Goal: Answer question/provide support: Share knowledge or assist other users

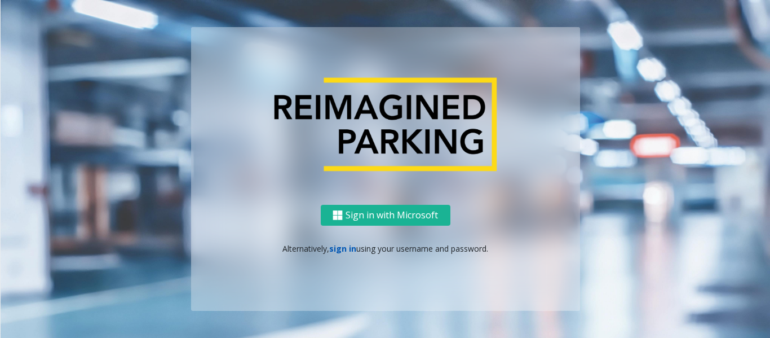
click at [341, 246] on link "sign in" at bounding box center [342, 248] width 27 height 11
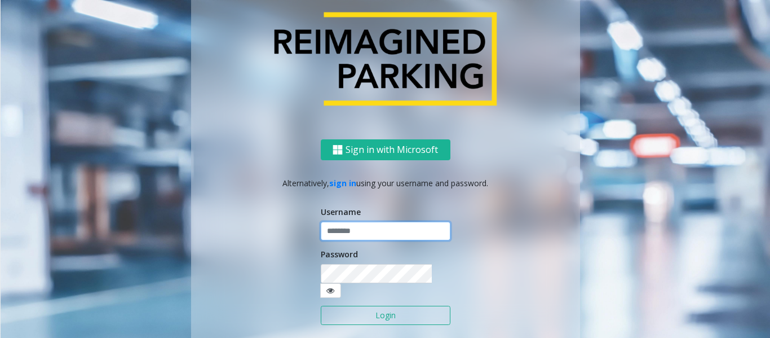
type input "******"
click at [352, 314] on button "Login" at bounding box center [386, 315] width 130 height 19
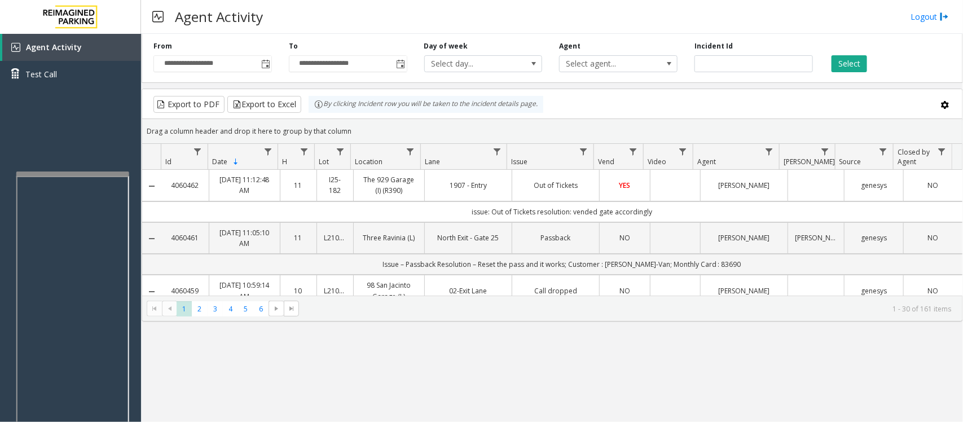
click at [69, 175] on div at bounding box center [72, 173] width 113 height 5
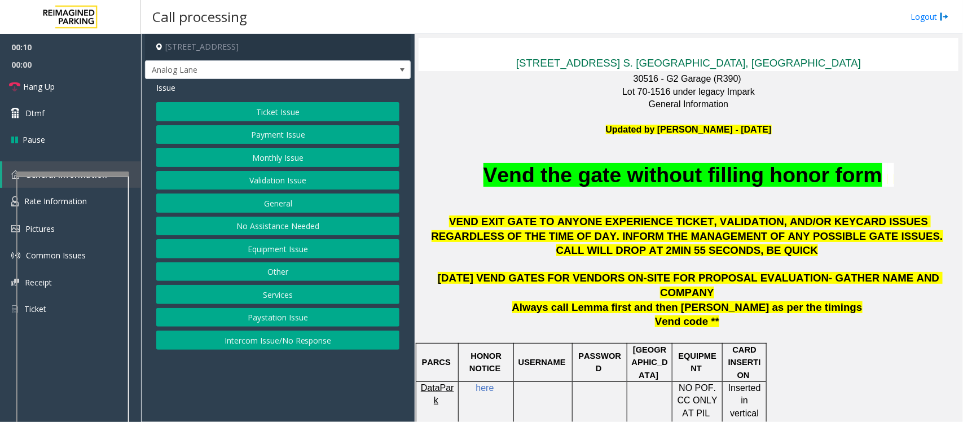
scroll to position [423, 0]
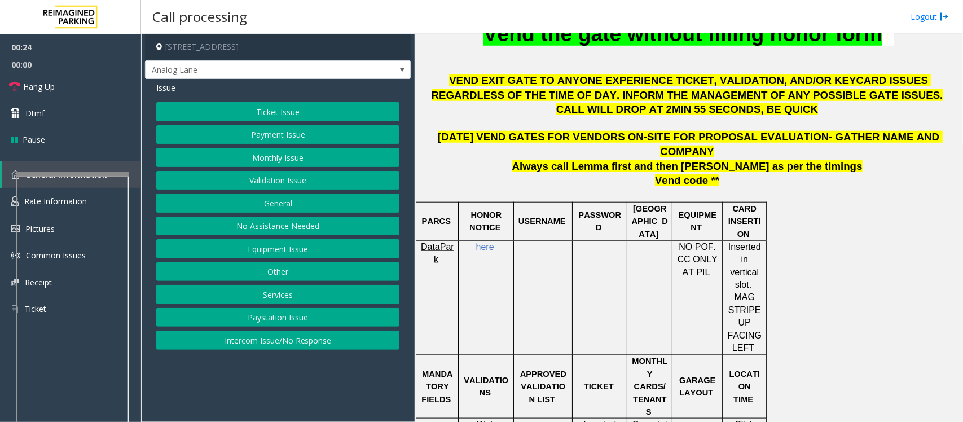
click at [278, 252] on button "Equipment Issue" at bounding box center [277, 248] width 243 height 19
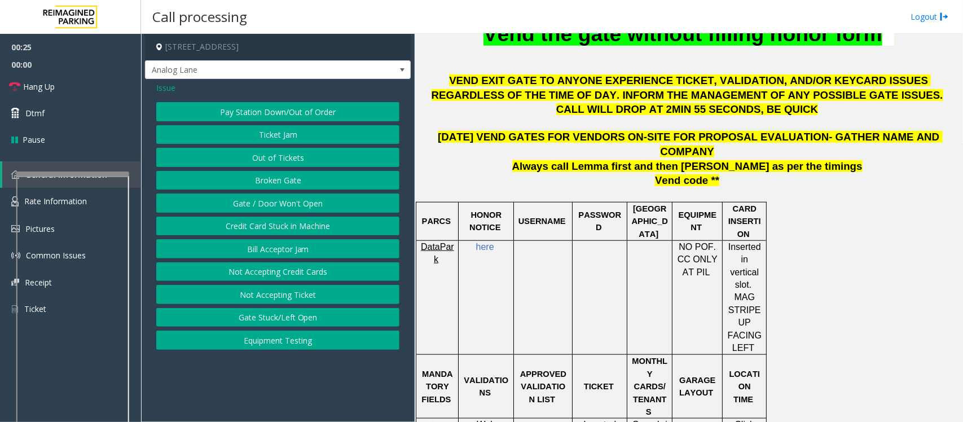
click at [263, 159] on button "Out of Tickets" at bounding box center [277, 157] width 243 height 19
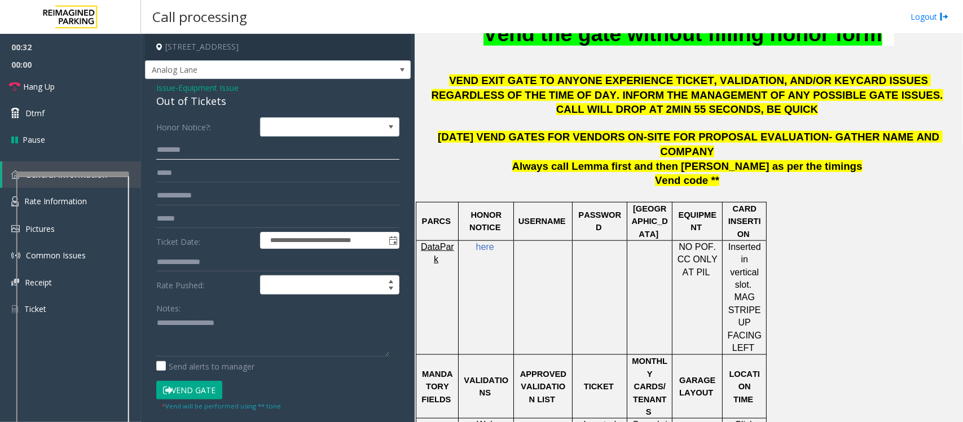
click at [188, 148] on input "text" at bounding box center [277, 149] width 243 height 19
type textarea "**********"
click at [182, 152] on input "text" at bounding box center [277, 149] width 243 height 19
click at [186, 152] on input "*******" at bounding box center [277, 149] width 243 height 19
click at [192, 152] on input "*******" at bounding box center [277, 149] width 243 height 19
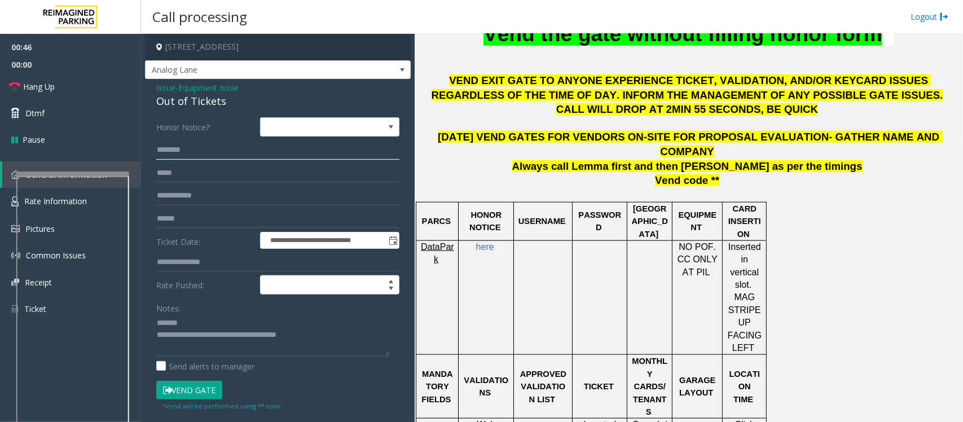
type input "*******"
drag, startPoint x: 229, startPoint y: 99, endPoint x: 154, endPoint y: 98, distance: 75.0
click at [154, 98] on div "**********" at bounding box center [278, 312] width 266 height 467
type textarea "**********"
click at [174, 151] on input "*******" at bounding box center [277, 149] width 243 height 19
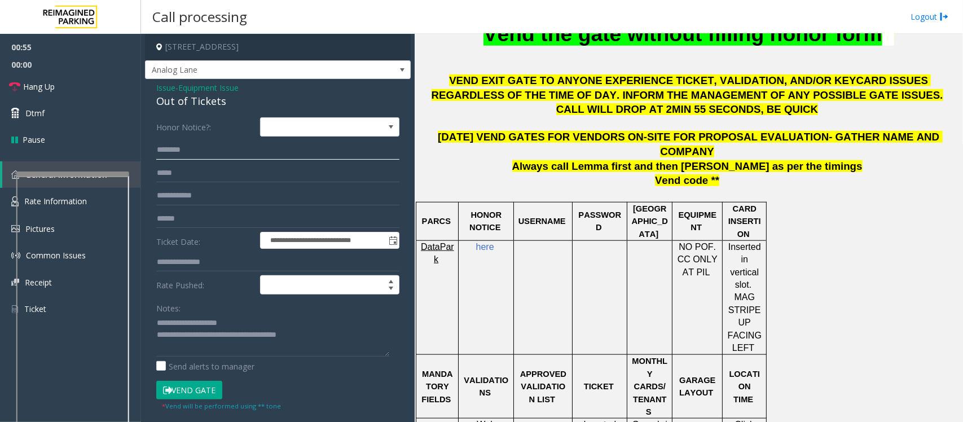
click at [181, 151] on input "*******" at bounding box center [277, 149] width 243 height 19
click at [184, 152] on input "*******" at bounding box center [277, 149] width 243 height 19
click at [189, 152] on input "*******" at bounding box center [277, 149] width 243 height 19
click at [182, 151] on input "*******" at bounding box center [277, 149] width 243 height 19
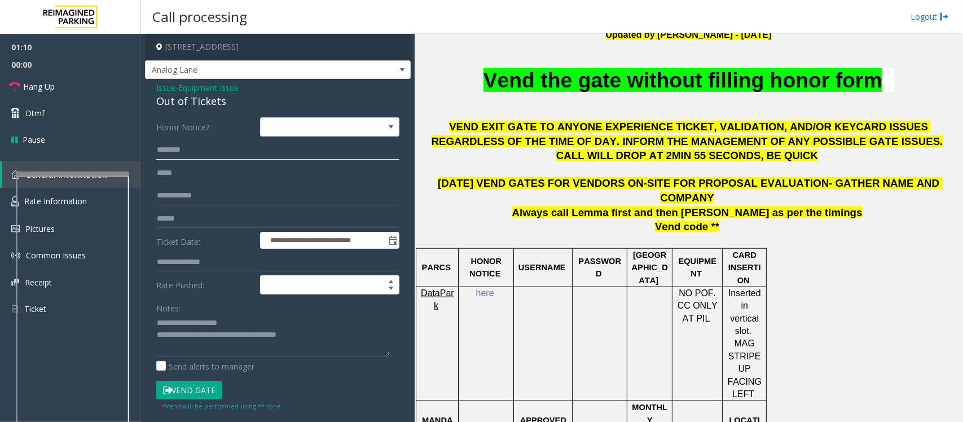
scroll to position [352, 0]
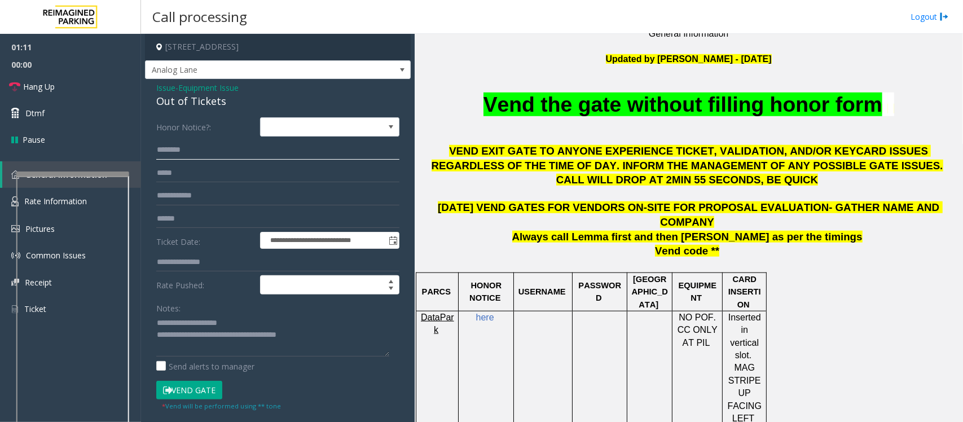
type input "*******"
click at [192, 337] on button "Vend Gate" at bounding box center [189, 390] width 66 height 19
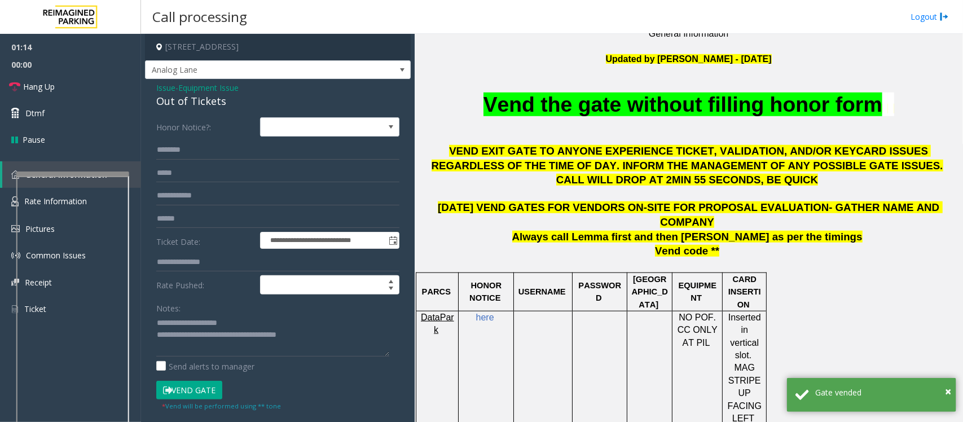
click at [540, 83] on p at bounding box center [688, 84] width 540 height 12
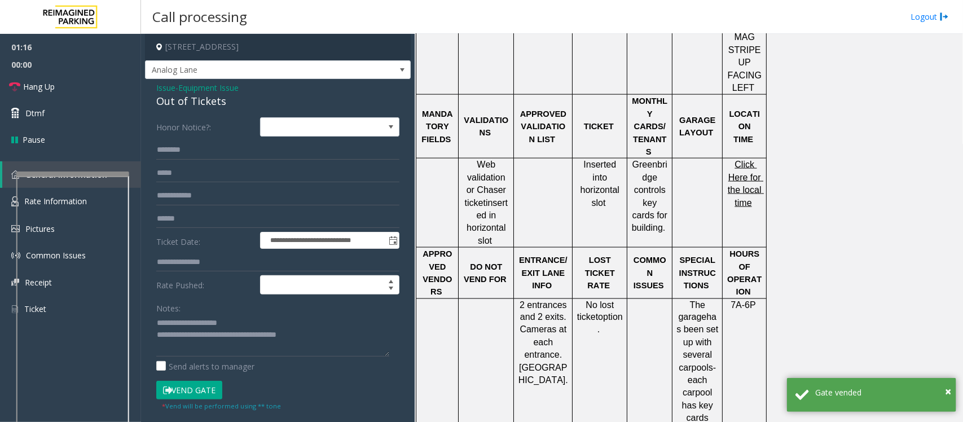
scroll to position [2170, 0]
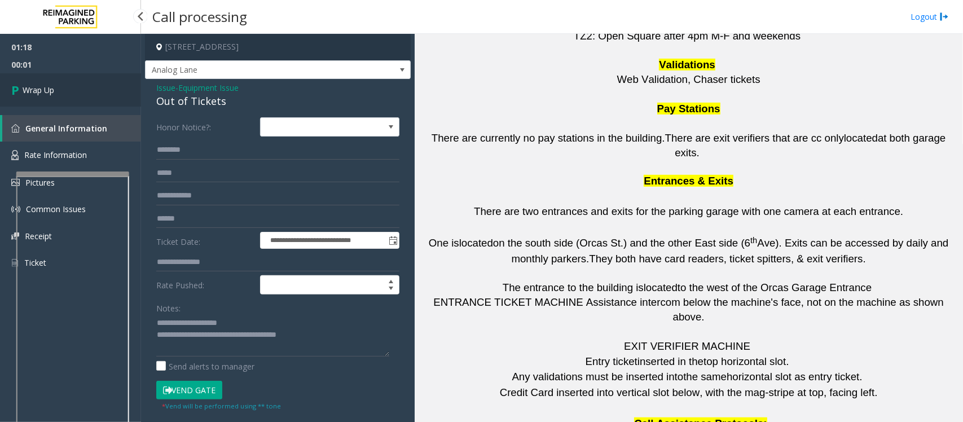
click at [54, 92] on span "Wrap Up" at bounding box center [39, 90] width 32 height 12
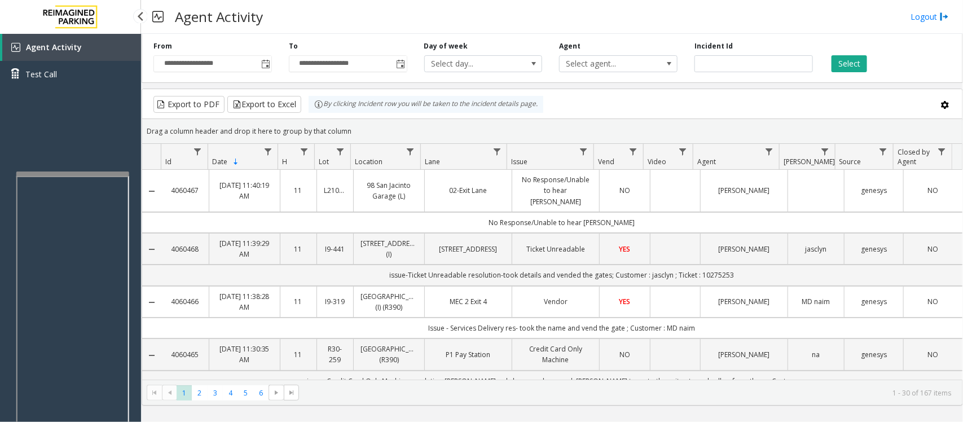
click at [83, 158] on div "Agent Activity Test Call" at bounding box center [70, 245] width 141 height 422
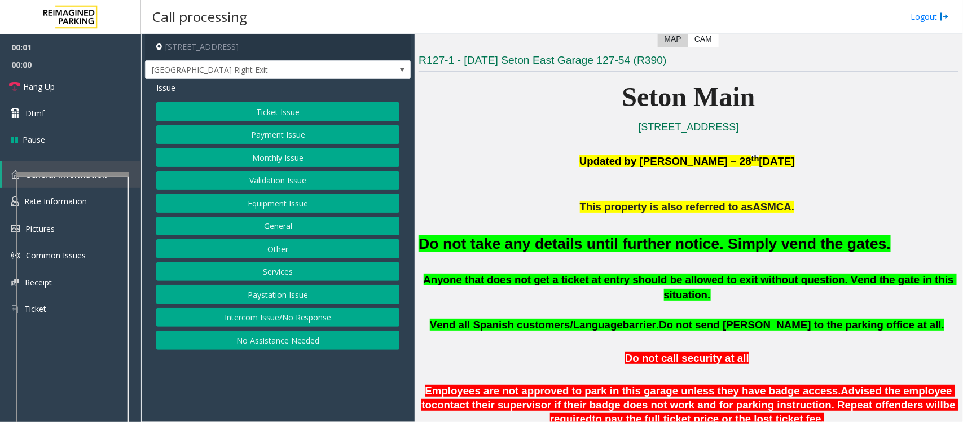
scroll to position [282, 0]
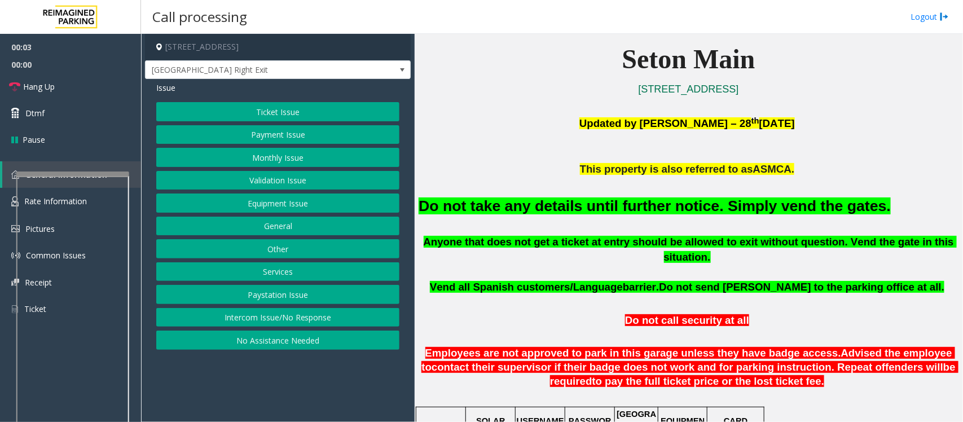
click at [232, 193] on div "Ticket Issue Payment Issue Monthly Issue Validation Issue Equipment Issue Gener…" at bounding box center [277, 226] width 243 height 248
click at [237, 209] on button "Equipment Issue" at bounding box center [277, 202] width 243 height 19
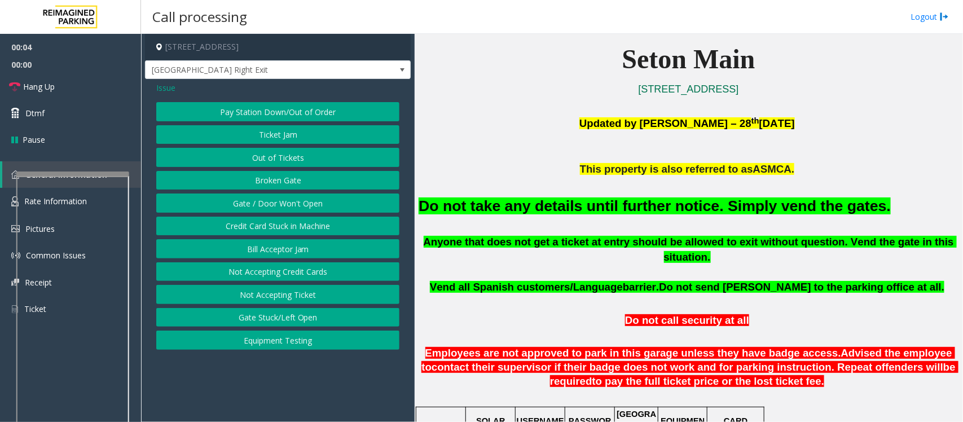
click at [237, 207] on button "Gate / Door Won't Open" at bounding box center [277, 202] width 243 height 19
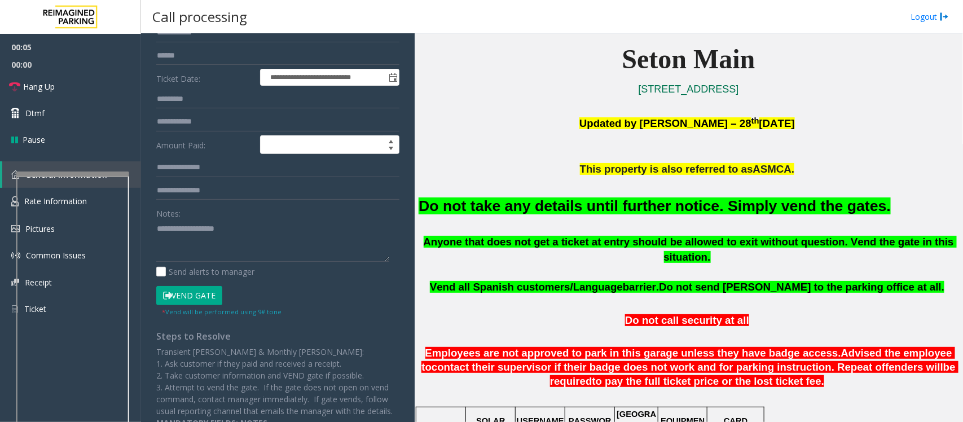
scroll to position [141, 0]
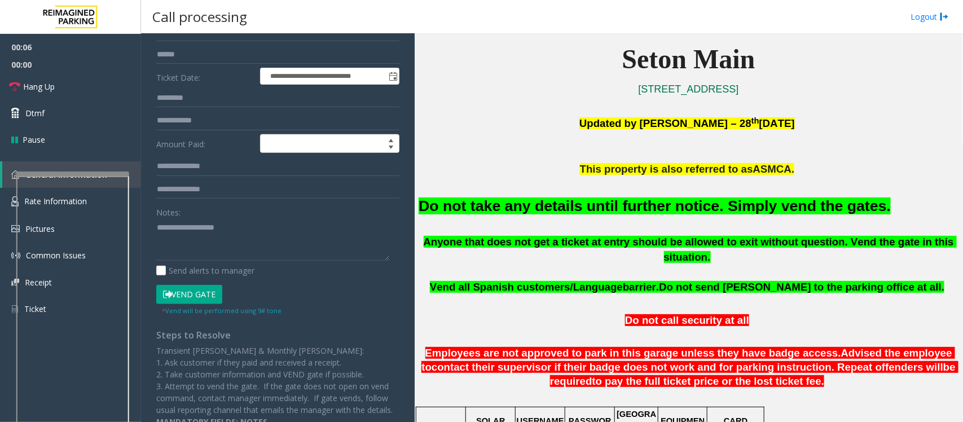
click at [197, 288] on button "Vend Gate" at bounding box center [189, 294] width 66 height 19
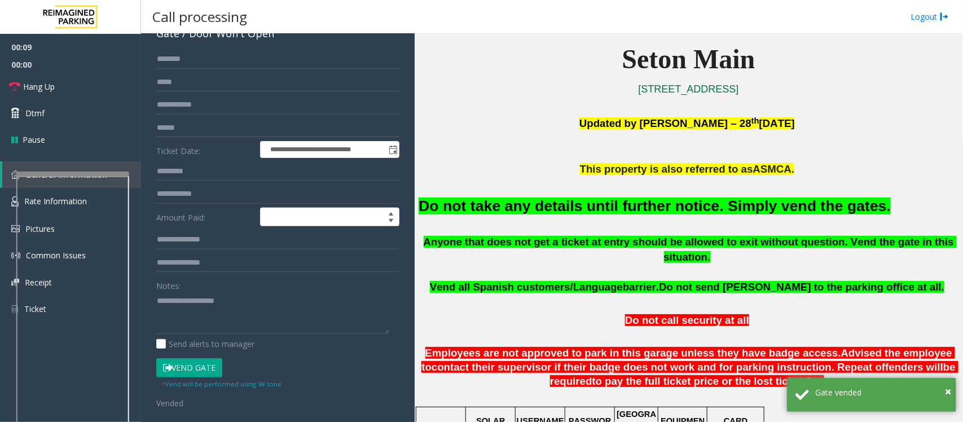
scroll to position [0, 0]
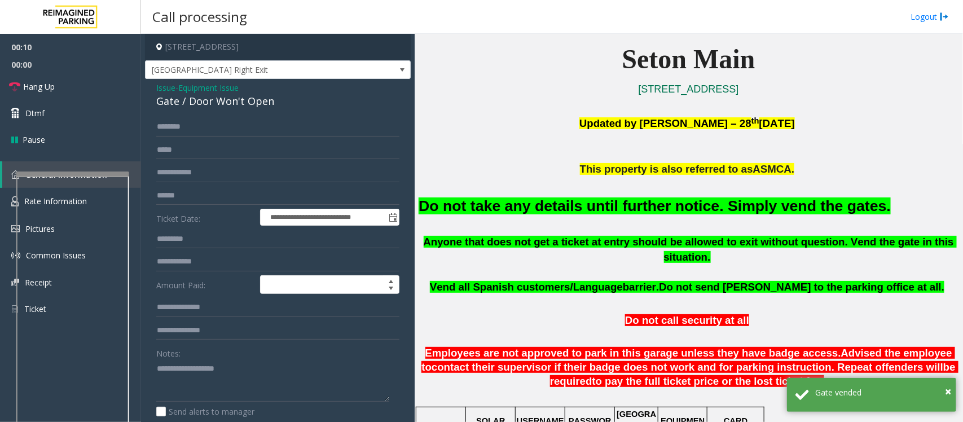
click at [165, 87] on span "Issue" at bounding box center [165, 88] width 19 height 12
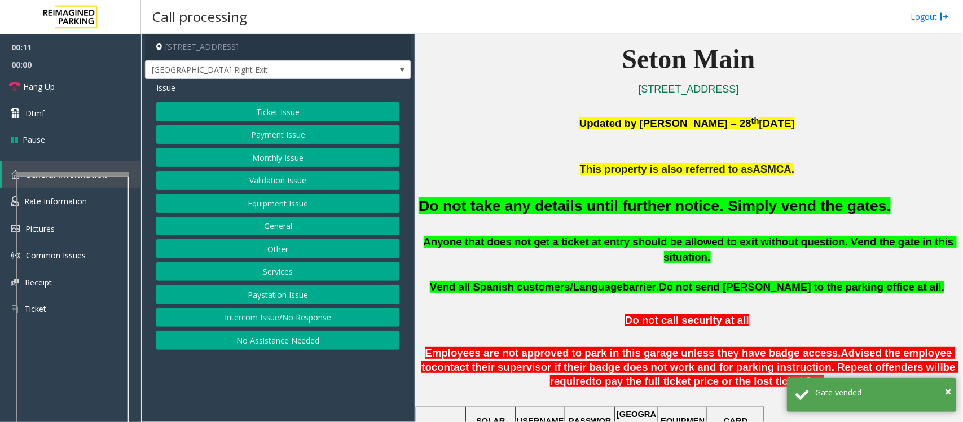
click at [249, 139] on button "Payment Issue" at bounding box center [277, 134] width 243 height 19
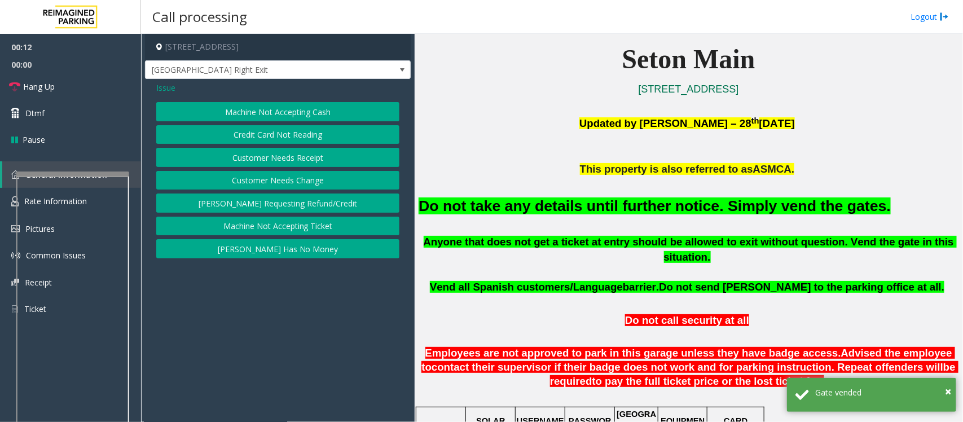
click at [246, 136] on button "Credit Card Not Reading" at bounding box center [277, 134] width 243 height 19
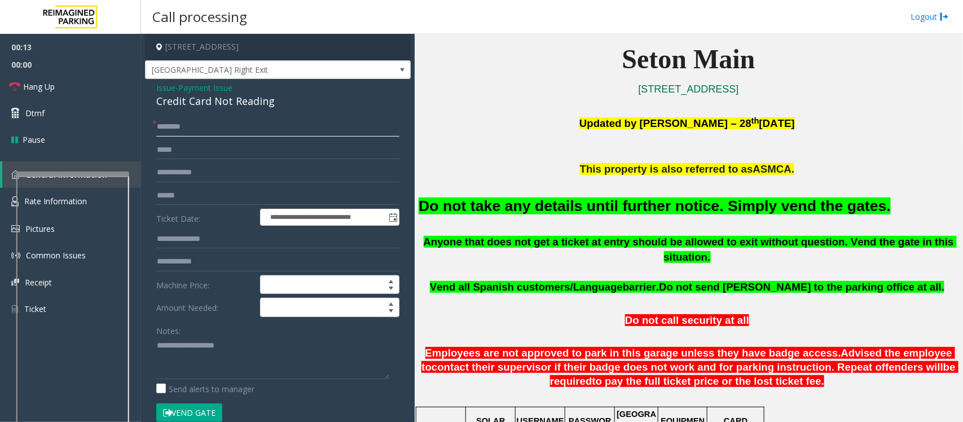
click at [220, 122] on input "text" at bounding box center [277, 126] width 243 height 19
type input "**"
click at [65, 96] on link "Hang Up" at bounding box center [70, 86] width 141 height 27
click at [629, 213] on font "Do not take any details until further notice. Simply vend the gates." at bounding box center [654, 205] width 472 height 17
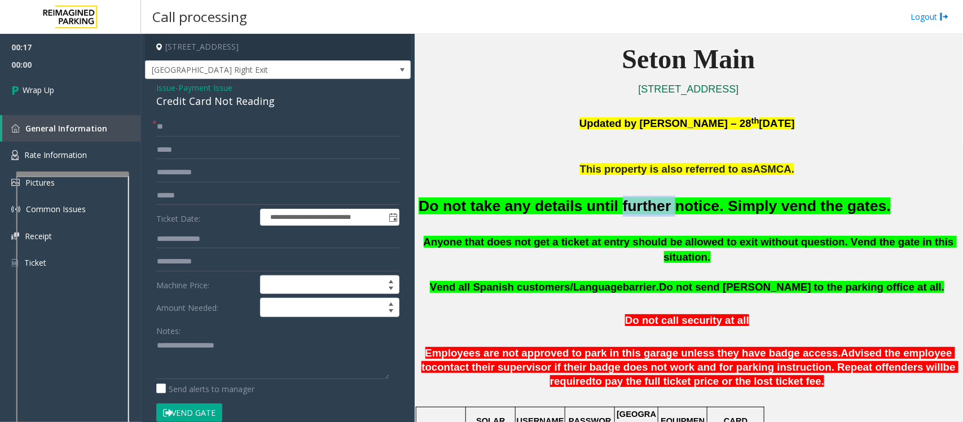
click at [629, 213] on font "Do not take any details until further notice. Simply vend the gates." at bounding box center [654, 205] width 472 height 17
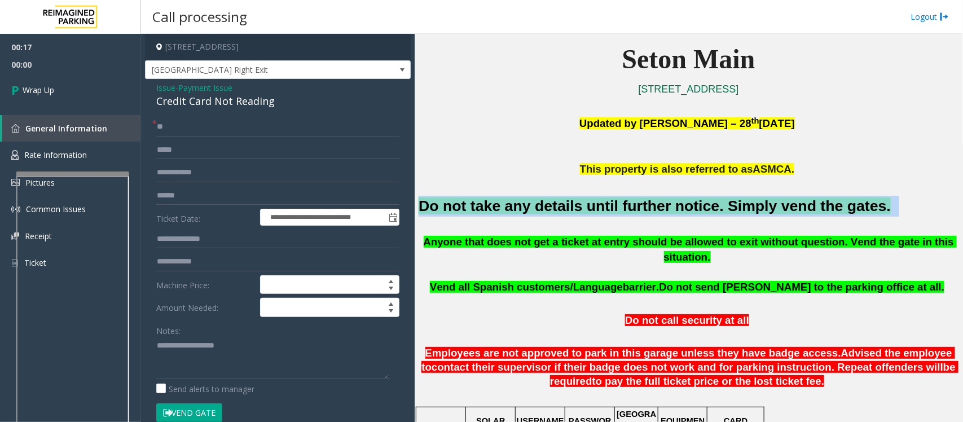
click at [629, 213] on font "Do not take any details until further notice. Simply vend the gates." at bounding box center [654, 205] width 472 height 17
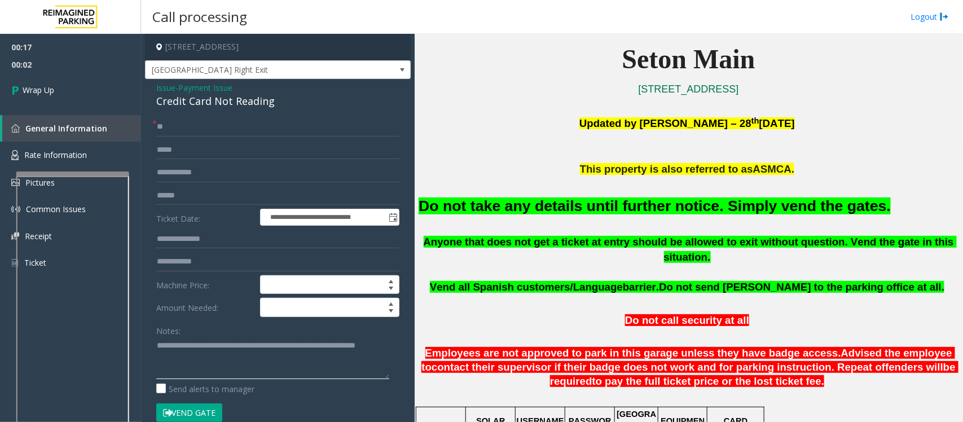
type textarea "**********"
click at [215, 89] on span "Payment Issue" at bounding box center [205, 88] width 54 height 12
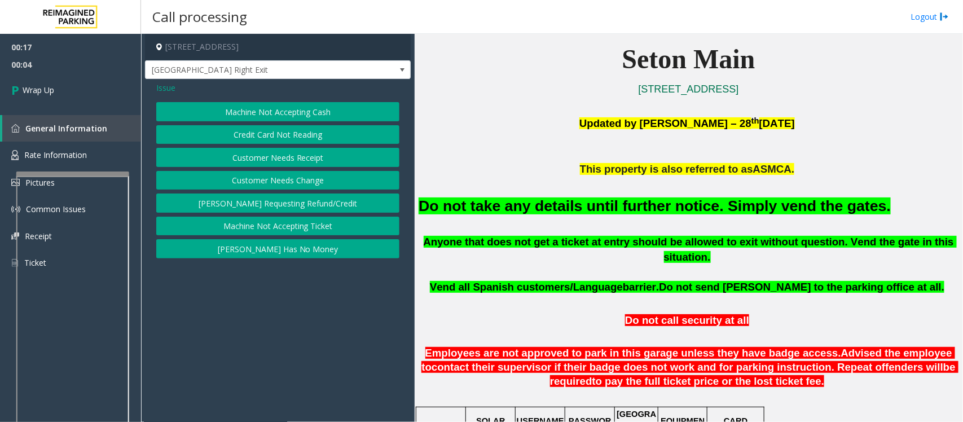
click at [158, 85] on span "Issue" at bounding box center [165, 88] width 19 height 12
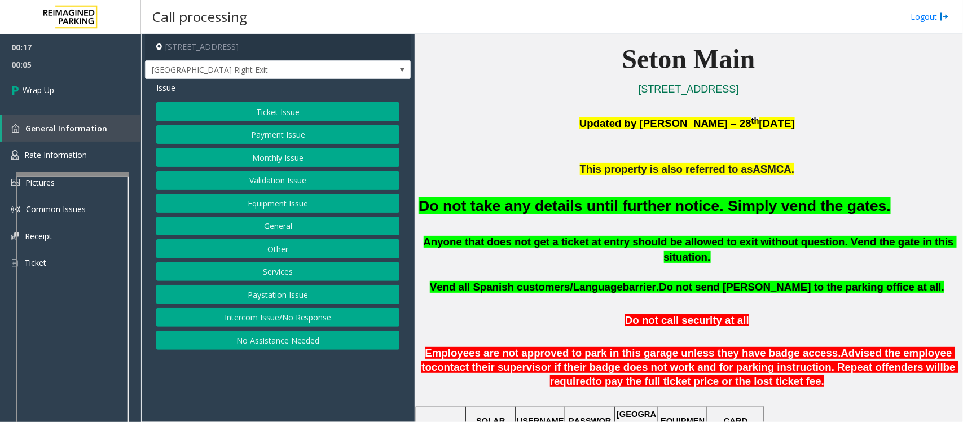
click at [274, 205] on button "Equipment Issue" at bounding box center [277, 202] width 243 height 19
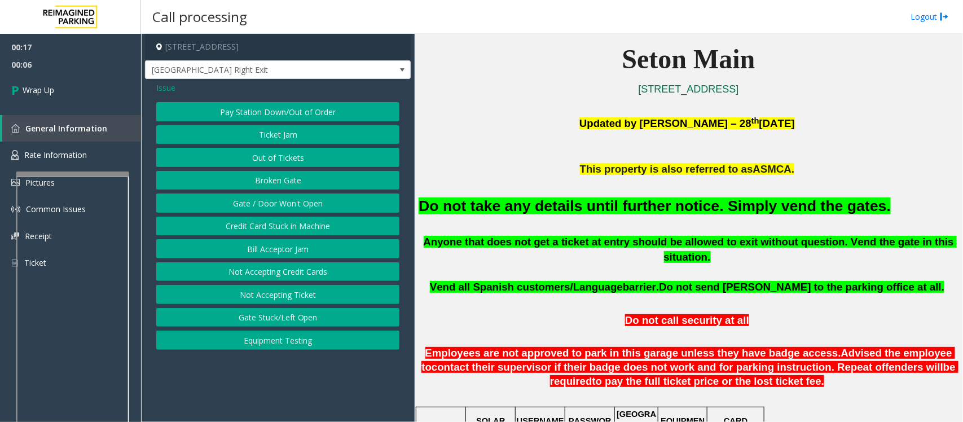
click at [269, 206] on button "Gate / Door Won't Open" at bounding box center [277, 202] width 243 height 19
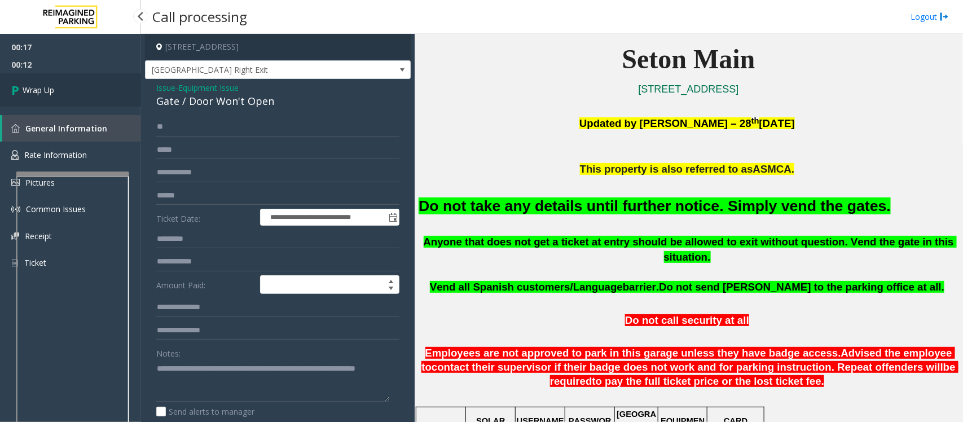
click at [45, 91] on span "Wrap Up" at bounding box center [39, 90] width 32 height 12
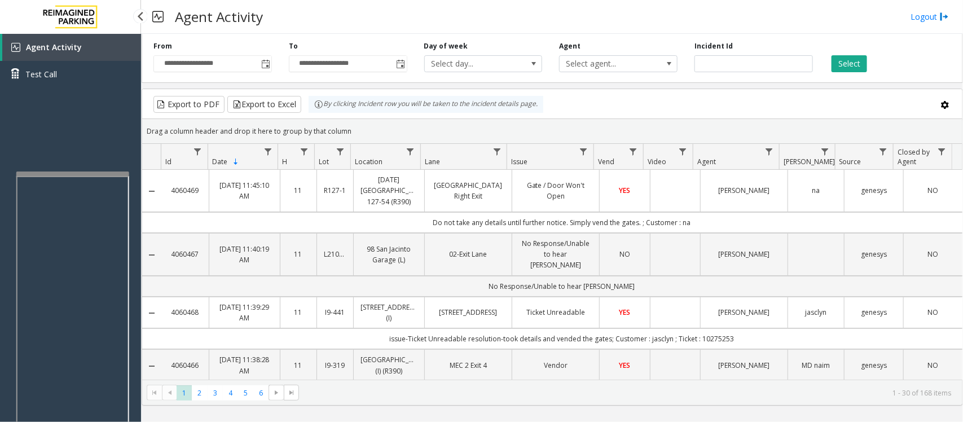
click at [83, 125] on div "Agent Activity Test Call" at bounding box center [70, 245] width 141 height 422
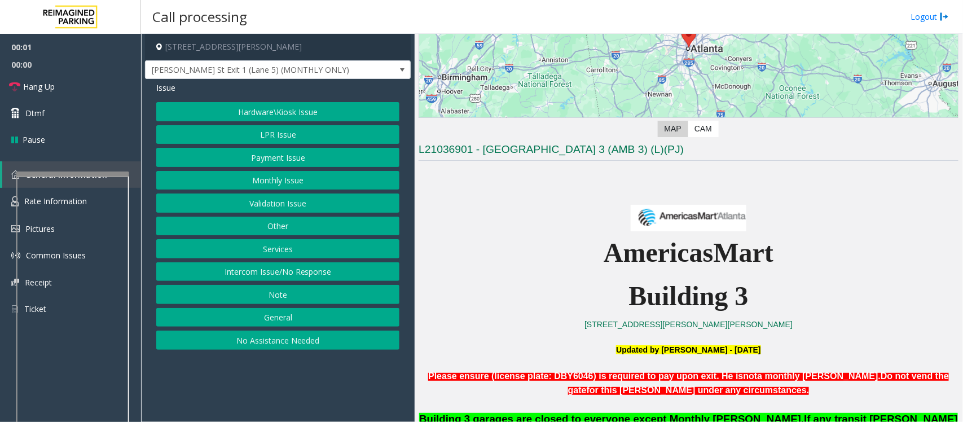
scroll to position [211, 0]
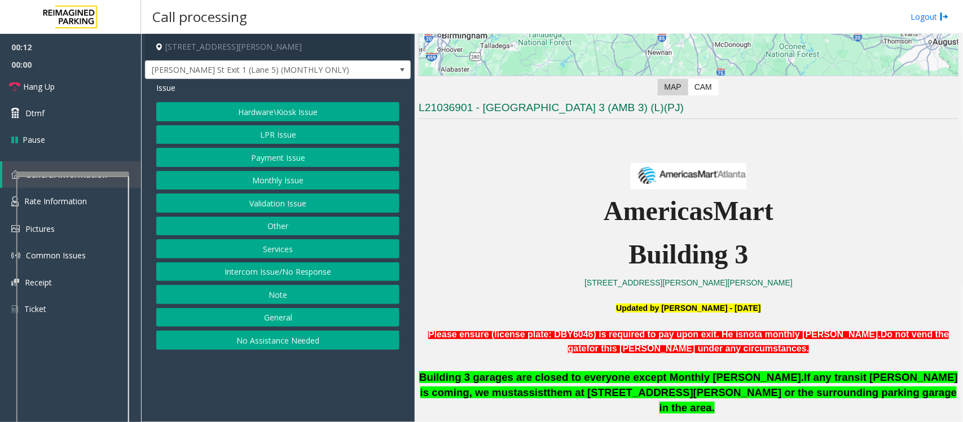
drag, startPoint x: 283, startPoint y: 276, endPoint x: 278, endPoint y: 259, distance: 17.5
click at [283, 276] on button "Intercom Issue/No Response" at bounding box center [277, 271] width 243 height 19
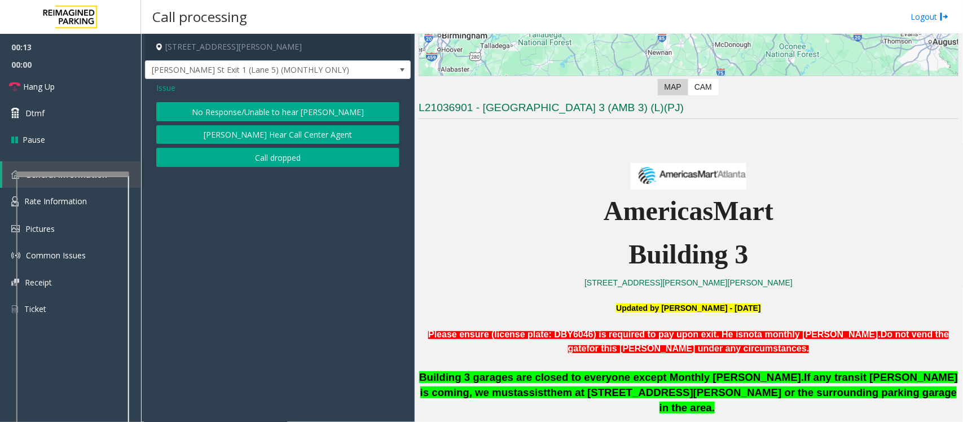
click at [252, 108] on button "No Response/Unable to hear [PERSON_NAME]" at bounding box center [277, 111] width 243 height 19
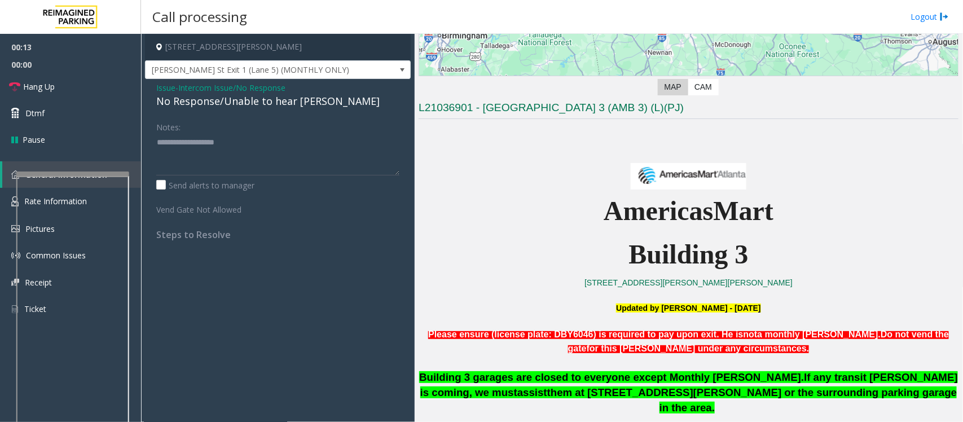
click at [250, 107] on div "No Response/Unable to hear [PERSON_NAME]" at bounding box center [277, 101] width 243 height 15
type textarea "**********"
click at [44, 83] on span "Hang Up" at bounding box center [39, 87] width 32 height 12
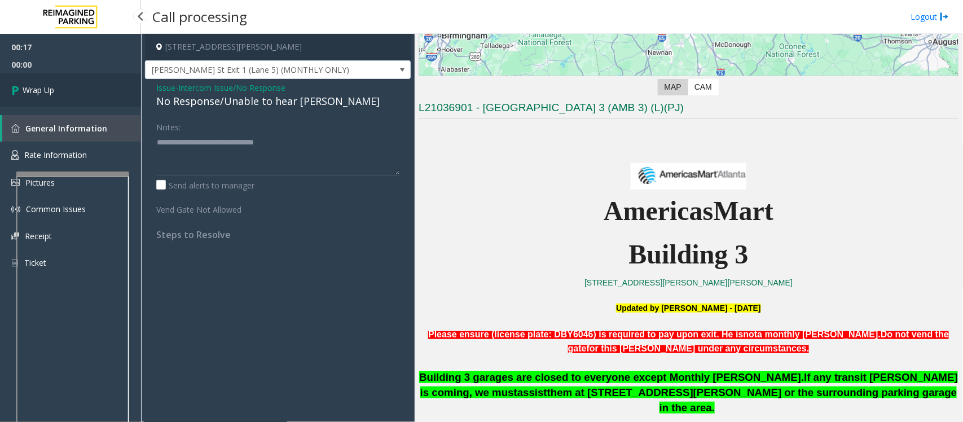
click at [70, 94] on link "Wrap Up" at bounding box center [70, 89] width 141 height 33
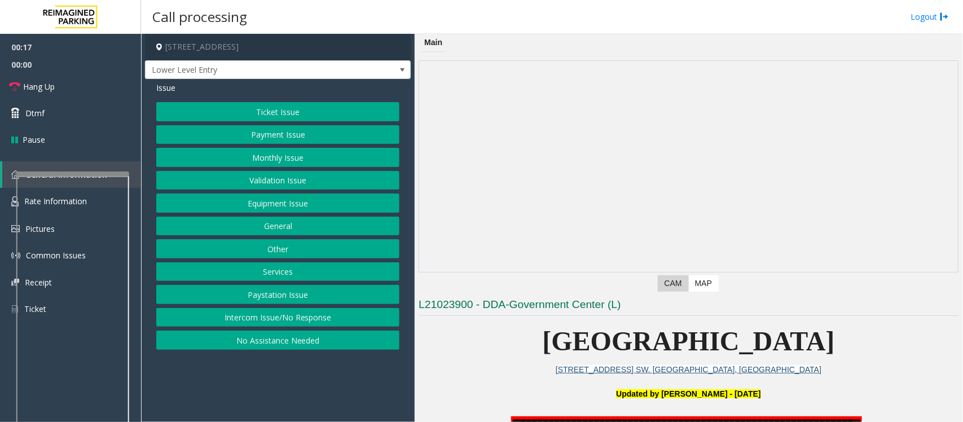
click at [305, 315] on button "Intercom Issue/No Response" at bounding box center [277, 317] width 243 height 19
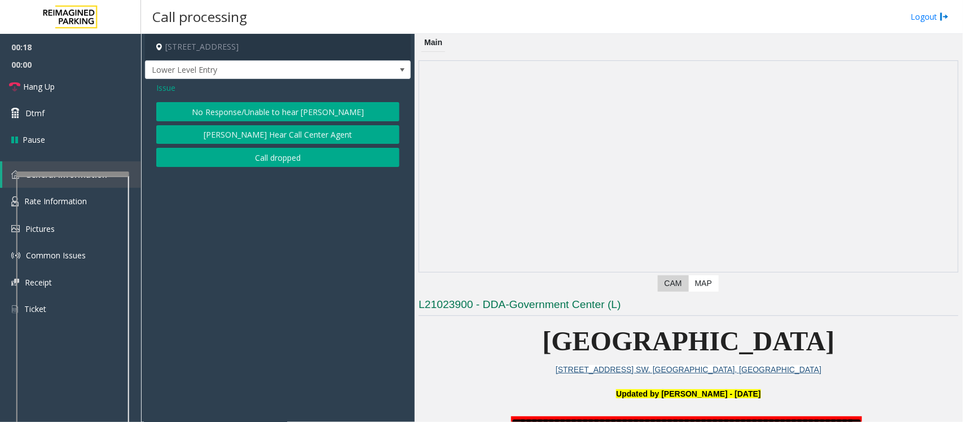
click at [199, 111] on button "No Response/Unable to hear [PERSON_NAME]" at bounding box center [277, 111] width 243 height 19
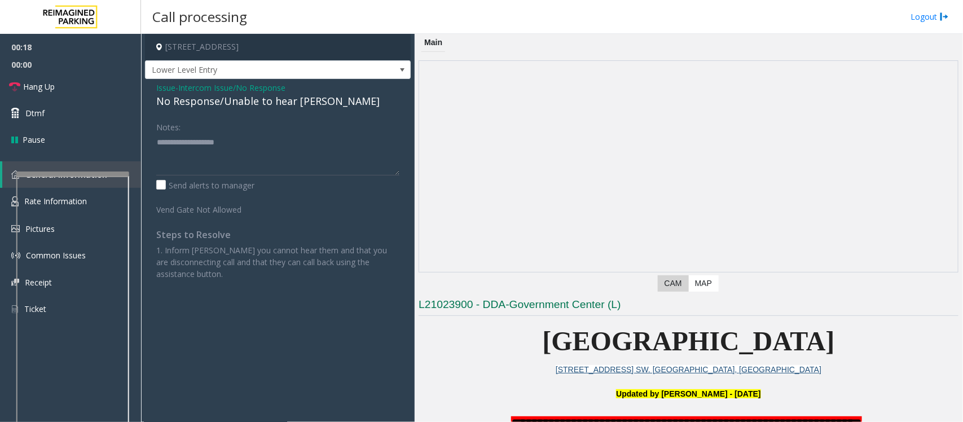
click at [197, 100] on div "No Response/Unable to hear [PERSON_NAME]" at bounding box center [277, 101] width 243 height 15
type textarea "**********"
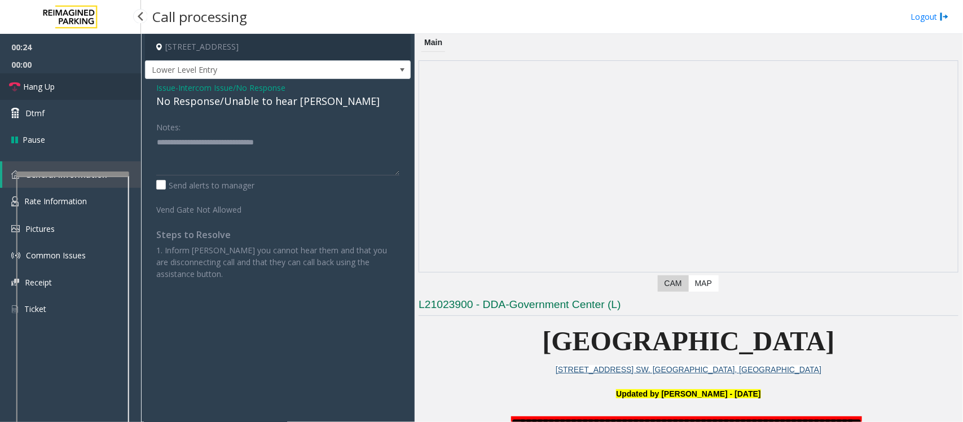
click at [49, 94] on link "Hang Up" at bounding box center [70, 86] width 141 height 27
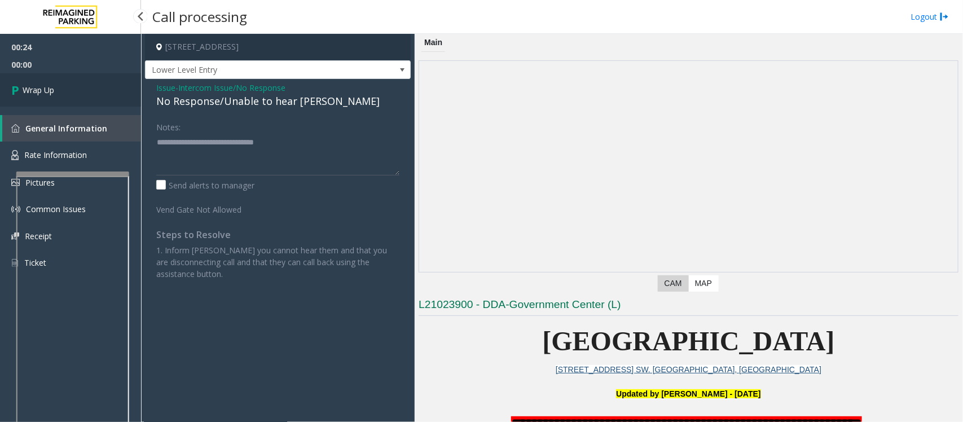
click at [49, 94] on span "Wrap Up" at bounding box center [39, 90] width 32 height 12
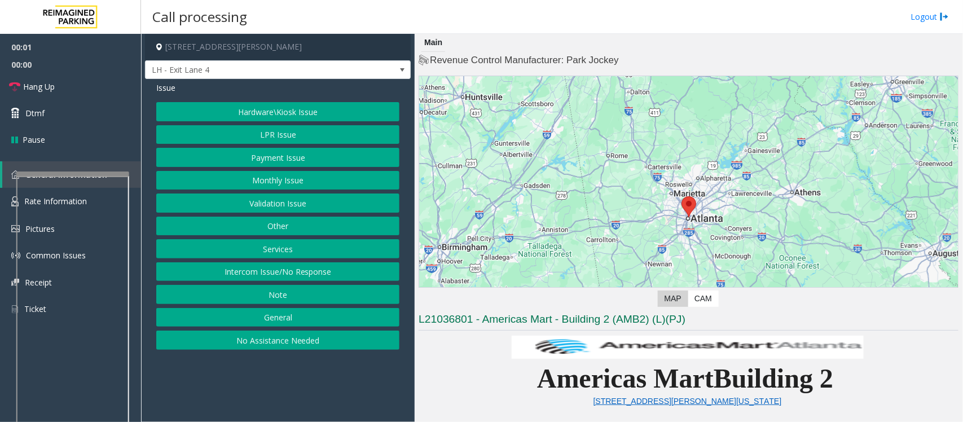
scroll to position [282, 0]
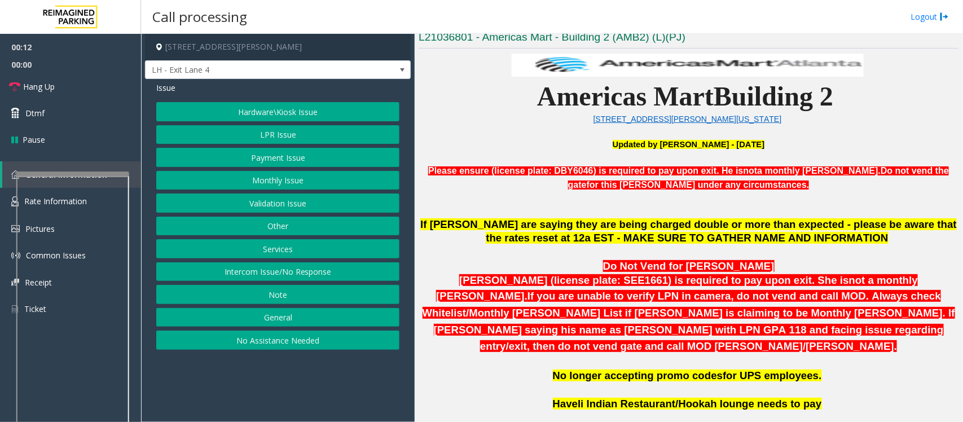
click at [246, 270] on button "Intercom Issue/No Response" at bounding box center [277, 271] width 243 height 19
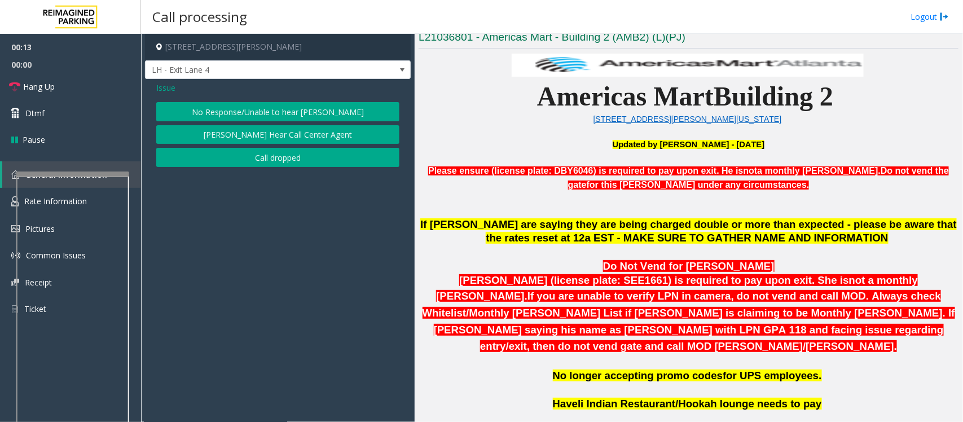
click at [224, 105] on button "No Response/Unable to hear [PERSON_NAME]" at bounding box center [277, 111] width 243 height 19
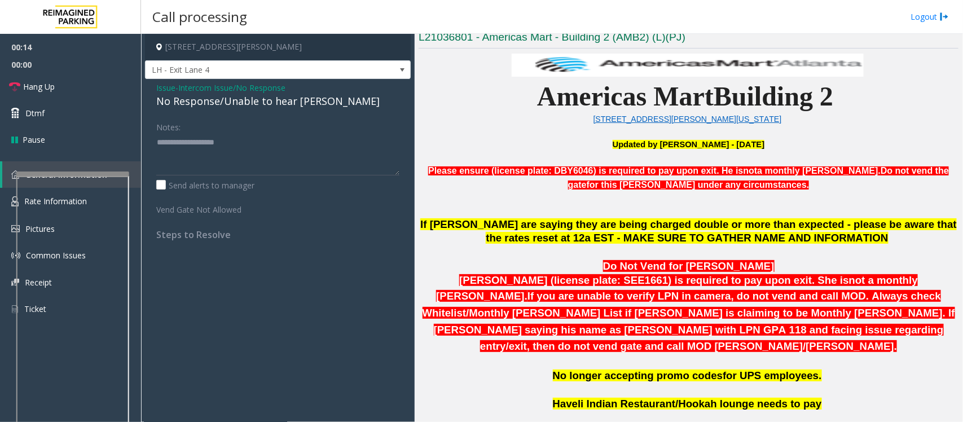
click at [220, 105] on div "No Response/Unable to hear [PERSON_NAME]" at bounding box center [277, 101] width 243 height 15
type textarea "**********"
click at [37, 85] on span "Hang Up" at bounding box center [39, 87] width 32 height 12
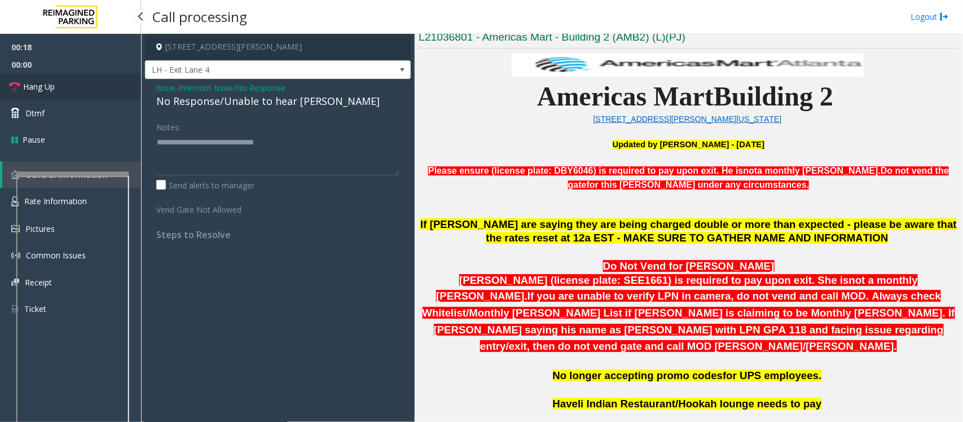
click at [37, 85] on span "Hang Up" at bounding box center [39, 87] width 32 height 12
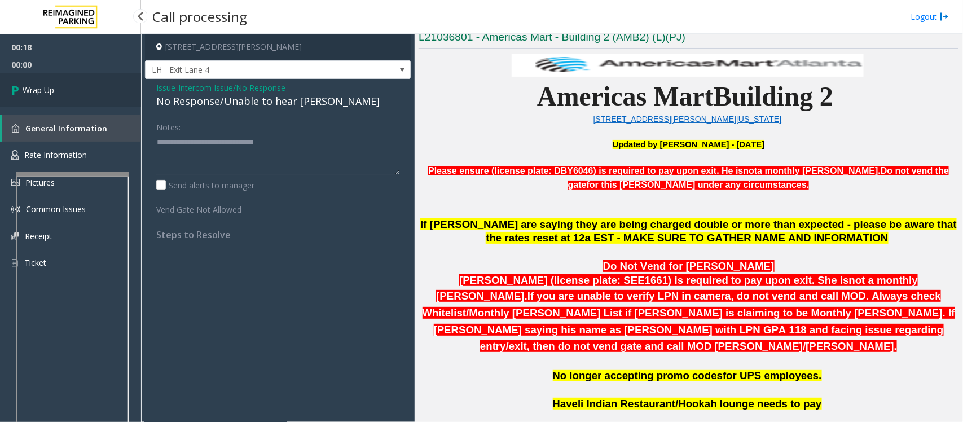
click at [37, 85] on span "Wrap Up" at bounding box center [39, 90] width 32 height 12
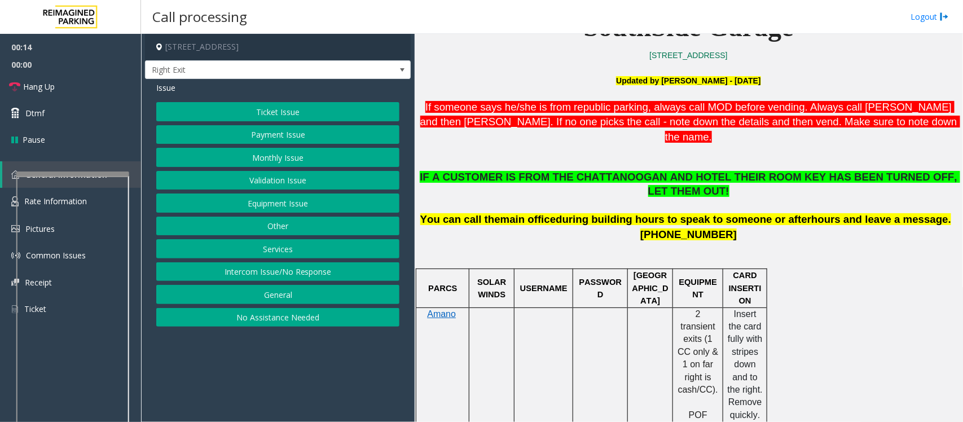
scroll to position [352, 0]
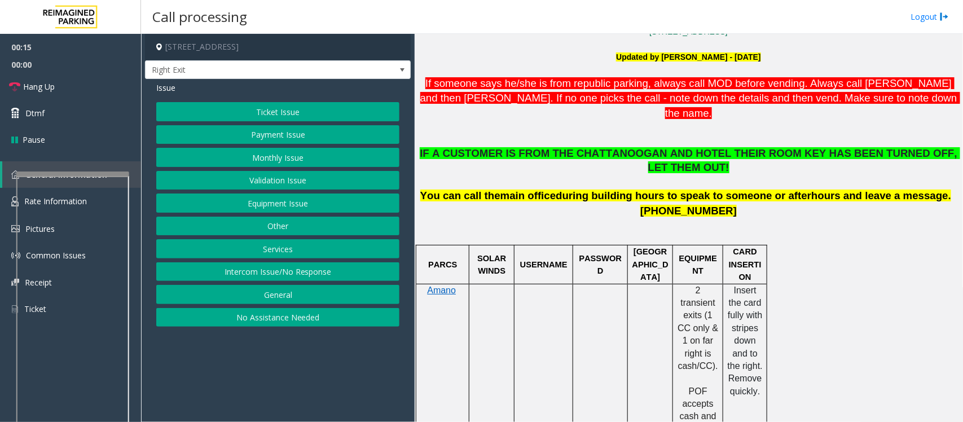
click at [287, 254] on button "Services" at bounding box center [277, 248] width 243 height 19
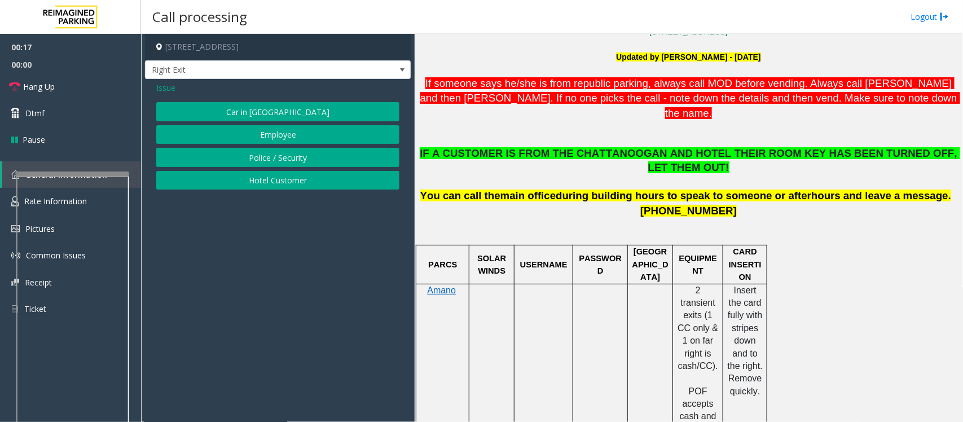
click at [263, 180] on button "Hotel Customer" at bounding box center [277, 180] width 243 height 19
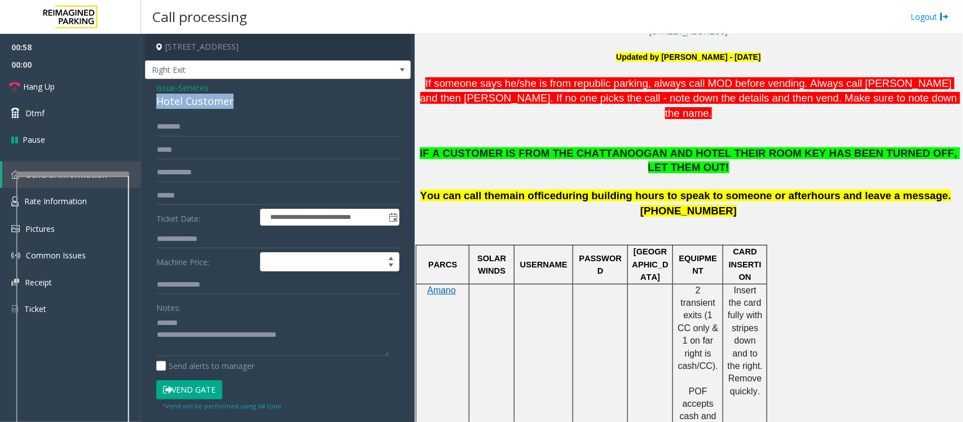
drag, startPoint x: 249, startPoint y: 99, endPoint x: 152, endPoint y: 103, distance: 97.1
click at [152, 103] on div "**********" at bounding box center [278, 324] width 266 height 491
type textarea "**********"
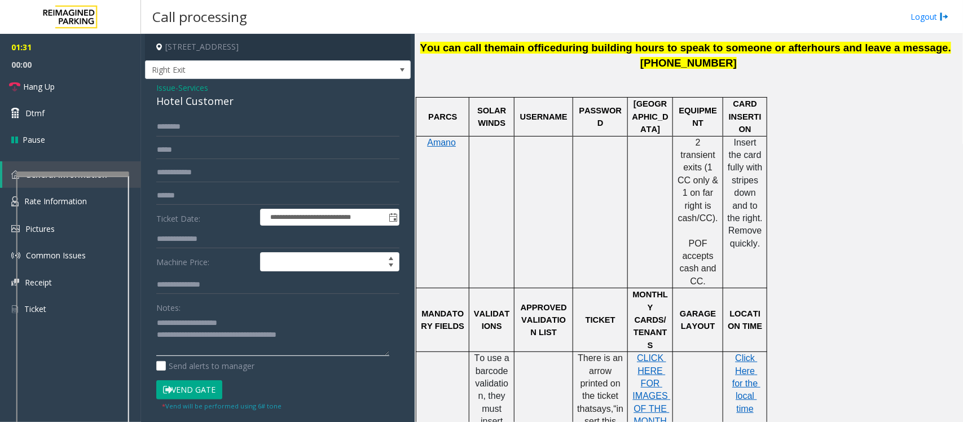
scroll to position [564, 0]
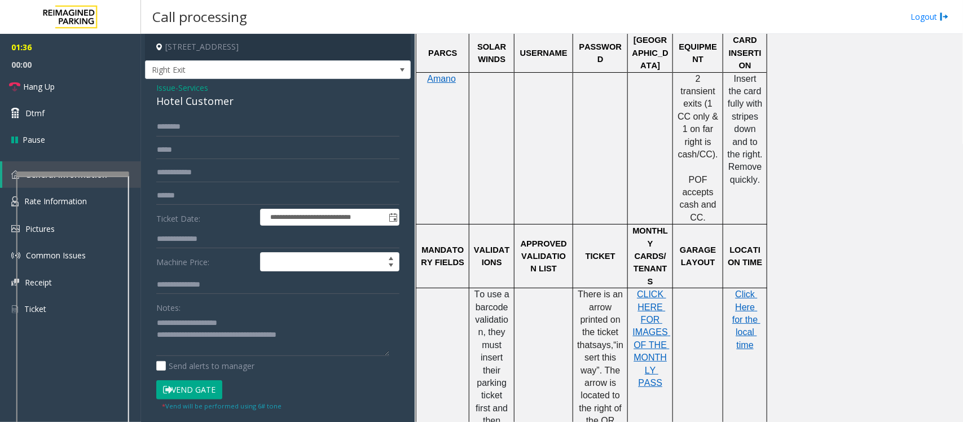
drag, startPoint x: 619, startPoint y: 395, endPoint x: 580, endPoint y: 232, distance: 167.7
click at [580, 288] on p "There is an arrow printed on the ticket that says, “insert this way ”. The arro…" at bounding box center [600, 382] width 46 height 189
click at [170, 93] on span "Issue" at bounding box center [165, 88] width 19 height 12
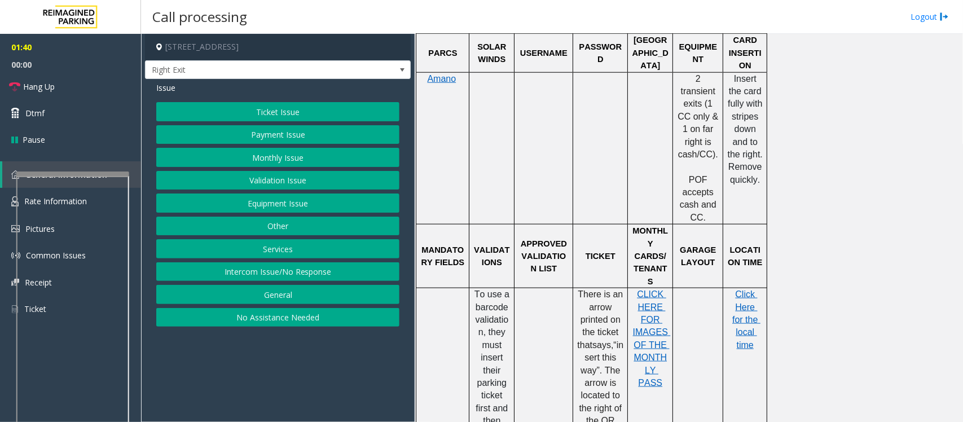
click at [297, 137] on button "Payment Issue" at bounding box center [277, 134] width 243 height 19
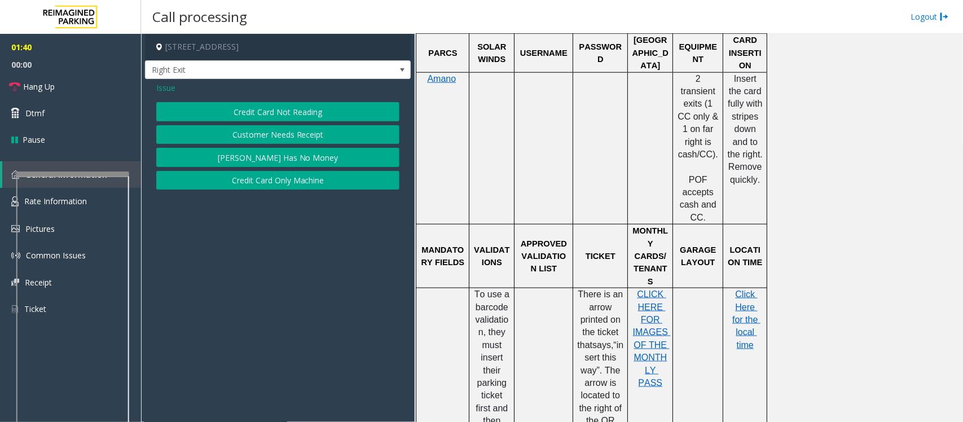
click at [243, 110] on button "Credit Card Not Reading" at bounding box center [277, 111] width 243 height 19
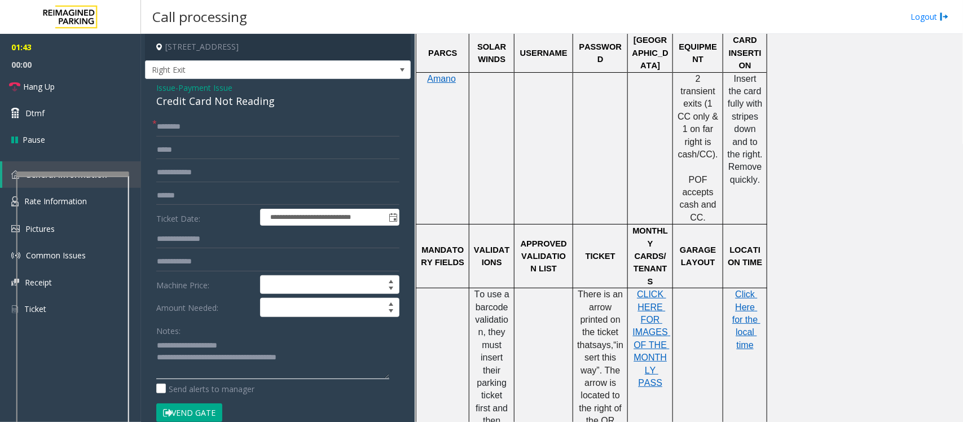
drag, startPoint x: 246, startPoint y: 347, endPoint x: 183, endPoint y: 350, distance: 62.7
click at [183, 337] on textarea at bounding box center [272, 358] width 233 height 42
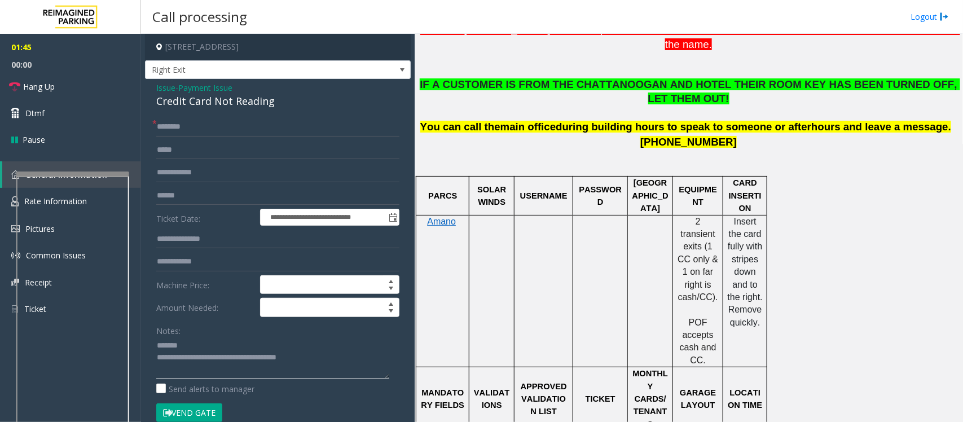
scroll to position [423, 0]
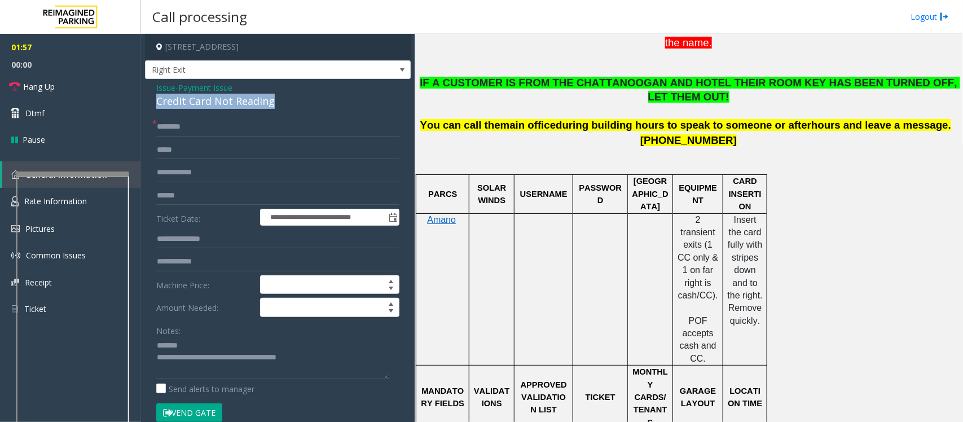
drag, startPoint x: 297, startPoint y: 99, endPoint x: 154, endPoint y: 103, distance: 142.8
click at [154, 103] on div "**********" at bounding box center [278, 341] width 266 height 525
type textarea "**********"
click at [173, 122] on input "text" at bounding box center [277, 126] width 243 height 19
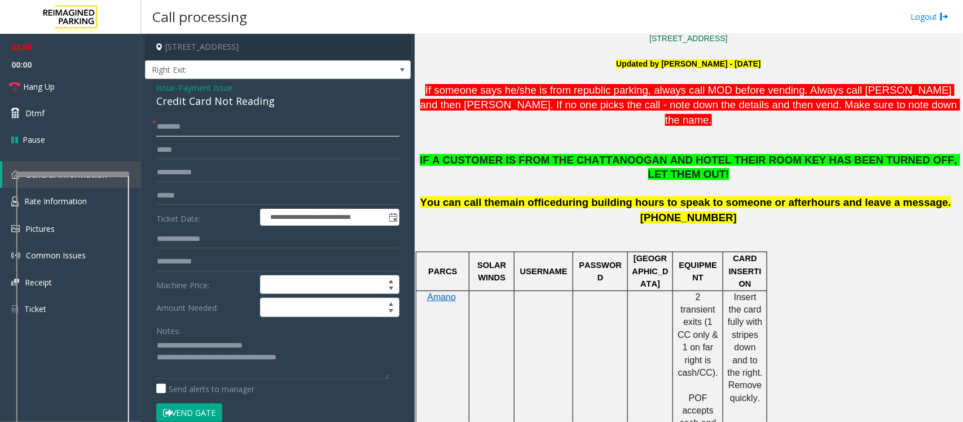
scroll to position [352, 0]
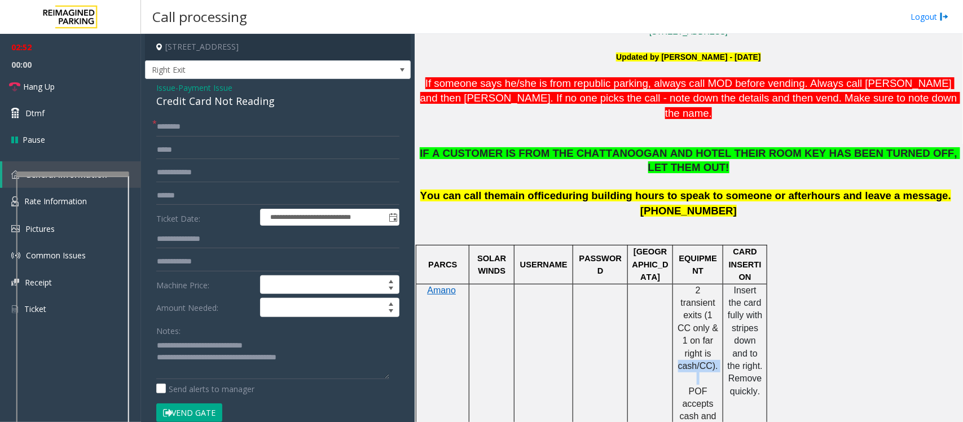
drag, startPoint x: 681, startPoint y: 323, endPoint x: 712, endPoint y: 331, distance: 32.0
click at [712, 331] on div "2 transient exits (1 CC only & 1 on far right is cash/CC). POF accepts cash and…" at bounding box center [698, 360] width 50 height 152
click at [712, 337] on p at bounding box center [698, 378] width 42 height 12
drag, startPoint x: 715, startPoint y: 327, endPoint x: 677, endPoint y: 327, distance: 37.2
click at [677, 327] on p "2 transient exits (1 CC only & 1 on far right is cash/CC)." at bounding box center [698, 328] width 42 height 89
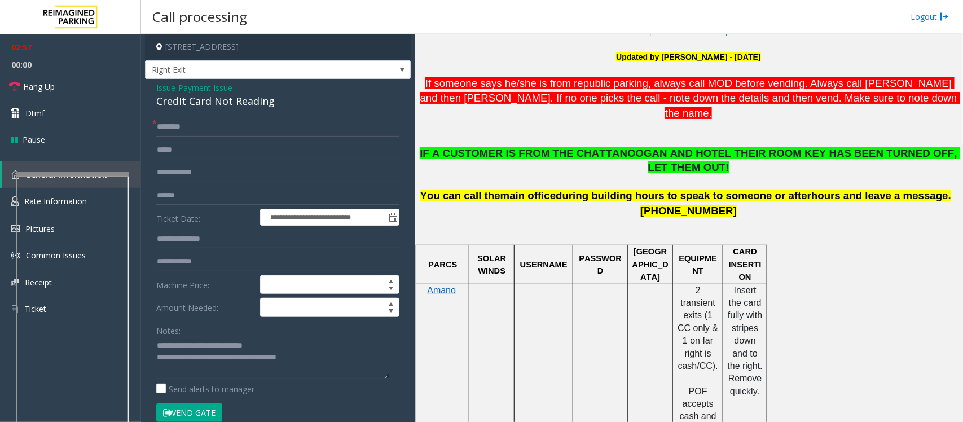
click at [678, 337] on p at bounding box center [698, 378] width 42 height 12
drag, startPoint x: 711, startPoint y: 302, endPoint x: 706, endPoint y: 323, distance: 21.5
click at [706, 323] on span "2 transient exits (1 CC only & 1 on far right is cash/CC)." at bounding box center [698, 327] width 43 height 85
click at [711, 337] on p at bounding box center [698, 378] width 42 height 12
click at [715, 323] on p "2 transient exits (1 CC only & 1 on far right is cash/CC)." at bounding box center [698, 328] width 42 height 89
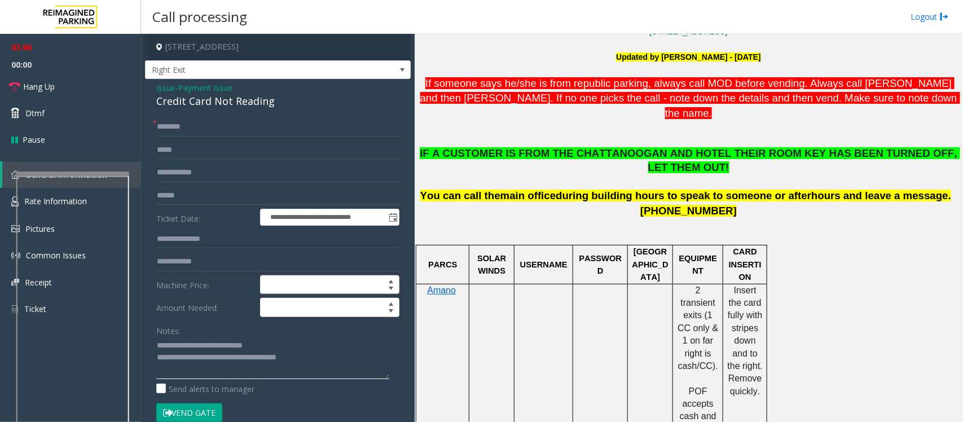
click at [276, 337] on textarea at bounding box center [272, 358] width 233 height 42
click at [214, 192] on input "text" at bounding box center [277, 195] width 243 height 19
click at [202, 199] on input "text" at bounding box center [277, 195] width 243 height 19
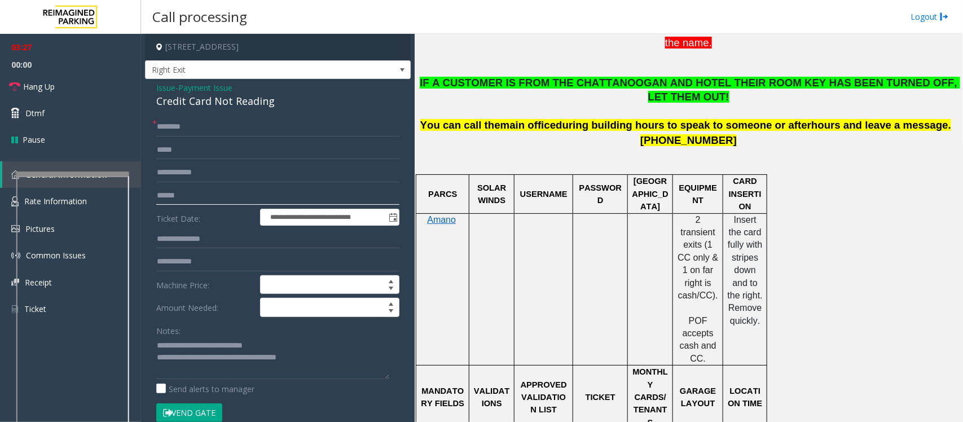
click at [168, 201] on input "text" at bounding box center [277, 195] width 243 height 19
click at [167, 198] on input "text" at bounding box center [277, 195] width 243 height 19
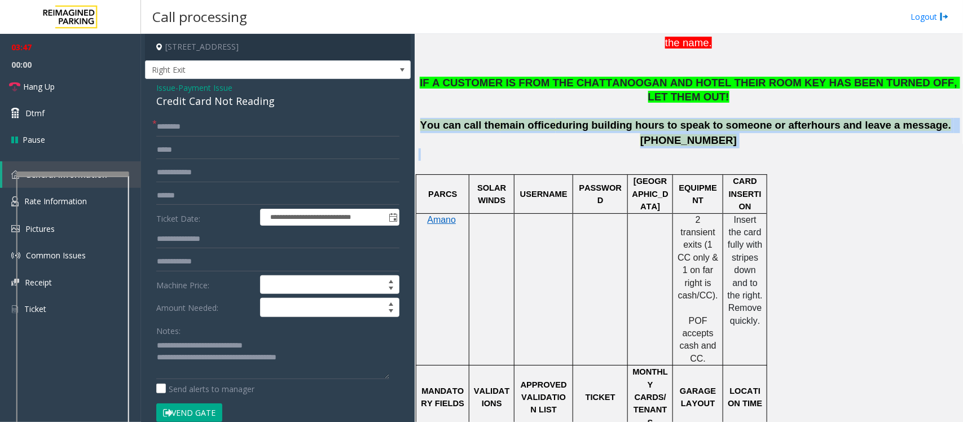
drag, startPoint x: 442, startPoint y: 96, endPoint x: 726, endPoint y: 121, distance: 285.9
click at [726, 148] on p at bounding box center [688, 160] width 540 height 25
drag, startPoint x: 448, startPoint y: 94, endPoint x: 721, endPoint y: 116, distance: 273.3
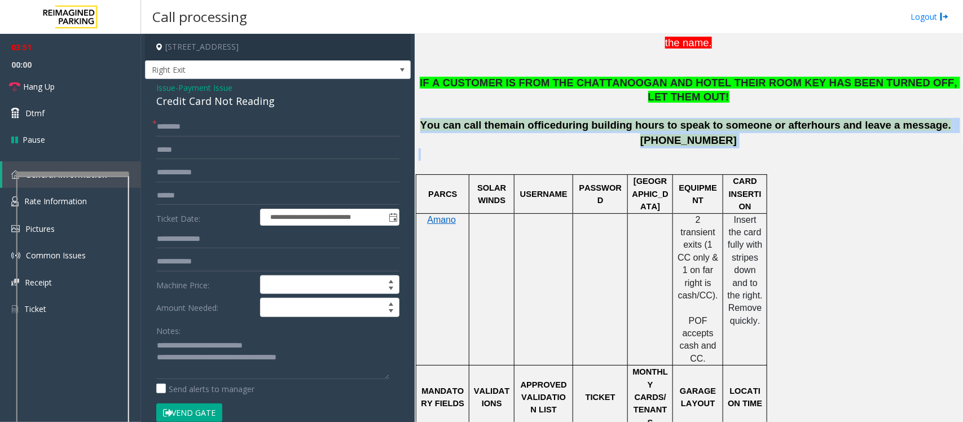
click at [722, 133] on p "[PHONE_NUMBER]" at bounding box center [688, 140] width 540 height 15
drag, startPoint x: 722, startPoint y: 116, endPoint x: 449, endPoint y: 98, distance: 273.0
click at [449, 98] on div "IF A CUSTOMER IS FROM THE CHATTANOOGAN AND HOTEL THEIR ROOM KEY HAS BEEN TURNED…" at bounding box center [688, 112] width 540 height 72
click at [451, 119] on span "You can call the" at bounding box center [460, 125] width 80 height 12
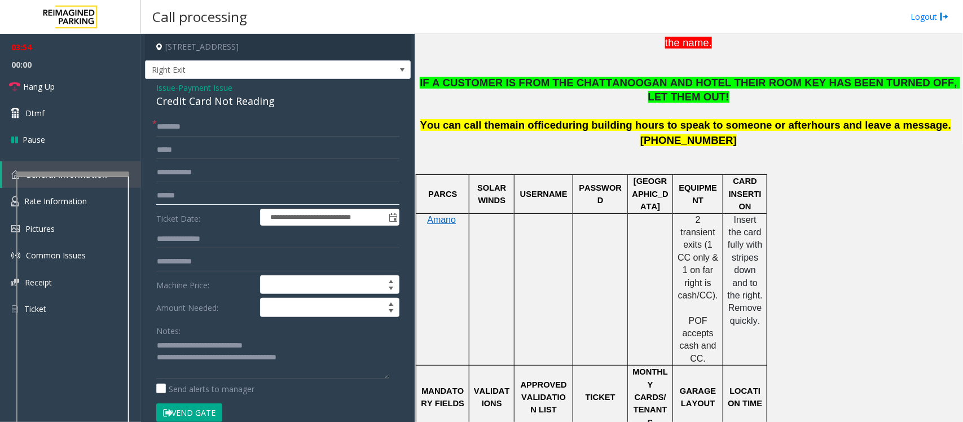
click at [196, 189] on input "text" at bounding box center [277, 195] width 243 height 19
type input "******"
click at [182, 125] on input "text" at bounding box center [277, 126] width 243 height 19
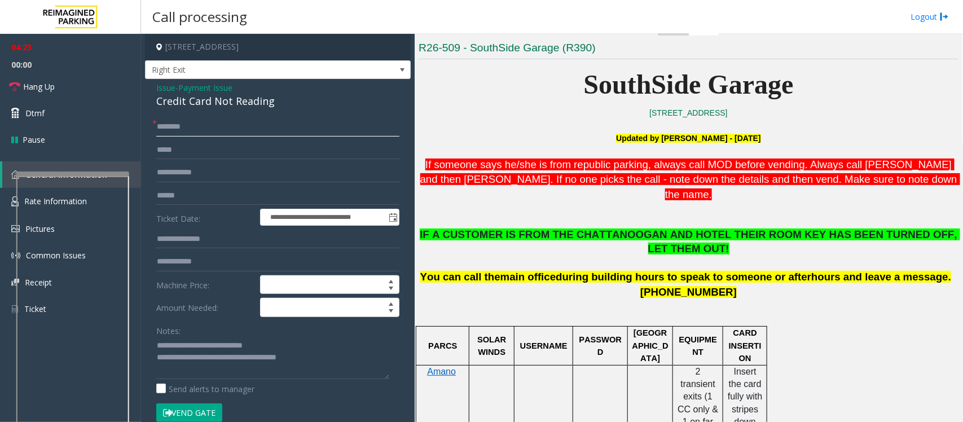
scroll to position [211, 0]
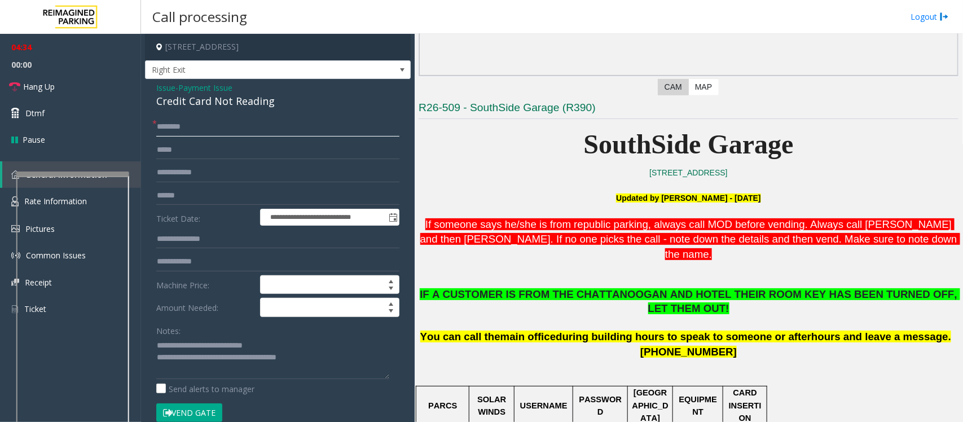
click at [171, 123] on input "*******" at bounding box center [277, 126] width 243 height 19
click at [175, 130] on input "*******" at bounding box center [277, 126] width 243 height 19
click at [182, 126] on input "*******" at bounding box center [277, 126] width 243 height 19
click at [182, 127] on input "*******" at bounding box center [277, 126] width 243 height 19
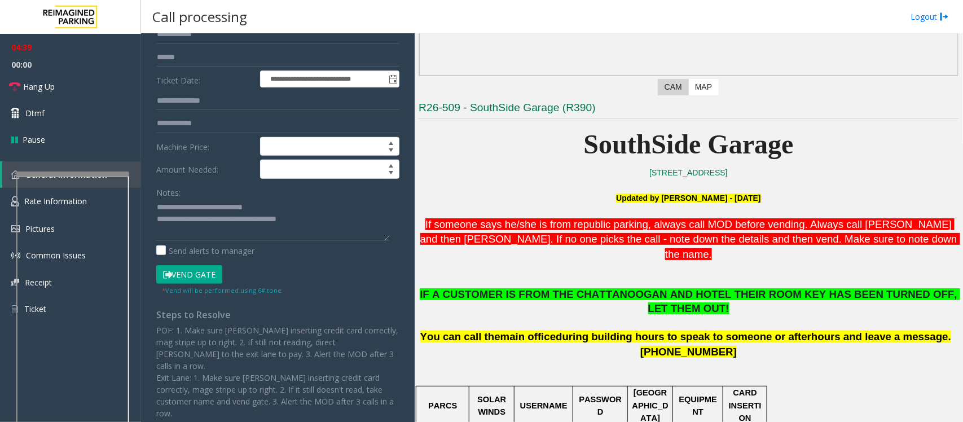
scroll to position [141, 0]
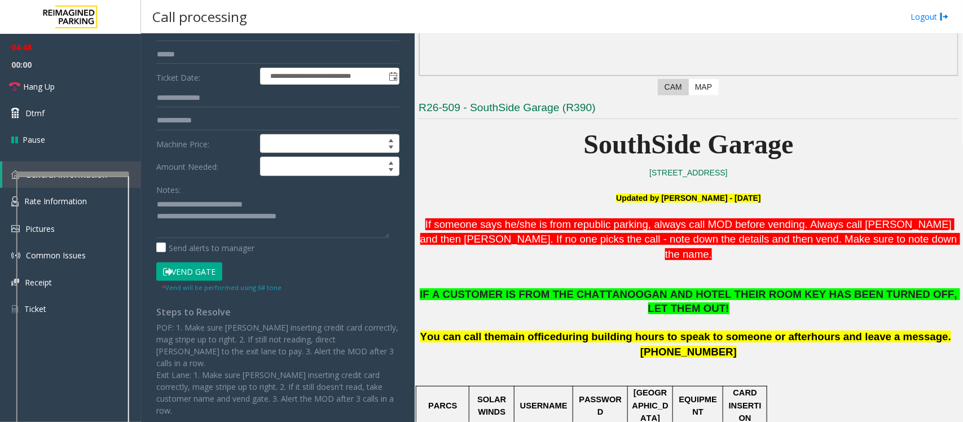
type input "*******"
click at [206, 274] on button "Vend Gate" at bounding box center [189, 271] width 66 height 19
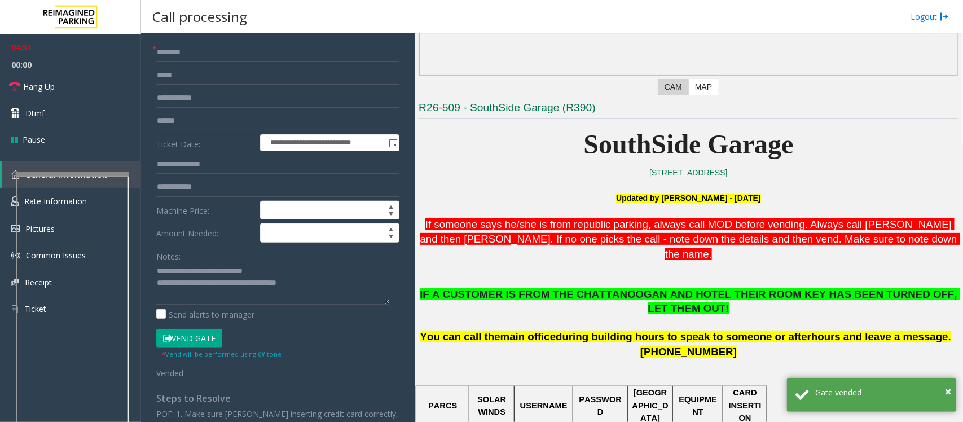
scroll to position [0, 0]
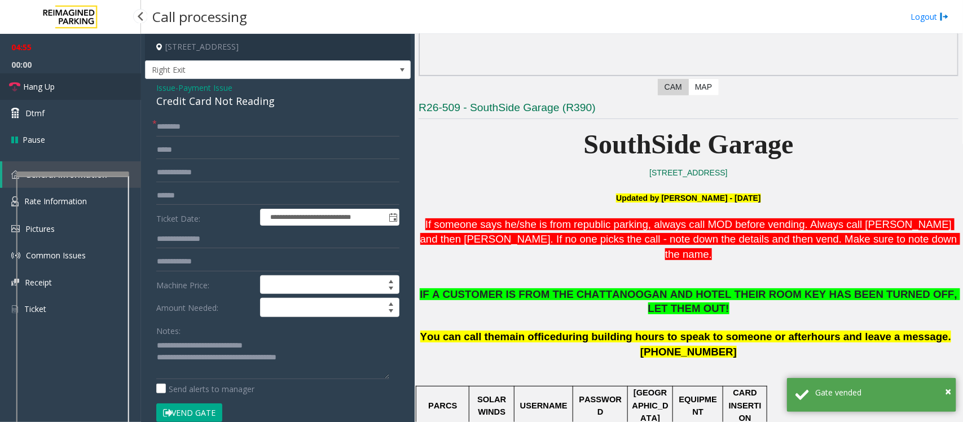
click at [42, 94] on link "Hang Up" at bounding box center [70, 86] width 141 height 27
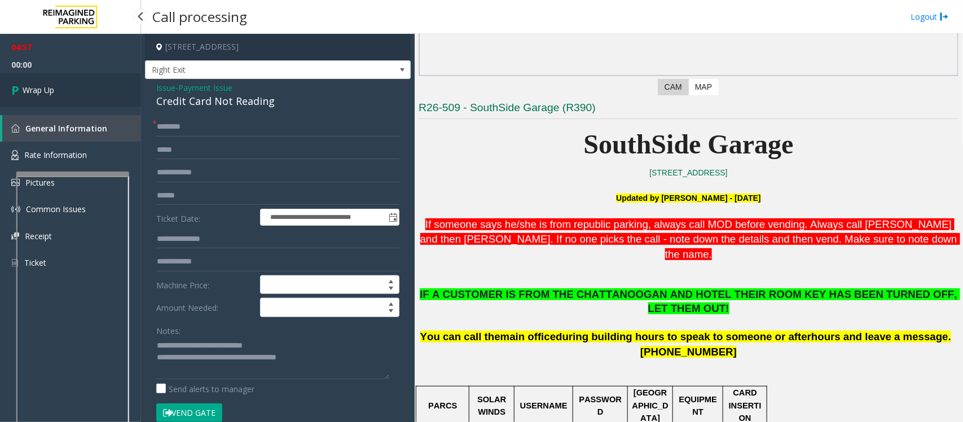
click at [61, 94] on link "Wrap Up" at bounding box center [70, 89] width 141 height 33
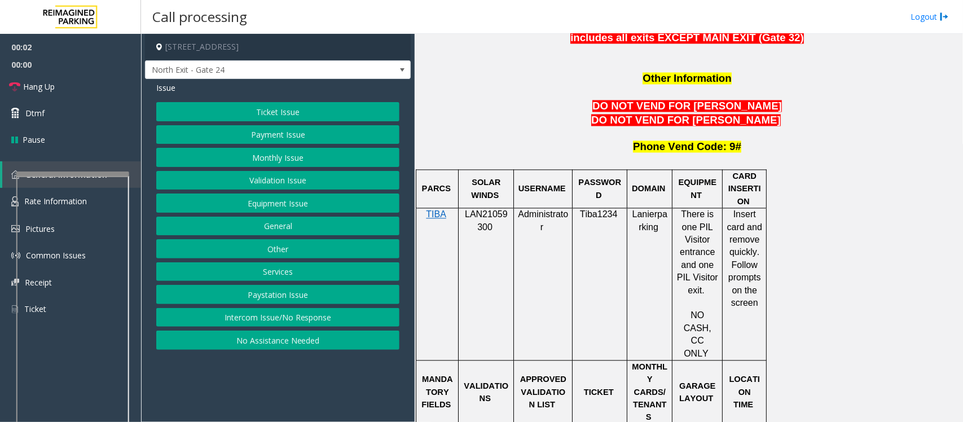
scroll to position [987, 0]
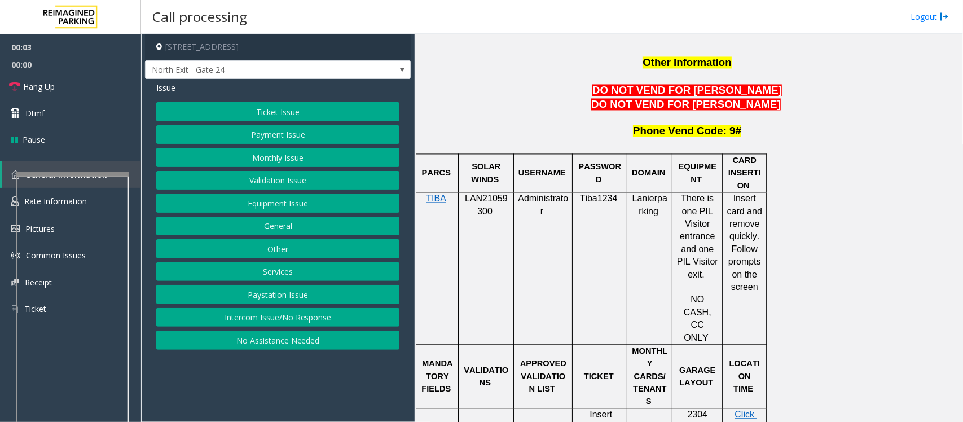
click at [492, 207] on span at bounding box center [493, 212] width 2 height 10
click at [483, 194] on span "LAN21059300" at bounding box center [486, 205] width 43 height 22
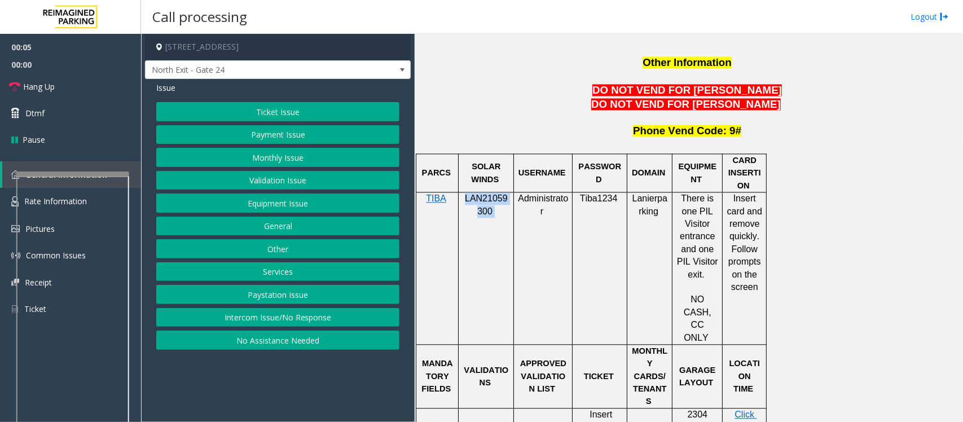
copy p "LAN21059300"
click at [308, 158] on button "Monthly Issue" at bounding box center [277, 157] width 243 height 19
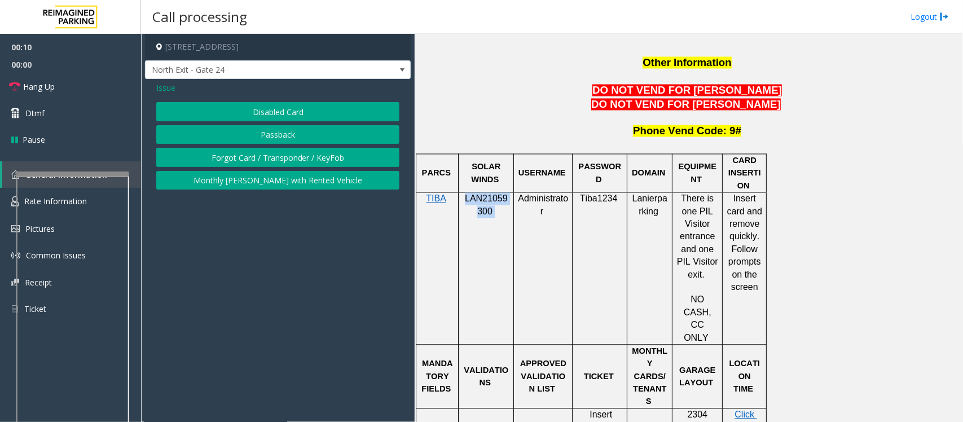
click at [275, 108] on button "Disabled Card" at bounding box center [277, 111] width 243 height 19
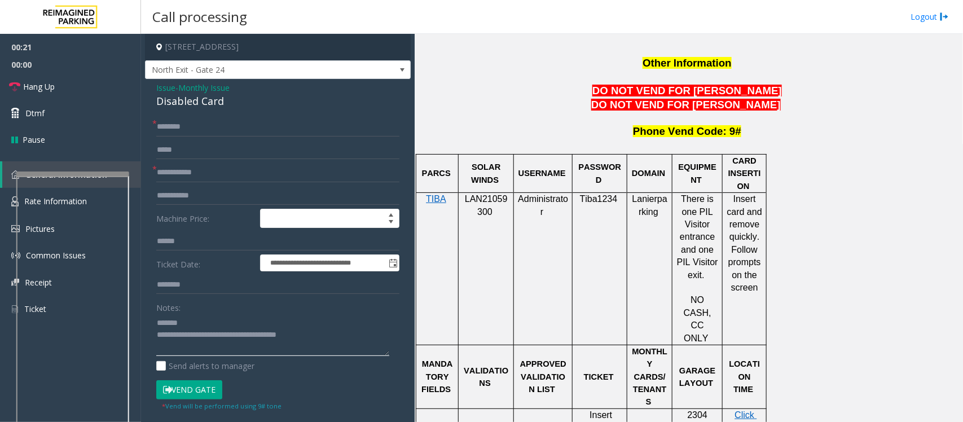
type textarea "**********"
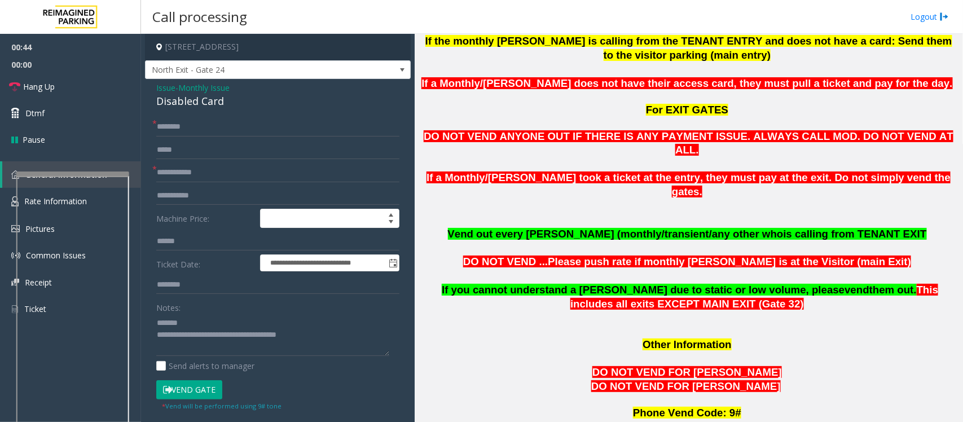
scroll to position [705, 0]
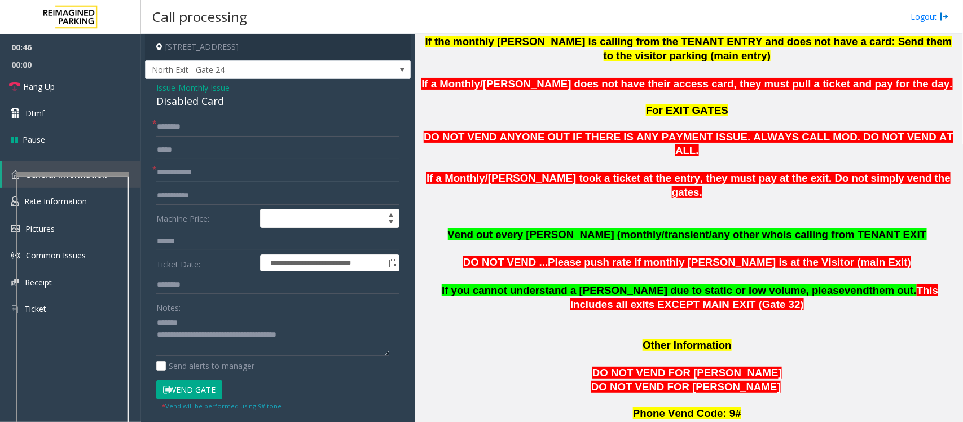
click at [166, 173] on input "text" at bounding box center [277, 172] width 243 height 19
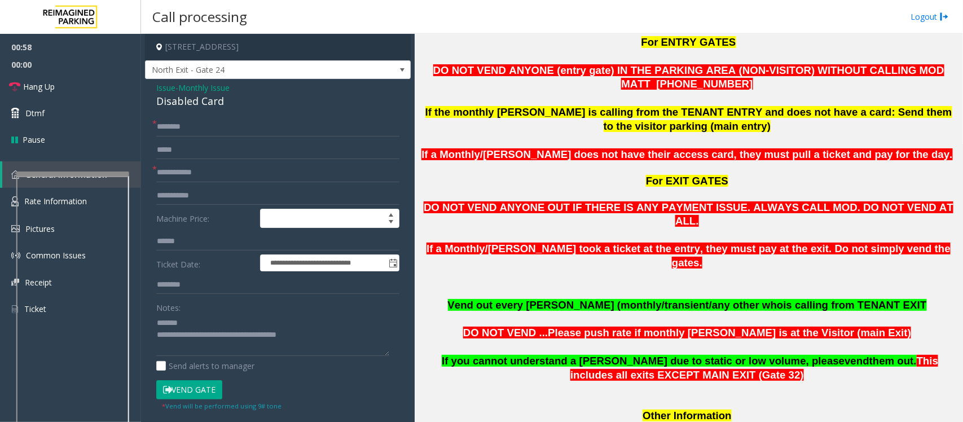
scroll to position [564, 0]
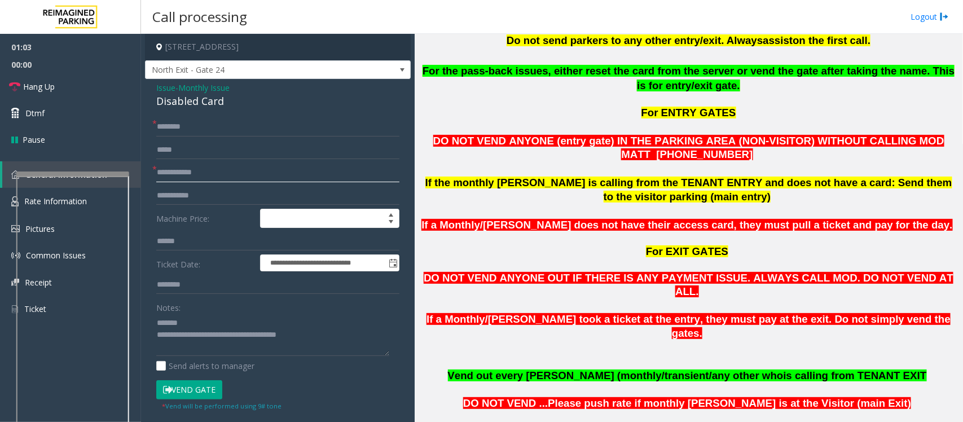
click at [191, 172] on input "text" at bounding box center [277, 172] width 243 height 19
type input "*****"
click at [207, 323] on textarea at bounding box center [272, 335] width 233 height 42
paste textarea "***"
click at [201, 320] on textarea at bounding box center [272, 335] width 233 height 42
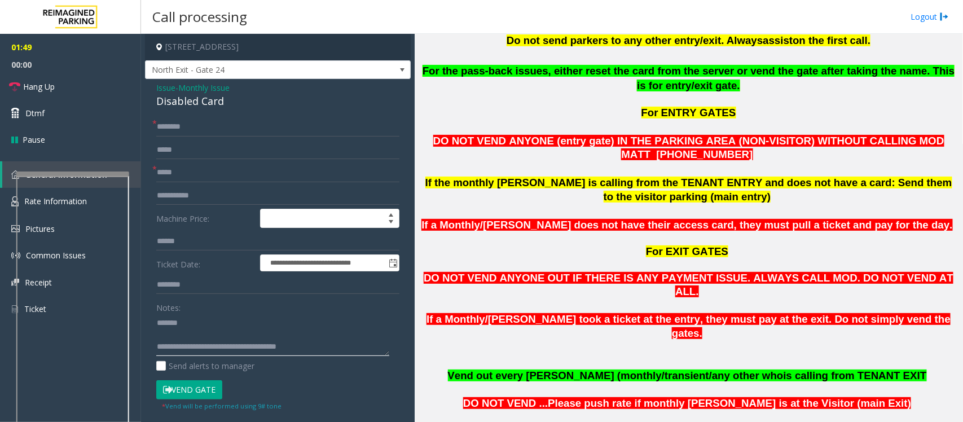
paste textarea "***"
click at [178, 334] on textarea at bounding box center [272, 335] width 233 height 42
type textarea "**********"
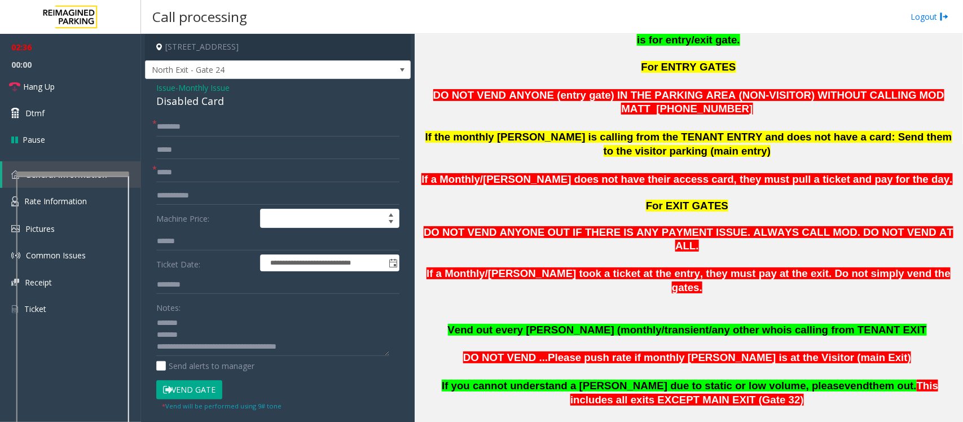
scroll to position [634, 0]
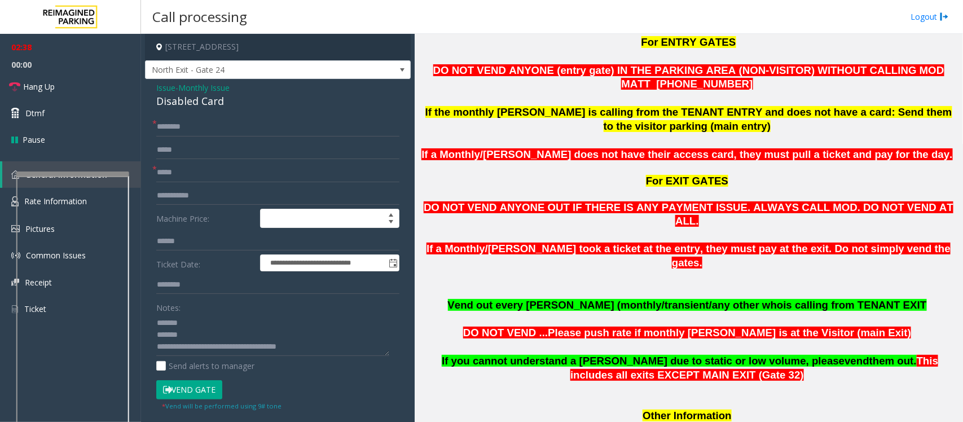
click at [189, 337] on button "Vend Gate" at bounding box center [189, 389] width 66 height 19
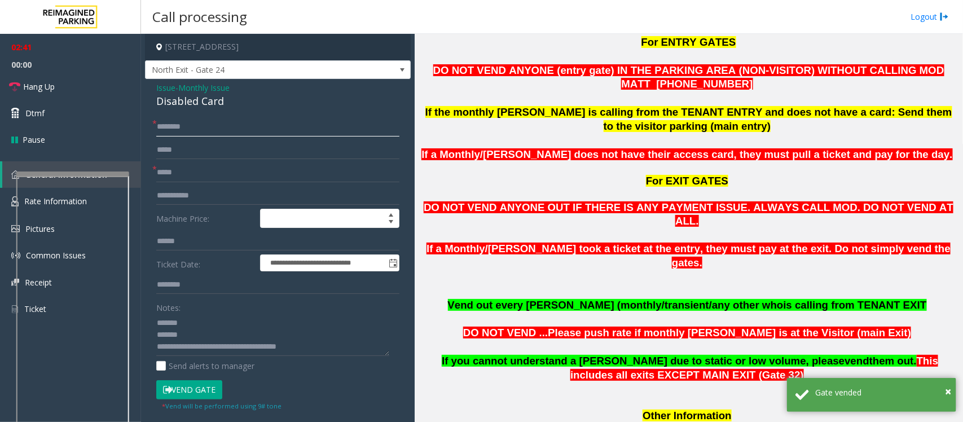
click at [174, 123] on input "text" at bounding box center [277, 126] width 243 height 19
paste input "****"
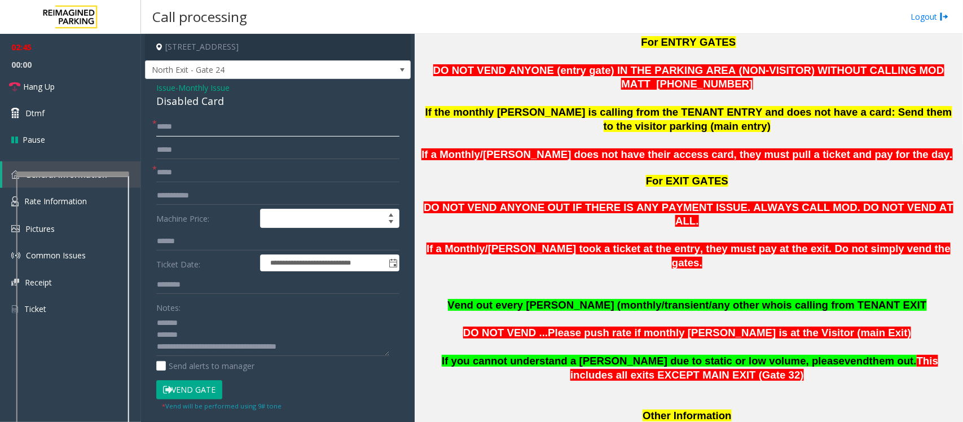
click at [220, 130] on input "****" at bounding box center [277, 126] width 243 height 19
paste input "********"
type input "**********"
click at [158, 333] on textarea at bounding box center [272, 335] width 233 height 42
drag, startPoint x: 232, startPoint y: 97, endPoint x: 149, endPoint y: 100, distance: 82.4
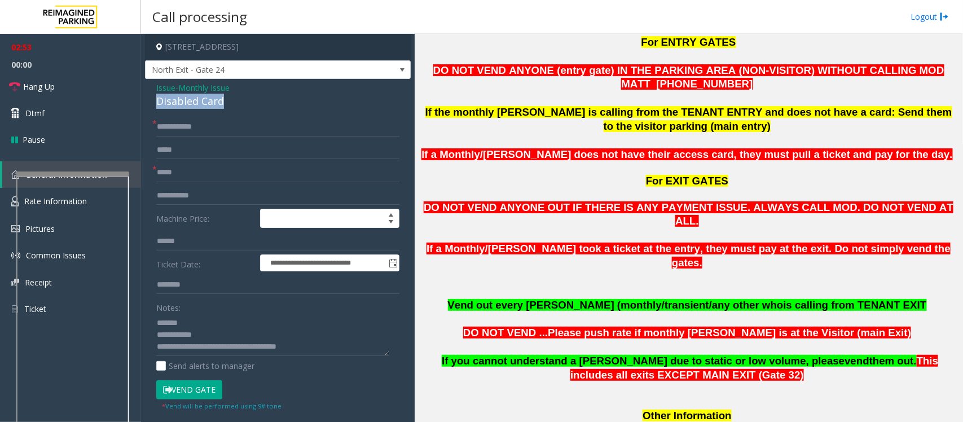
click at [149, 100] on div "**********" at bounding box center [278, 369] width 266 height 581
click at [213, 337] on textarea at bounding box center [272, 335] width 233 height 42
type textarea "**********"
click at [89, 90] on link "Hang Up" at bounding box center [70, 86] width 141 height 27
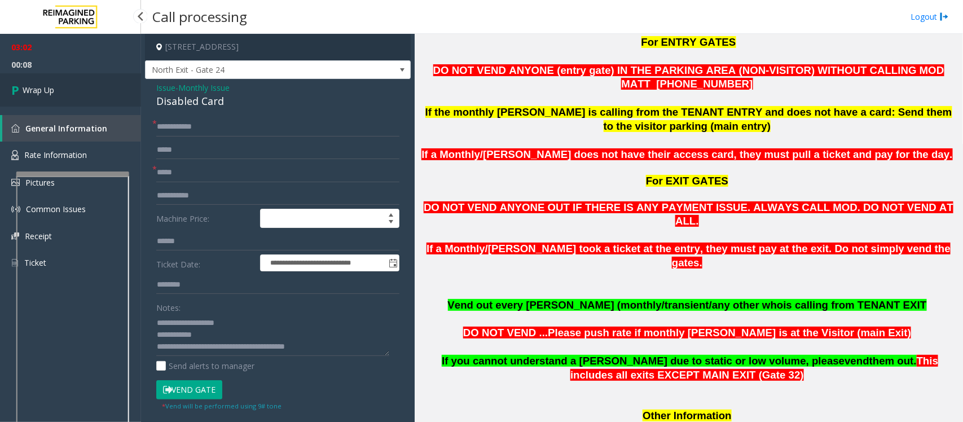
click at [45, 89] on span "Wrap Up" at bounding box center [39, 90] width 32 height 12
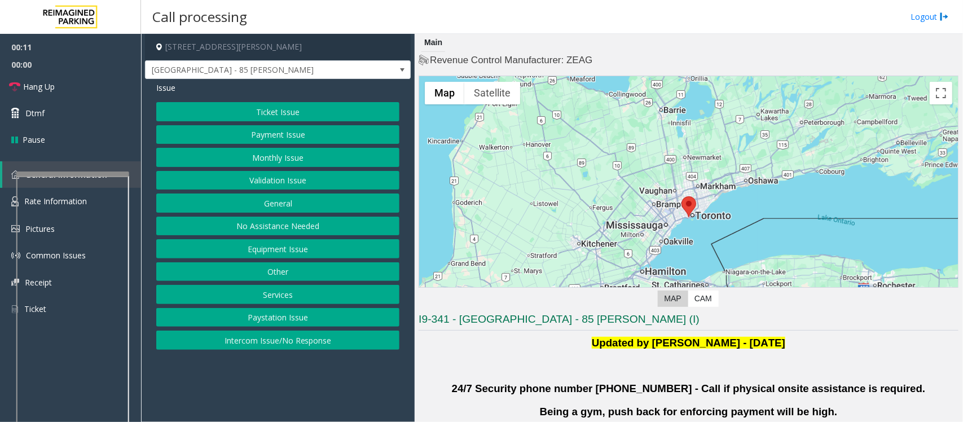
drag, startPoint x: 277, startPoint y: 345, endPoint x: 275, endPoint y: 334, distance: 11.4
click at [277, 337] on button "Intercom Issue/No Response" at bounding box center [277, 339] width 243 height 19
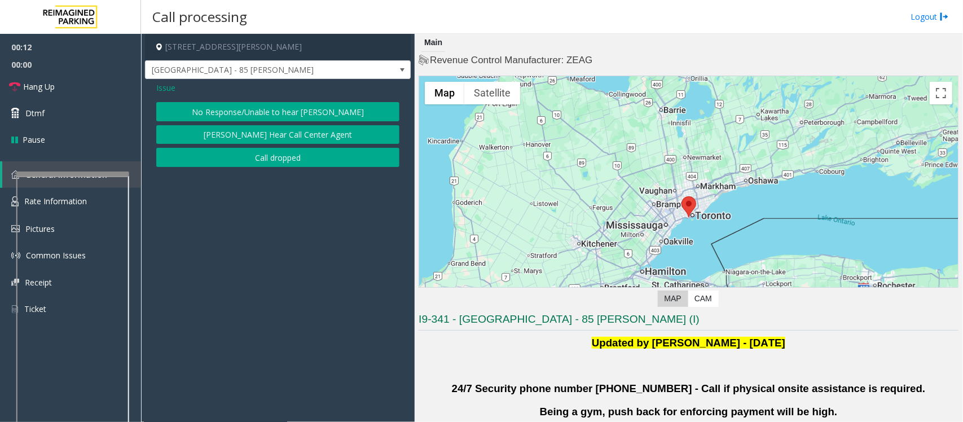
click at [232, 100] on div "Issue No Response/Unable to hear [PERSON_NAME] Cannot Hear Call Center Agent Ca…" at bounding box center [278, 126] width 266 height 94
click at [229, 113] on button "No Response/Unable to hear [PERSON_NAME]" at bounding box center [277, 111] width 243 height 19
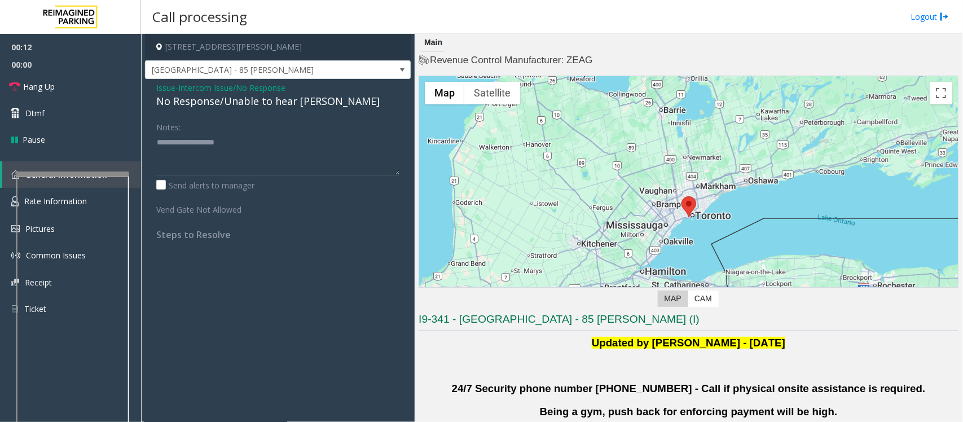
click at [226, 108] on div "No Response/Unable to hear [PERSON_NAME]" at bounding box center [277, 101] width 243 height 15
type textarea "**********"
click at [52, 83] on span "Hang Up" at bounding box center [39, 87] width 32 height 12
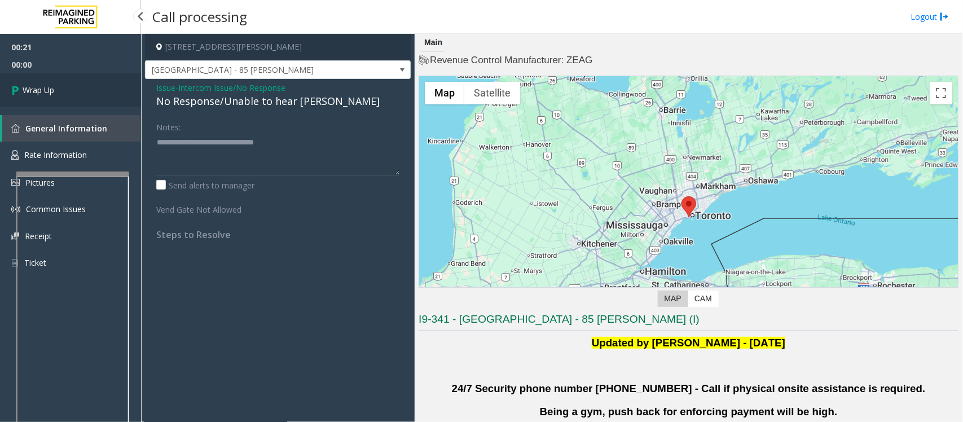
click at [34, 91] on span "Wrap Up" at bounding box center [39, 90] width 32 height 12
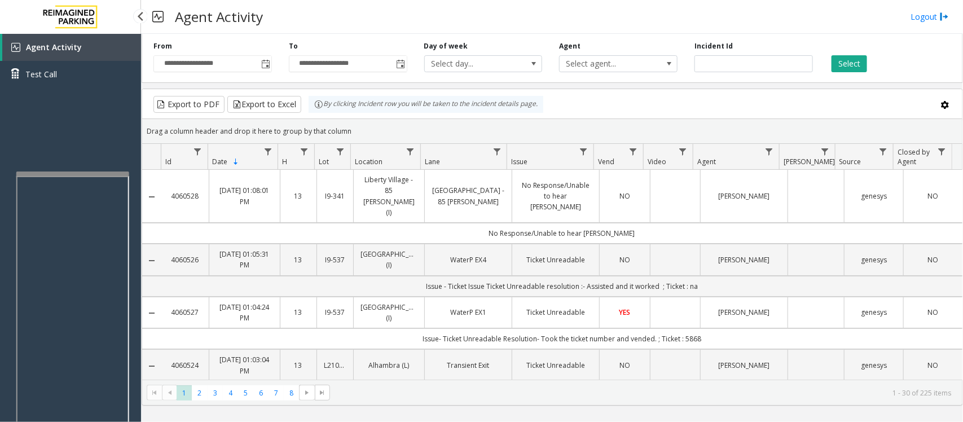
click at [89, 124] on div "Agent Activity Test Call" at bounding box center [70, 245] width 141 height 422
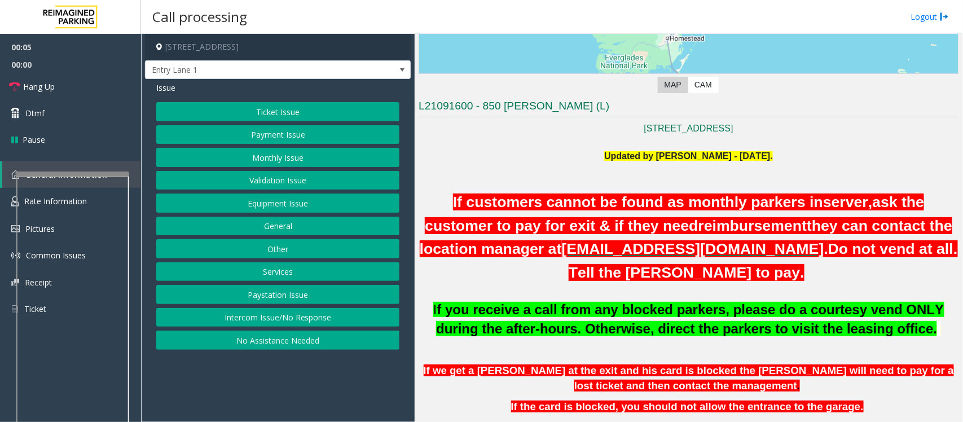
scroll to position [282, 0]
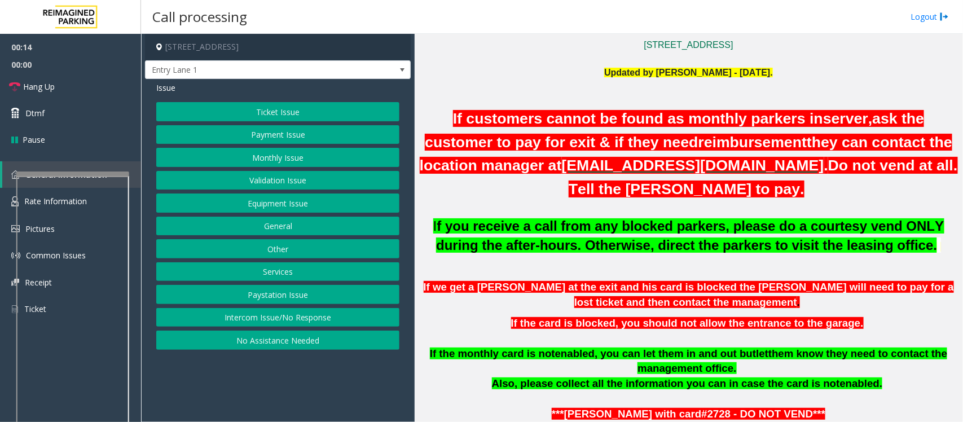
click at [291, 323] on button "Intercom Issue/No Response" at bounding box center [277, 317] width 243 height 19
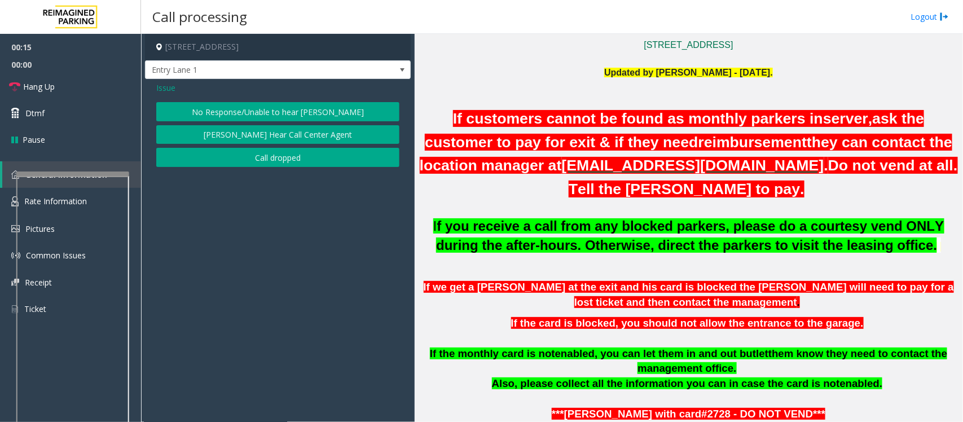
click at [243, 108] on button "No Response/Unable to hear [PERSON_NAME]" at bounding box center [277, 111] width 243 height 19
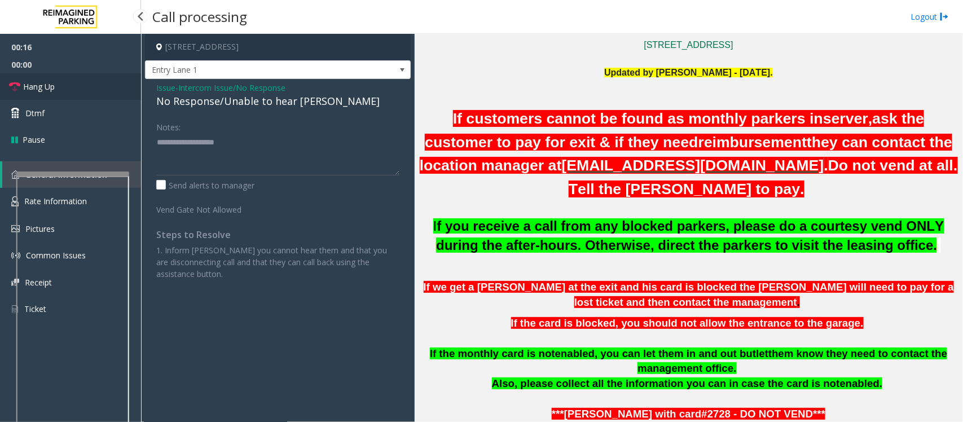
click at [41, 86] on span "Hang Up" at bounding box center [39, 87] width 32 height 12
click at [244, 103] on div "No Response/Unable to hear [PERSON_NAME]" at bounding box center [277, 101] width 243 height 15
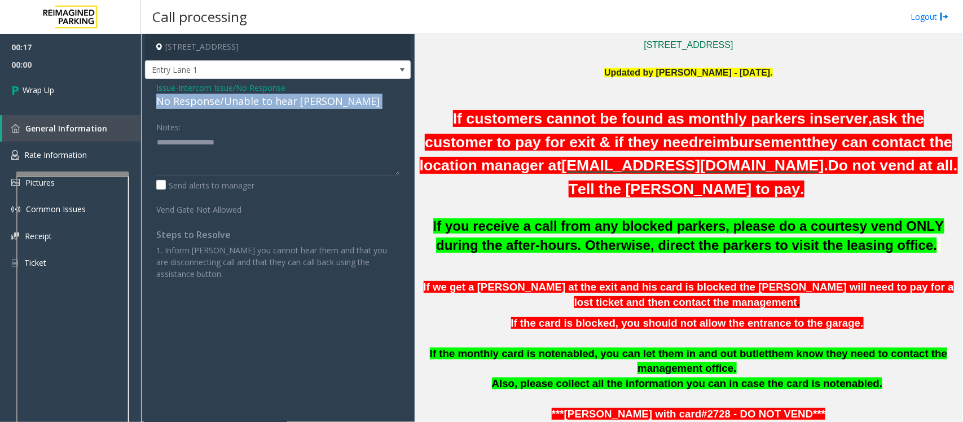
click at [244, 103] on div "No Response/Unable to hear [PERSON_NAME]" at bounding box center [277, 101] width 243 height 15
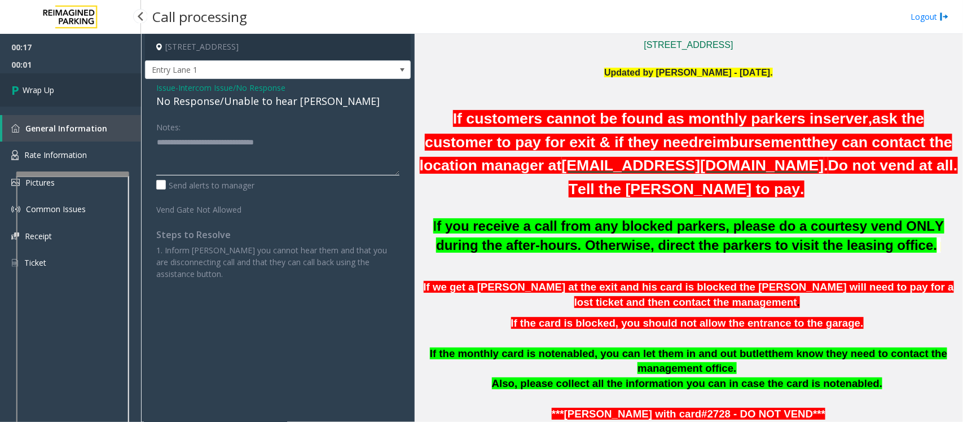
type textarea "**********"
click at [52, 92] on span "Wrap Up" at bounding box center [39, 90] width 32 height 12
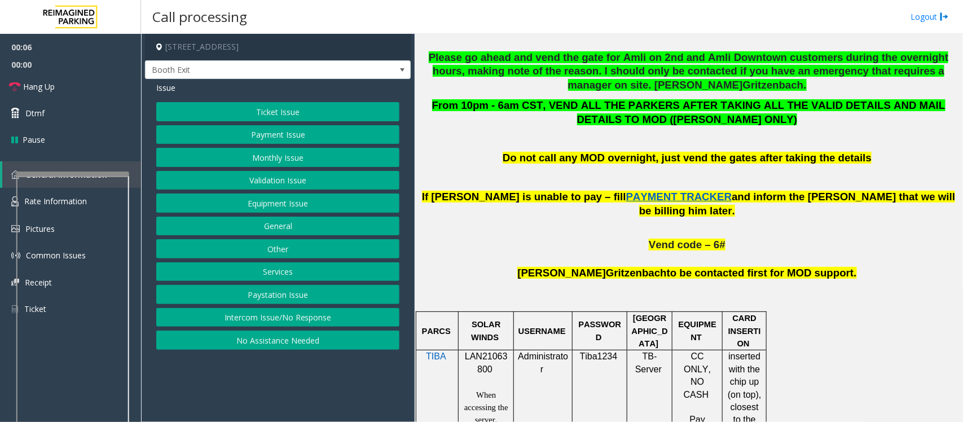
scroll to position [564, 0]
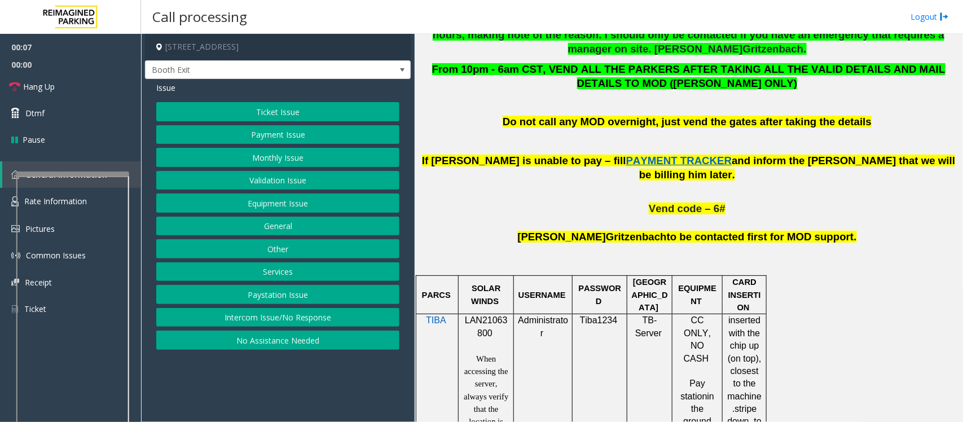
click at [474, 315] on span "LAN21063800" at bounding box center [486, 326] width 43 height 22
copy p "LAN21063800"
click at [262, 182] on button "Validation Issue" at bounding box center [277, 180] width 243 height 19
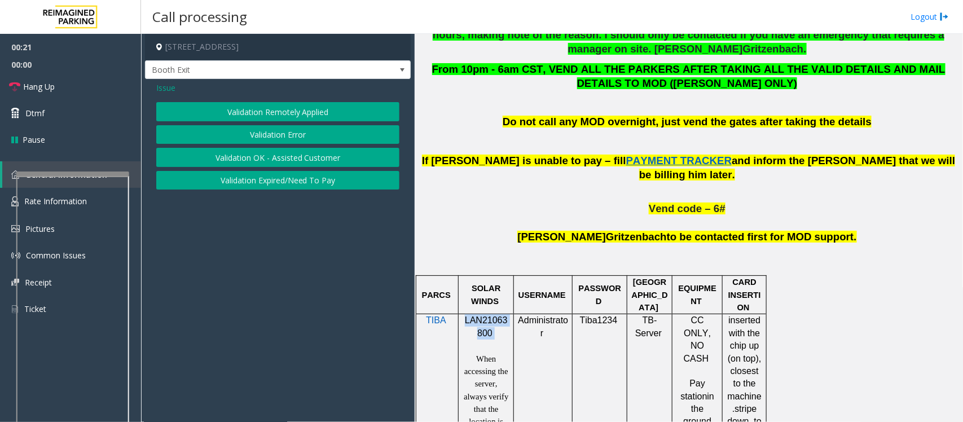
click at [252, 138] on button "Validation Error" at bounding box center [277, 134] width 243 height 19
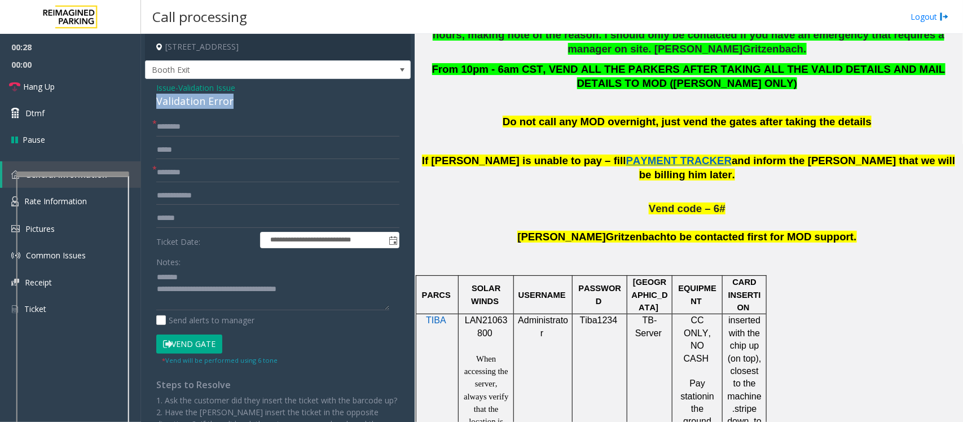
drag, startPoint x: 243, startPoint y: 102, endPoint x: 142, endPoint y: 103, distance: 100.4
click at [142, 103] on app-call-processing-form "**********" at bounding box center [278, 228] width 274 height 388
click at [252, 277] on textarea at bounding box center [272, 289] width 233 height 42
drag, startPoint x: 252, startPoint y: 275, endPoint x: 179, endPoint y: 278, distance: 72.3
click at [179, 278] on textarea at bounding box center [272, 289] width 233 height 42
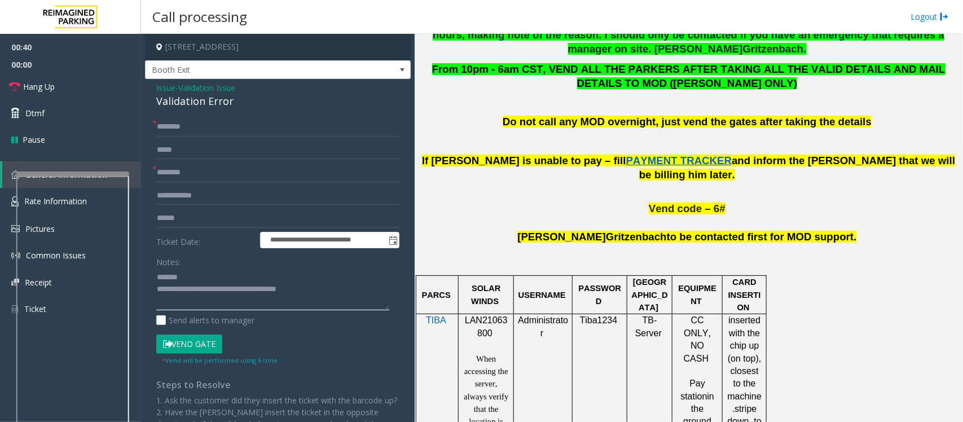
type textarea "**********"
click at [165, 91] on span "Issue" at bounding box center [165, 88] width 19 height 12
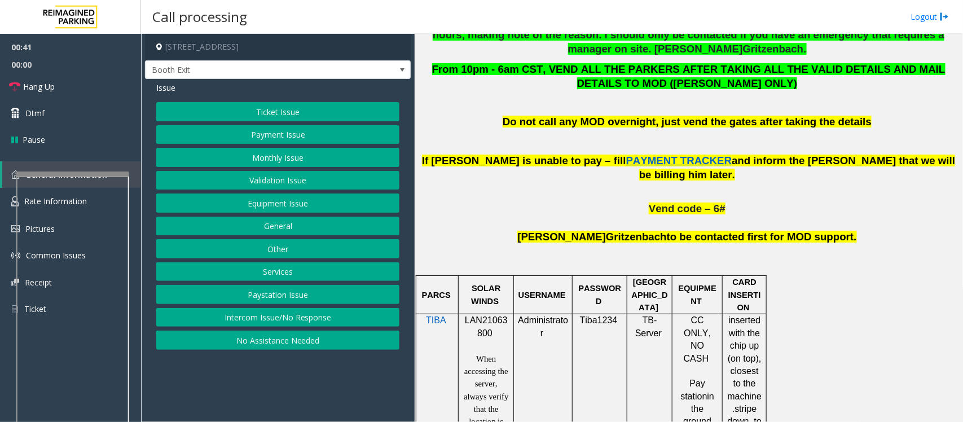
click at [234, 102] on div "Issue Ticket Issue Payment Issue Monthly Issue Validation Issue Equipment Issue…" at bounding box center [278, 217] width 266 height 276
click at [241, 117] on button "Ticket Issue" at bounding box center [277, 111] width 243 height 19
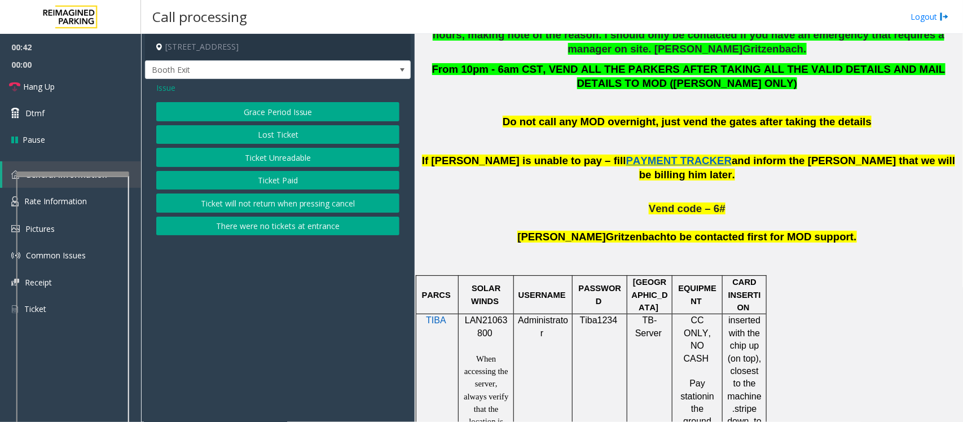
click at [277, 162] on button "Ticket Unreadable" at bounding box center [277, 157] width 243 height 19
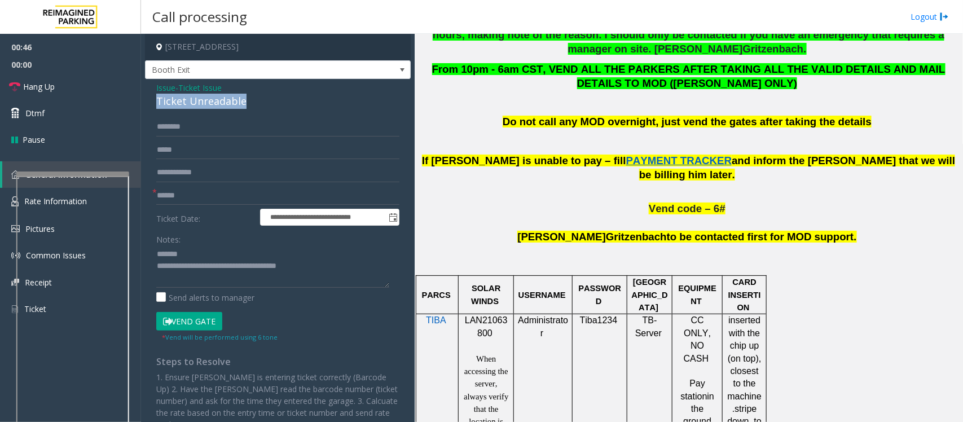
drag, startPoint x: 257, startPoint y: 102, endPoint x: 151, endPoint y: 102, distance: 105.5
click at [151, 102] on div "**********" at bounding box center [278, 278] width 266 height 398
click at [2, 199] on link "Rate Information" at bounding box center [70, 202] width 141 height 28
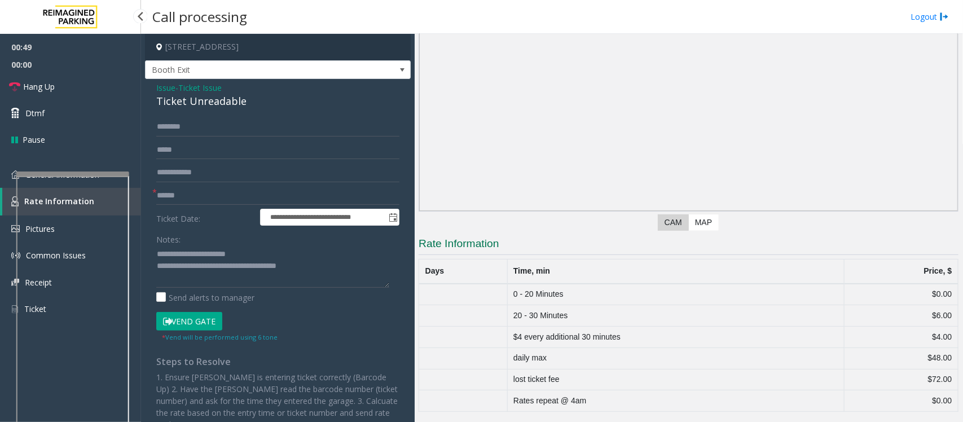
scroll to position [61, 0]
click at [6, 173] on link "General Information" at bounding box center [70, 174] width 141 height 27
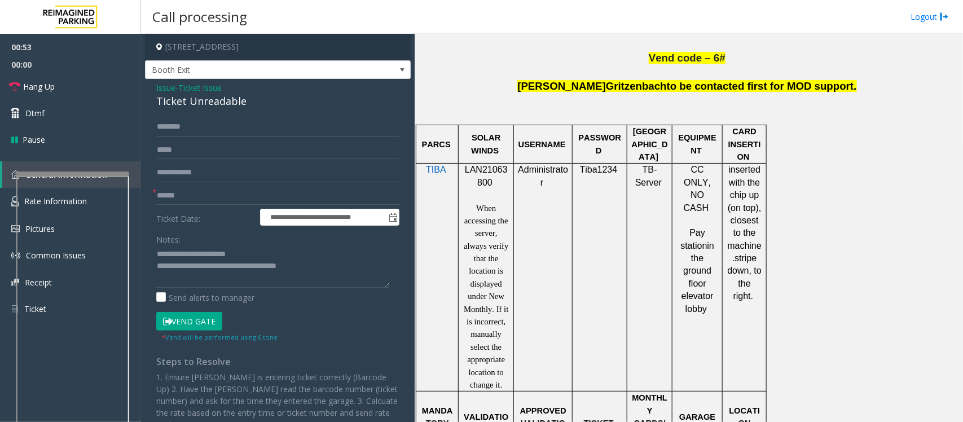
scroll to position [775, 0]
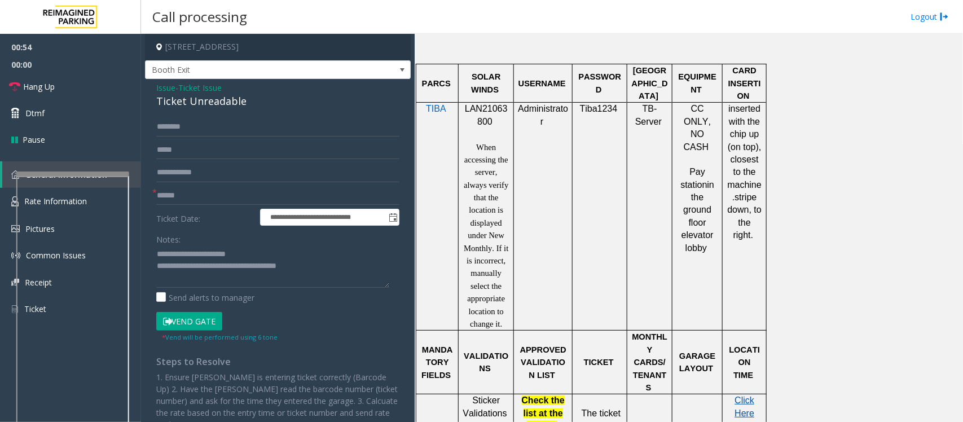
click at [753, 337] on span "Click Here for the local time" at bounding box center [743, 425] width 25 height 60
click at [6, 197] on link "Rate Information" at bounding box center [70, 202] width 141 height 28
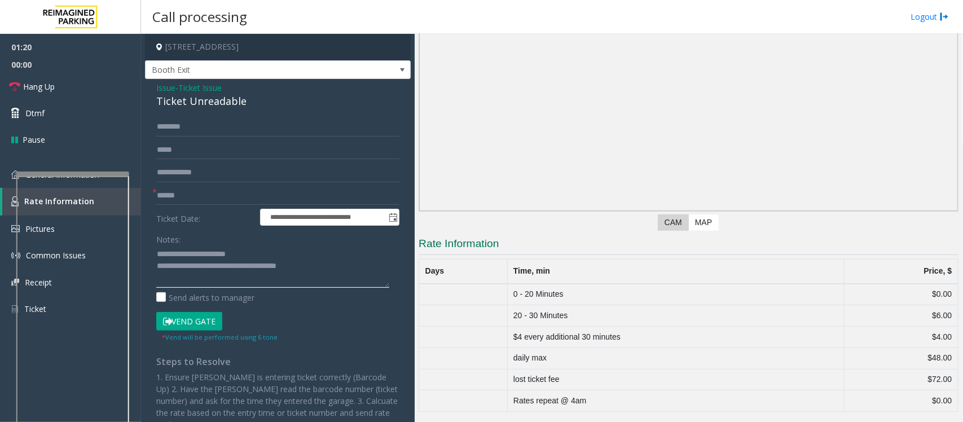
drag, startPoint x: 323, startPoint y: 269, endPoint x: 203, endPoint y: 267, distance: 120.1
click at [203, 267] on textarea at bounding box center [272, 266] width 233 height 42
type textarea "**********"
click at [13, 176] on img at bounding box center [15, 174] width 8 height 8
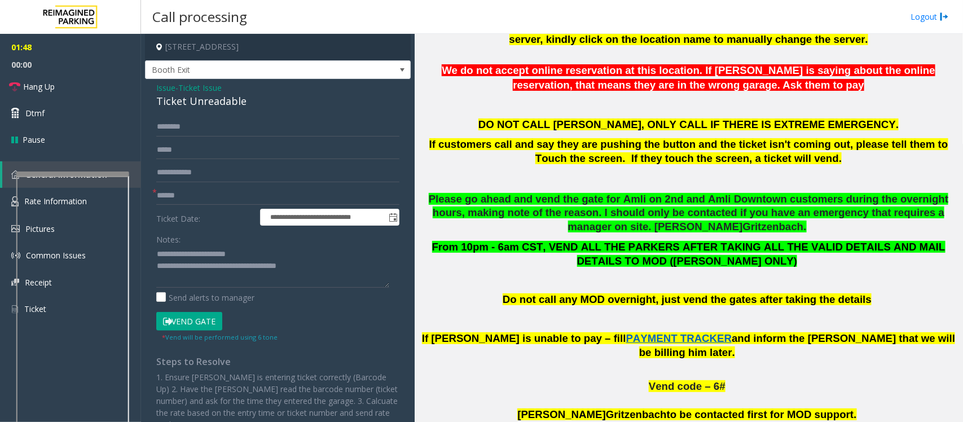
scroll to position [370, 0]
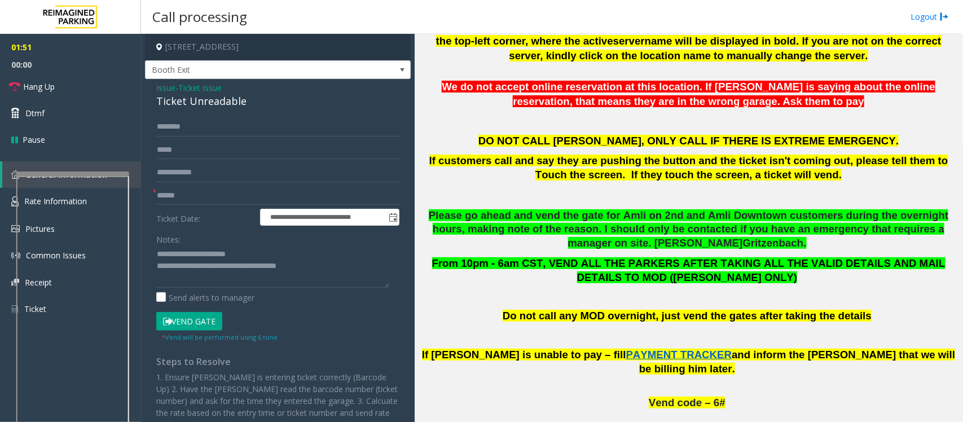
click at [165, 88] on span "Issue" at bounding box center [165, 88] width 19 height 12
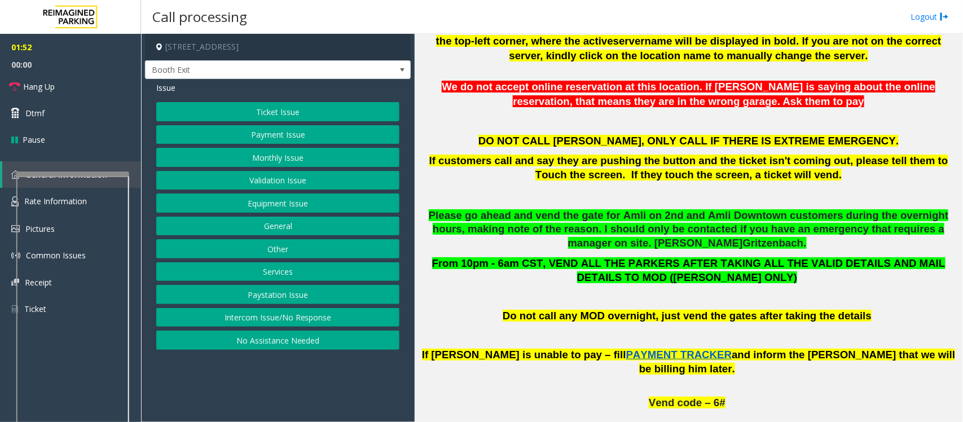
click at [250, 134] on button "Payment Issue" at bounding box center [277, 134] width 243 height 19
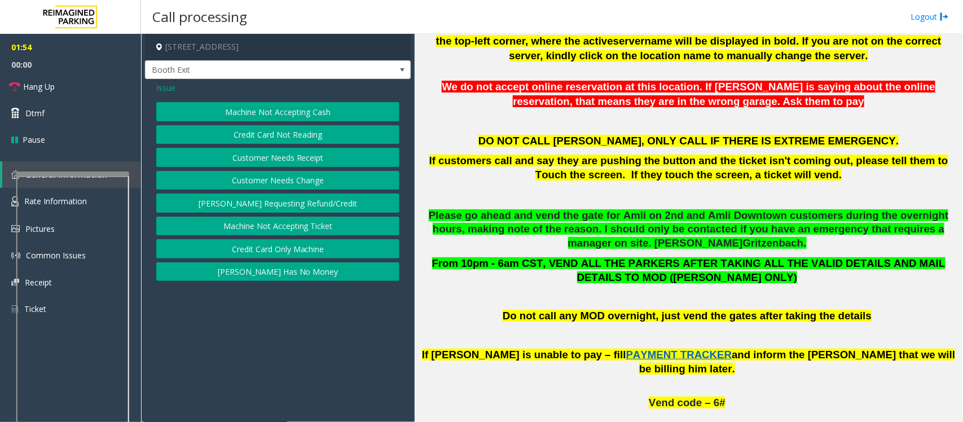
click at [249, 133] on button "Credit Card Not Reading" at bounding box center [277, 134] width 243 height 19
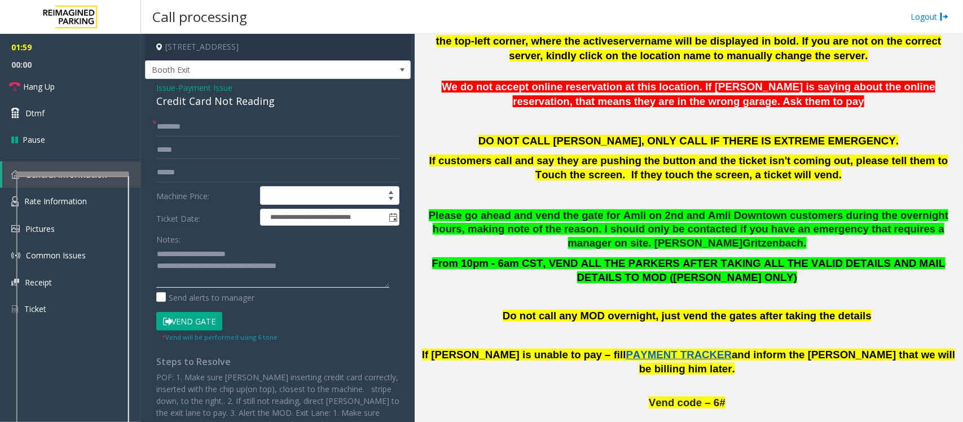
drag, startPoint x: 259, startPoint y: 255, endPoint x: 185, endPoint y: 257, distance: 74.5
click at [185, 257] on textarea at bounding box center [272, 266] width 233 height 42
click at [201, 257] on textarea at bounding box center [272, 266] width 233 height 42
click at [249, 259] on textarea at bounding box center [272, 266] width 233 height 42
click at [39, 88] on span "Hang Up" at bounding box center [39, 87] width 32 height 12
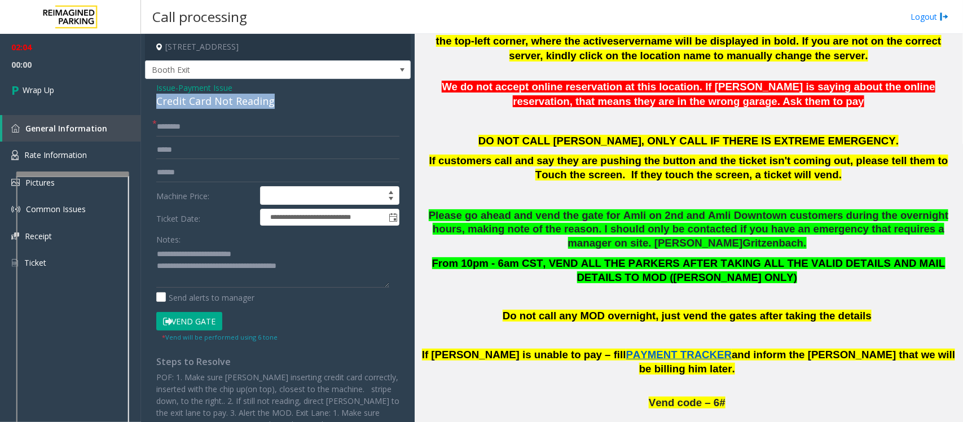
drag, startPoint x: 289, startPoint y: 103, endPoint x: 153, endPoint y: 99, distance: 136.0
click at [153, 99] on div "**********" at bounding box center [278, 278] width 266 height 398
click at [321, 272] on textarea at bounding box center [272, 266] width 233 height 42
click at [319, 269] on textarea at bounding box center [272, 266] width 233 height 42
drag, startPoint x: 319, startPoint y: 269, endPoint x: 249, endPoint y: 271, distance: 69.4
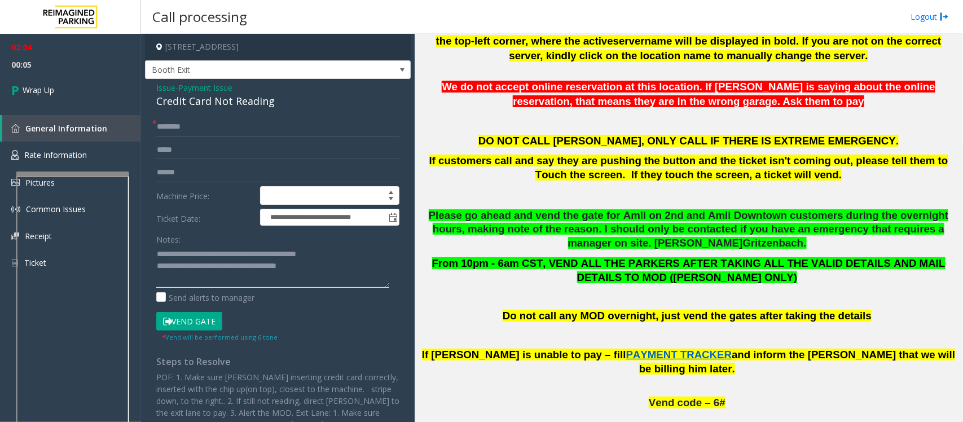
click at [249, 271] on textarea at bounding box center [272, 266] width 233 height 42
drag, startPoint x: 352, startPoint y: 258, endPoint x: 252, endPoint y: 257, distance: 101.0
click at [252, 257] on textarea at bounding box center [272, 266] width 233 height 42
click at [250, 267] on textarea at bounding box center [272, 266] width 233 height 42
click at [252, 255] on textarea at bounding box center [272, 266] width 233 height 42
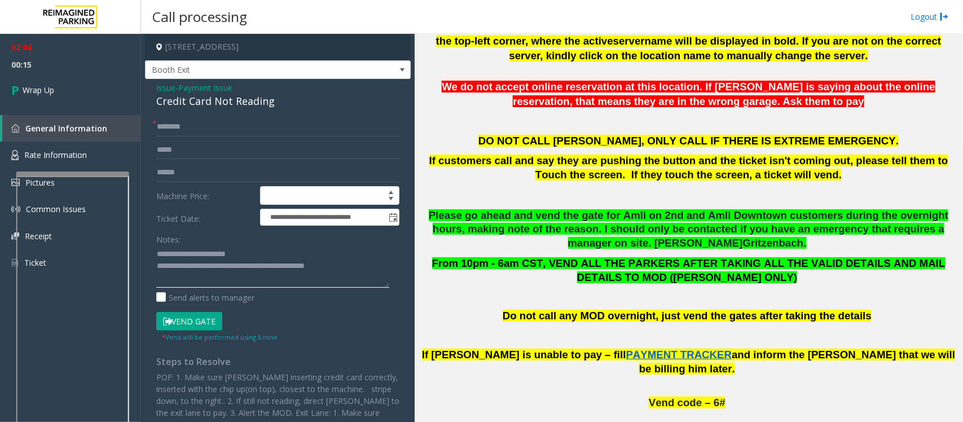
click at [372, 271] on textarea at bounding box center [272, 266] width 233 height 42
type textarea "**********"
click at [170, 127] on input "text" at bounding box center [277, 126] width 243 height 19
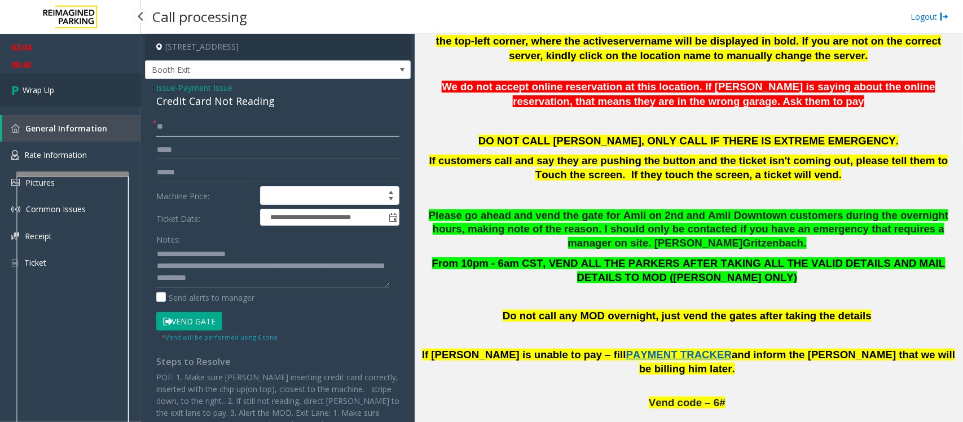
type input "**"
click at [91, 83] on link "Wrap Up" at bounding box center [70, 89] width 141 height 33
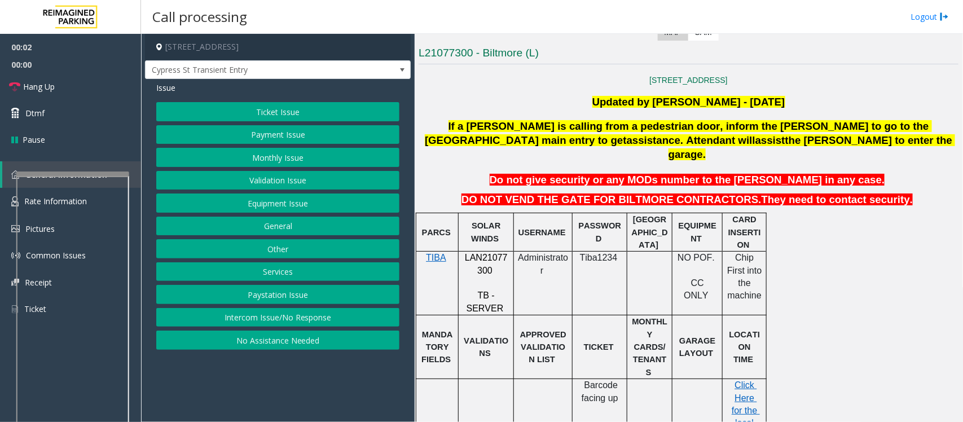
scroll to position [282, 0]
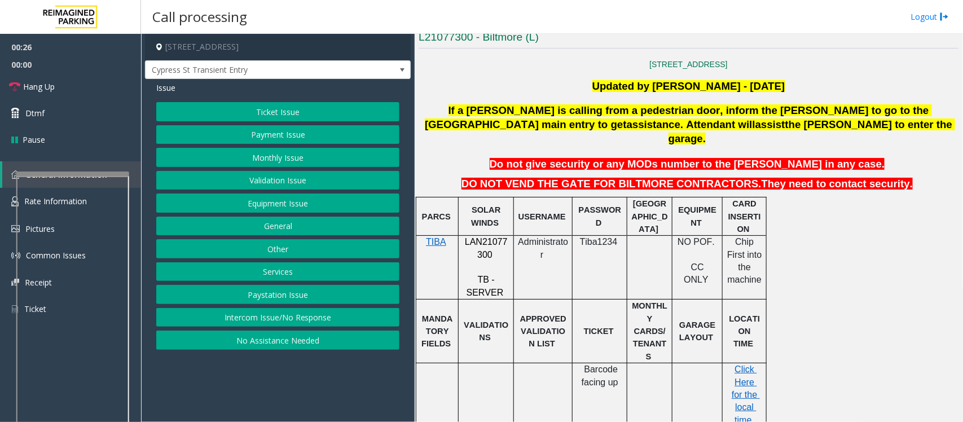
click at [284, 204] on button "Equipment Issue" at bounding box center [277, 202] width 243 height 19
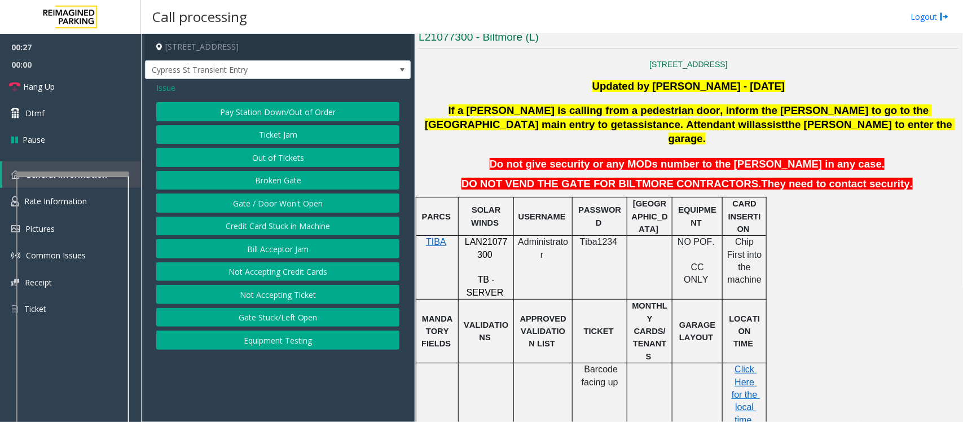
click at [278, 206] on button "Gate / Door Won't Open" at bounding box center [277, 202] width 243 height 19
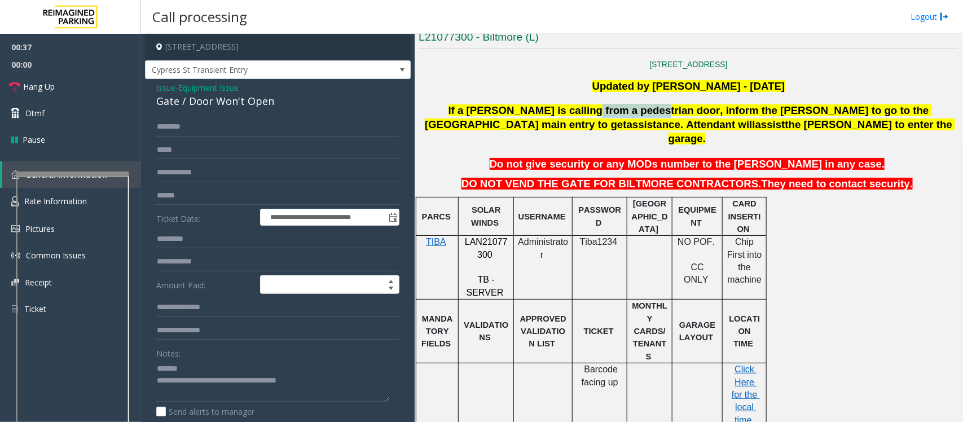
drag, startPoint x: 551, startPoint y: 111, endPoint x: 605, endPoint y: 117, distance: 54.5
click at [605, 117] on span "If a [PERSON_NAME] is calling from a pedestrian door, inform the [PERSON_NAME] …" at bounding box center [678, 117] width 507 height 26
click at [342, 74] on span "Cypress St Transient Entry" at bounding box center [251, 70] width 211 height 18
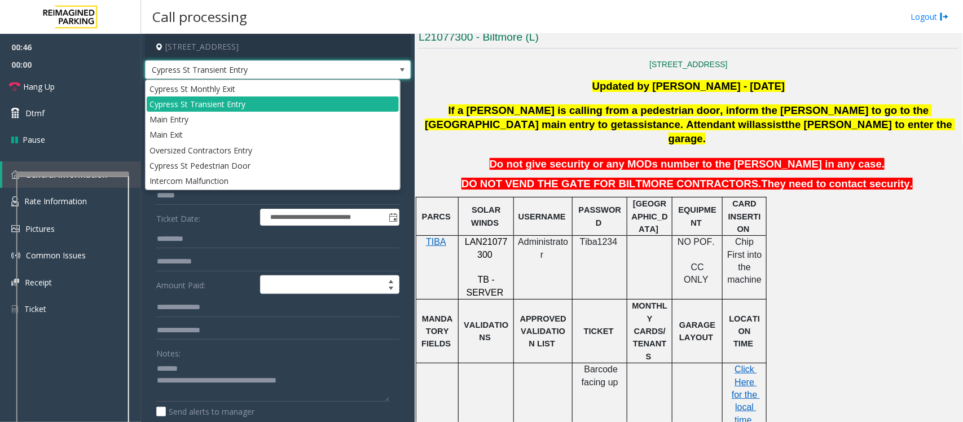
click at [438, 157] on p "Do not give security or any MODs number to the [PERSON_NAME] in any case." at bounding box center [688, 164] width 542 height 14
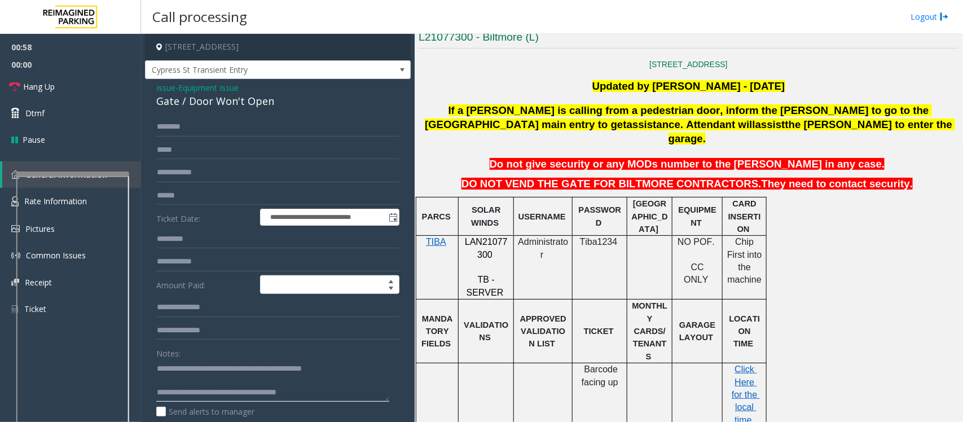
click at [331, 337] on textarea at bounding box center [272, 380] width 233 height 42
drag, startPoint x: 330, startPoint y: 395, endPoint x: 207, endPoint y: 393, distance: 123.0
click at [207, 337] on textarea at bounding box center [272, 380] width 233 height 42
click at [38, 86] on span "Hang Up" at bounding box center [39, 87] width 32 height 12
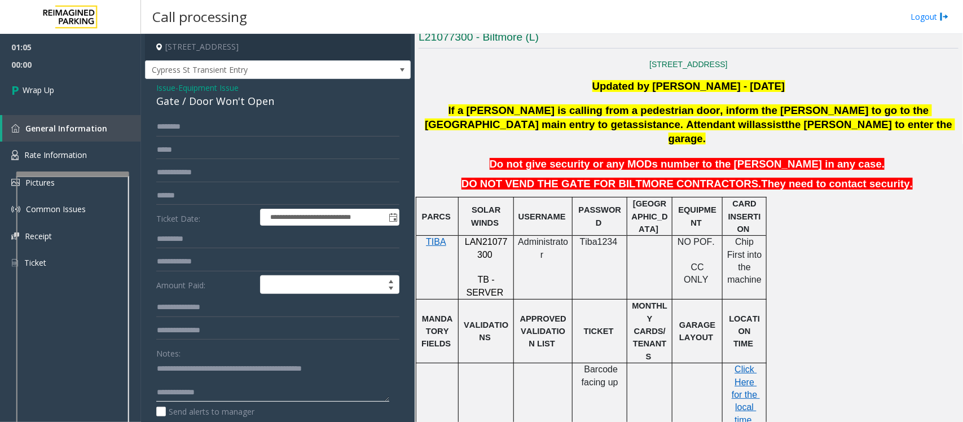
click at [209, 337] on textarea at bounding box center [272, 380] width 233 height 42
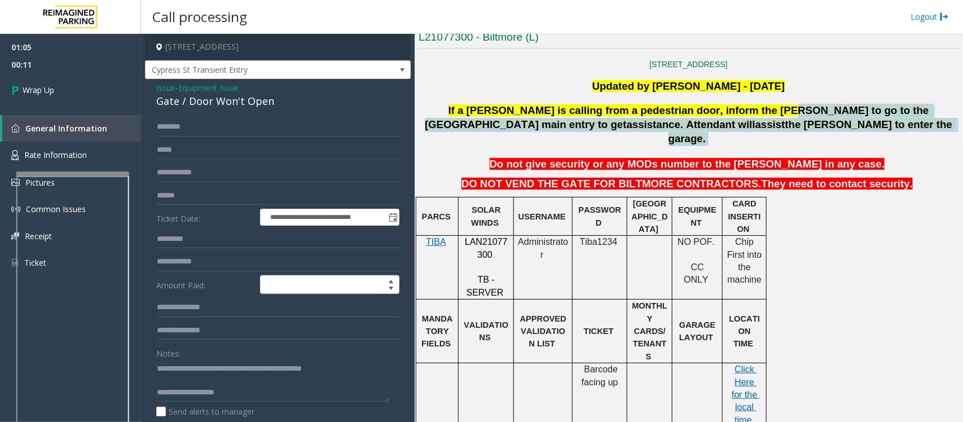
drag, startPoint x: 719, startPoint y: 113, endPoint x: 909, endPoint y: 117, distance: 190.1
click at [770, 120] on p "If a [PERSON_NAME] is calling from a pedestrian door, inform the [PERSON_NAME] …" at bounding box center [688, 125] width 542 height 42
click at [770, 125] on p "If a [PERSON_NAME] is calling from a pedestrian door, inform the [PERSON_NAME] …" at bounding box center [688, 125] width 542 height 42
click at [729, 117] on span "If a [PERSON_NAME] is calling from a pedestrian door, inform the [PERSON_NAME] …" at bounding box center [678, 117] width 507 height 26
drag, startPoint x: 718, startPoint y: 110, endPoint x: 940, endPoint y: 118, distance: 221.8
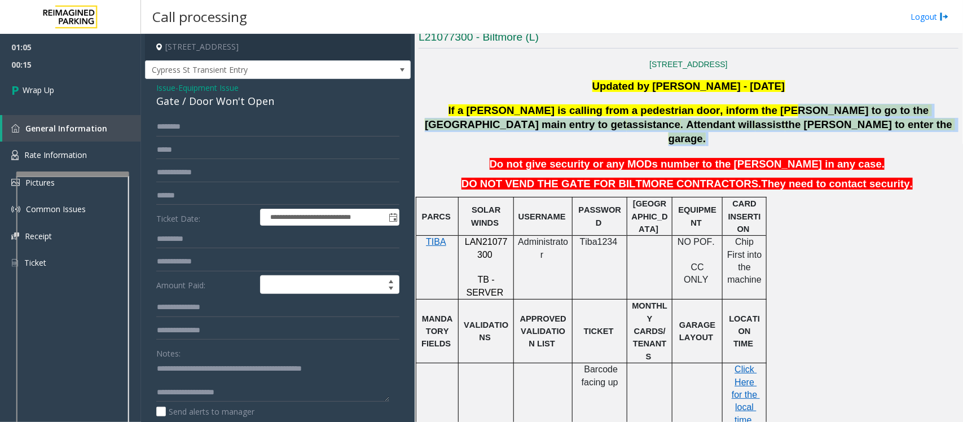
click at [770, 118] on p "If a [PERSON_NAME] is calling from a pedestrian door, inform the [PERSON_NAME] …" at bounding box center [688, 125] width 542 height 42
click at [770, 117] on p "If a [PERSON_NAME] is calling from a pedestrian door, inform the [PERSON_NAME] …" at bounding box center [688, 125] width 542 height 42
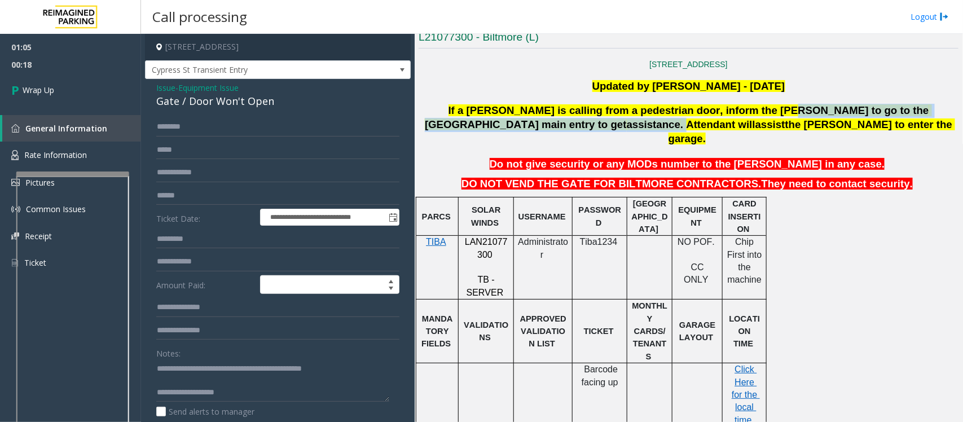
drag, startPoint x: 719, startPoint y: 113, endPoint x: 942, endPoint y: 109, distance: 222.8
click at [770, 109] on p "If a [PERSON_NAME] is calling from a pedestrian door, inform the [PERSON_NAME] …" at bounding box center [688, 125] width 542 height 42
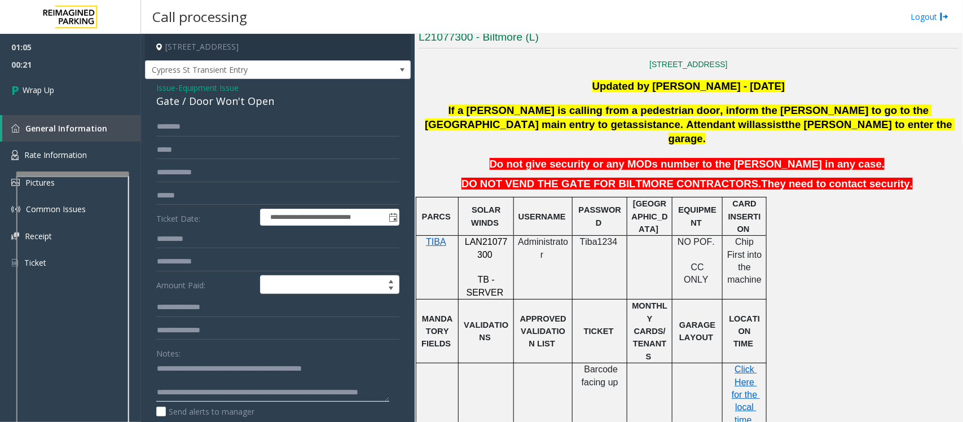
click at [255, 337] on textarea at bounding box center [272, 380] width 233 height 42
click at [221, 337] on textarea at bounding box center [272, 380] width 233 height 42
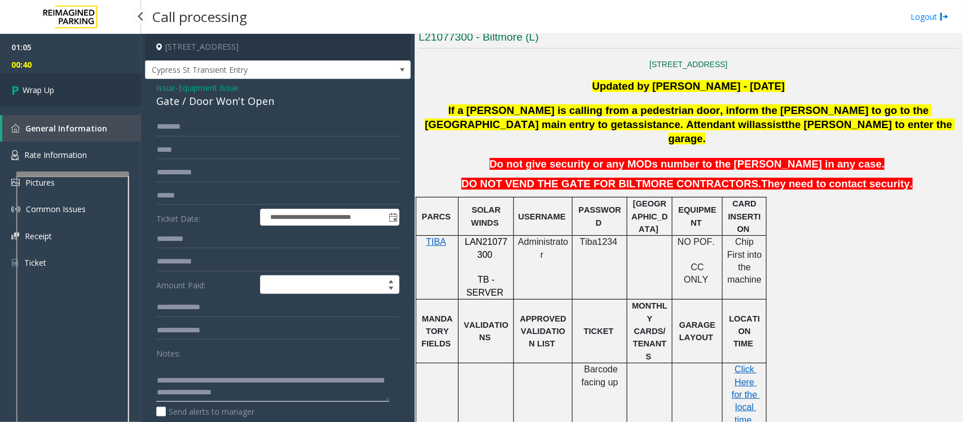
type textarea "**********"
click at [100, 92] on link "Wrap Up" at bounding box center [70, 89] width 141 height 33
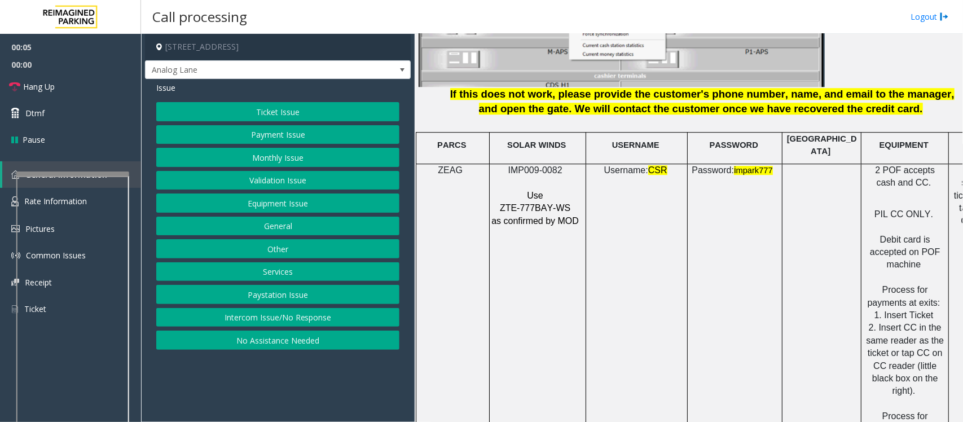
scroll to position [1480, 0]
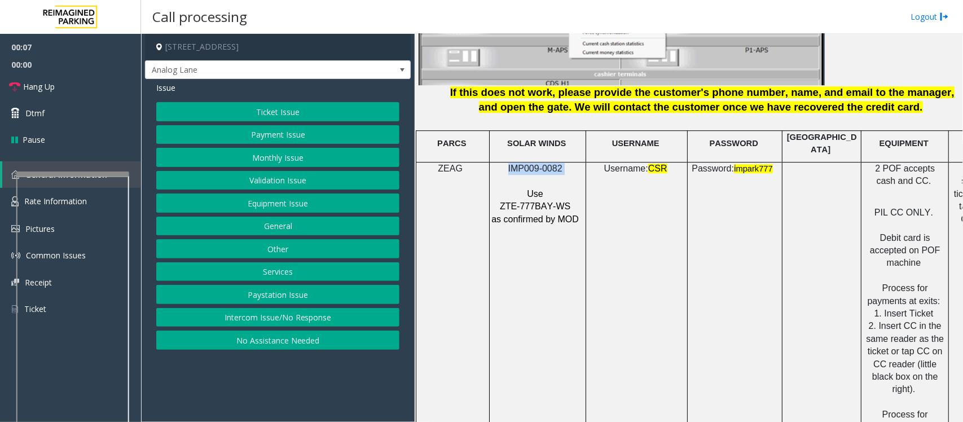
drag, startPoint x: 574, startPoint y: 160, endPoint x: 501, endPoint y: 164, distance: 73.5
click at [501, 164] on p "IMP009-0082" at bounding box center [536, 168] width 91 height 12
copy p "IMP009-0082"
click at [268, 108] on button "Ticket Issue" at bounding box center [277, 111] width 243 height 19
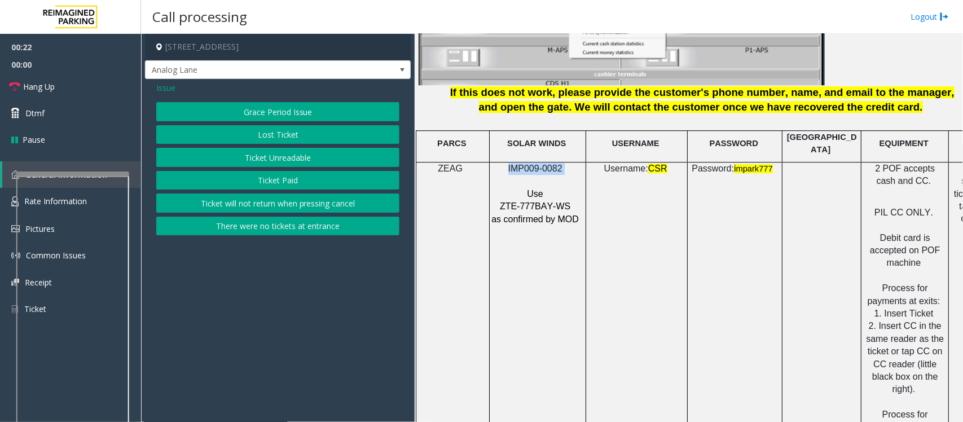
click at [289, 162] on button "Ticket Unreadable" at bounding box center [277, 157] width 243 height 19
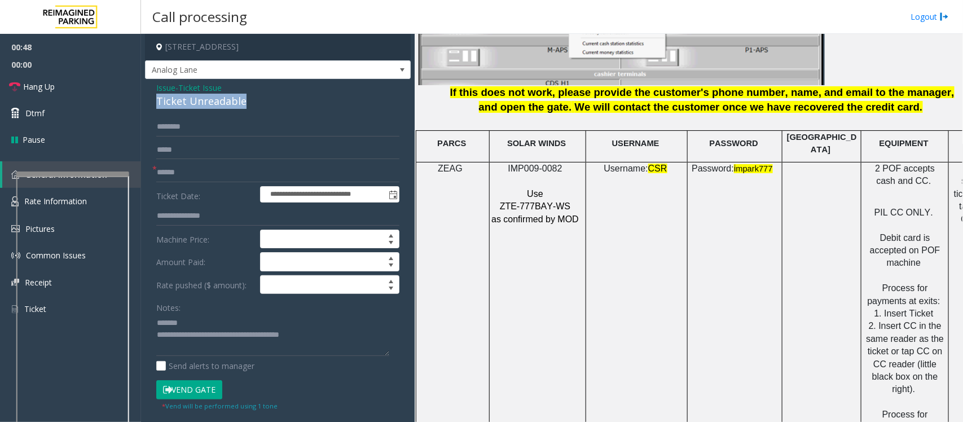
drag, startPoint x: 247, startPoint y: 103, endPoint x: 153, endPoint y: 104, distance: 93.6
click at [153, 104] on div "**********" at bounding box center [278, 359] width 266 height 561
type textarea "**********"
click at [175, 168] on input "text" at bounding box center [277, 172] width 243 height 19
paste input "********"
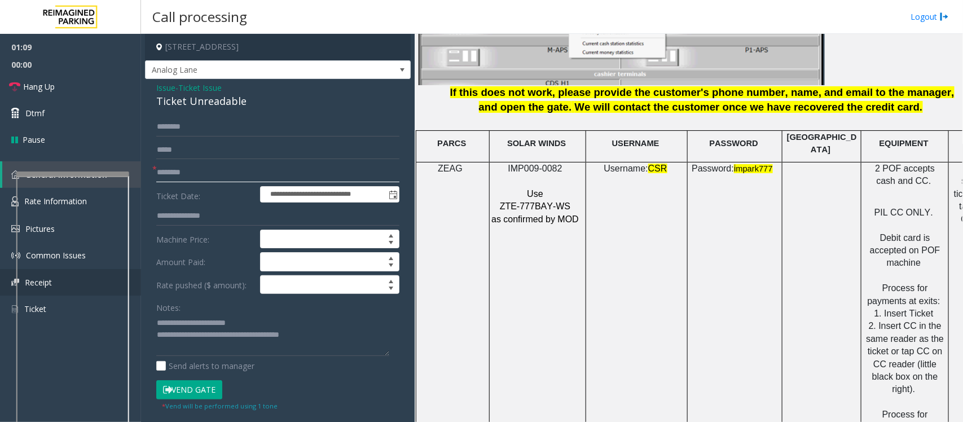
type input "********"
drag, startPoint x: 315, startPoint y: 345, endPoint x: 203, endPoint y: 339, distance: 111.8
click at [203, 337] on textarea at bounding box center [272, 335] width 233 height 42
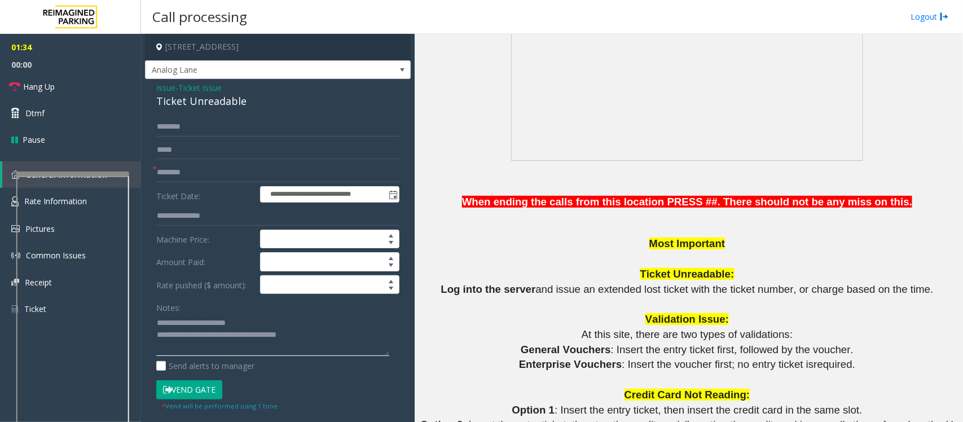
scroll to position [423, 0]
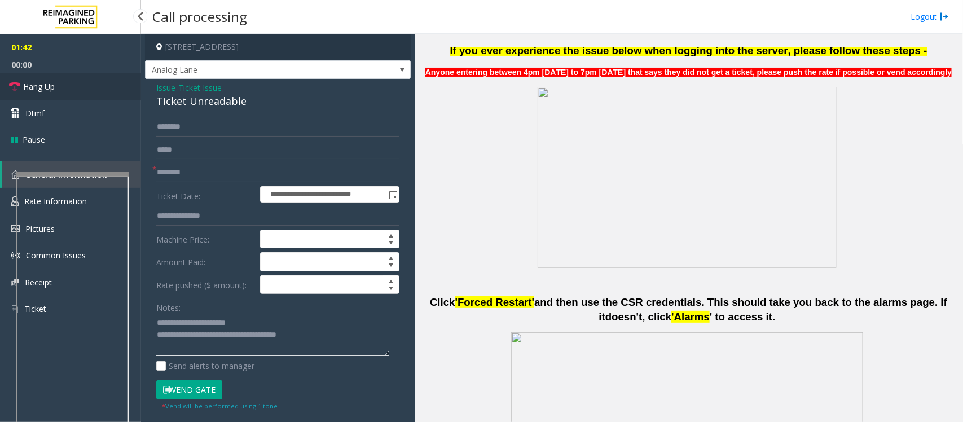
type textarea "**********"
click at [65, 89] on link "Hang Up" at bounding box center [70, 86] width 141 height 27
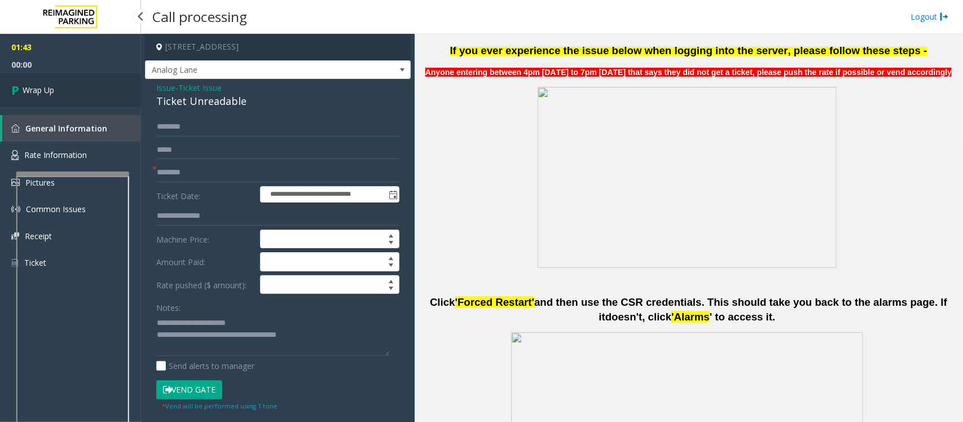
click at [67, 89] on link "Wrap Up" at bounding box center [70, 89] width 141 height 33
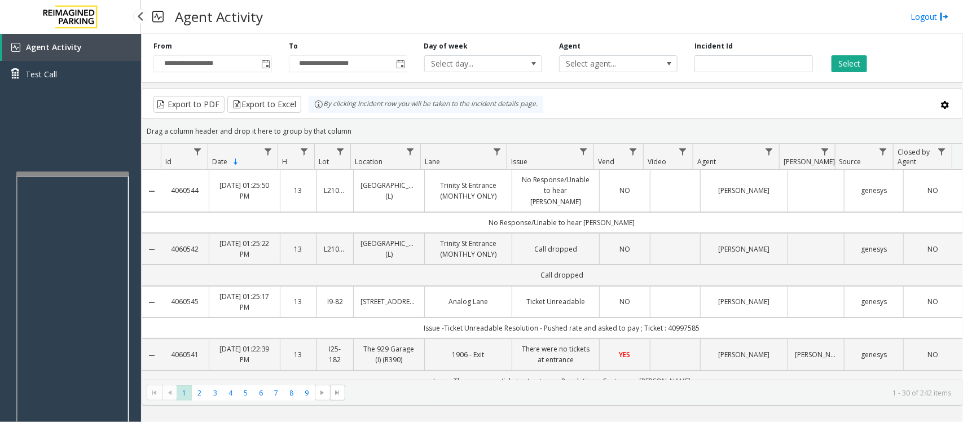
click at [89, 147] on div "Agent Activity Test Call" at bounding box center [70, 245] width 141 height 422
click at [93, 157] on div "Agent Activity Test Call" at bounding box center [70, 245] width 141 height 422
click at [80, 144] on div "Agent Activity Test Call" at bounding box center [70, 245] width 141 height 422
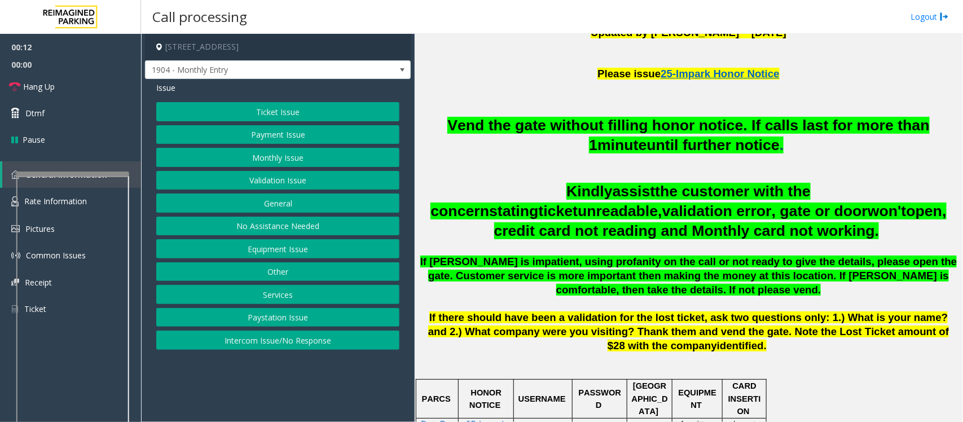
scroll to position [423, 0]
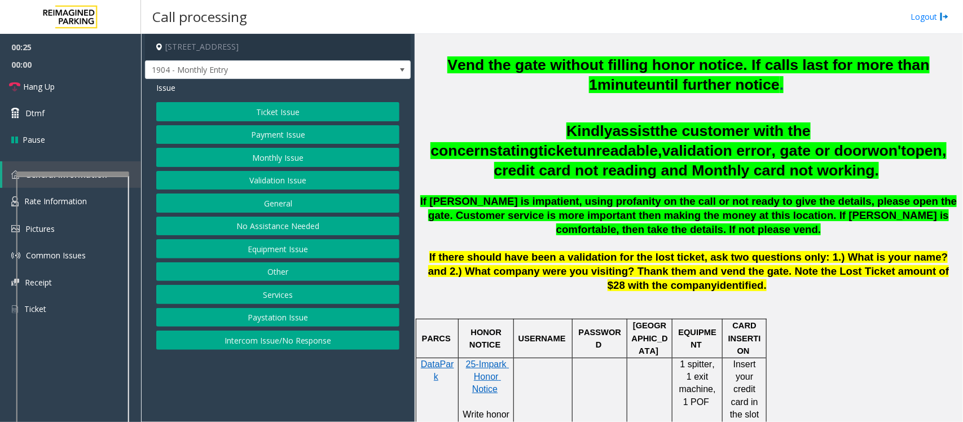
click at [269, 246] on button "Equipment Issue" at bounding box center [277, 248] width 243 height 19
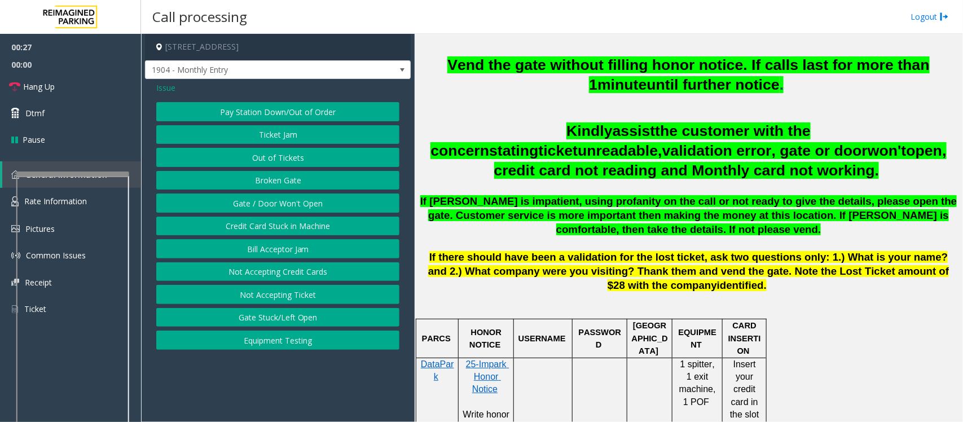
click at [280, 209] on button "Gate / Door Won't Open" at bounding box center [277, 202] width 243 height 19
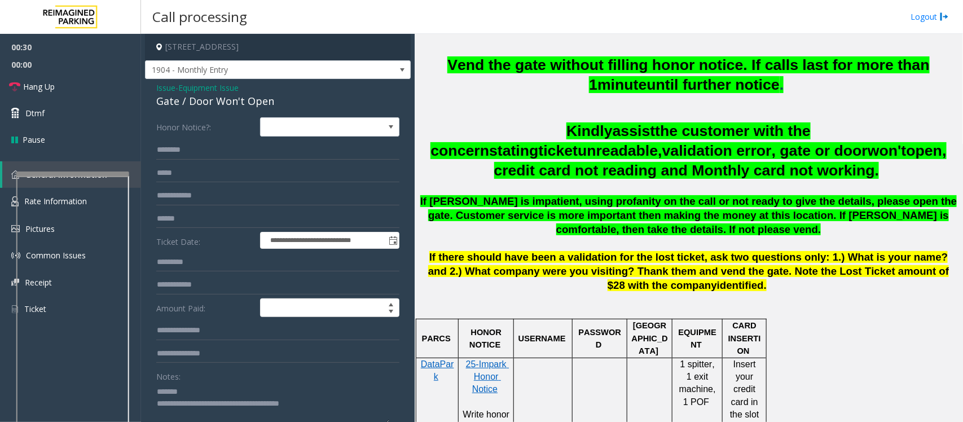
click at [207, 337] on textarea at bounding box center [272, 403] width 233 height 42
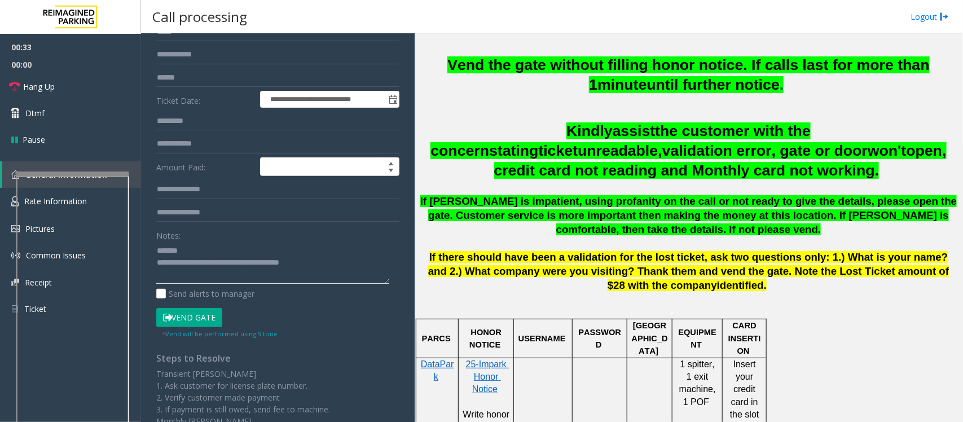
click at [198, 252] on textarea at bounding box center [272, 262] width 233 height 42
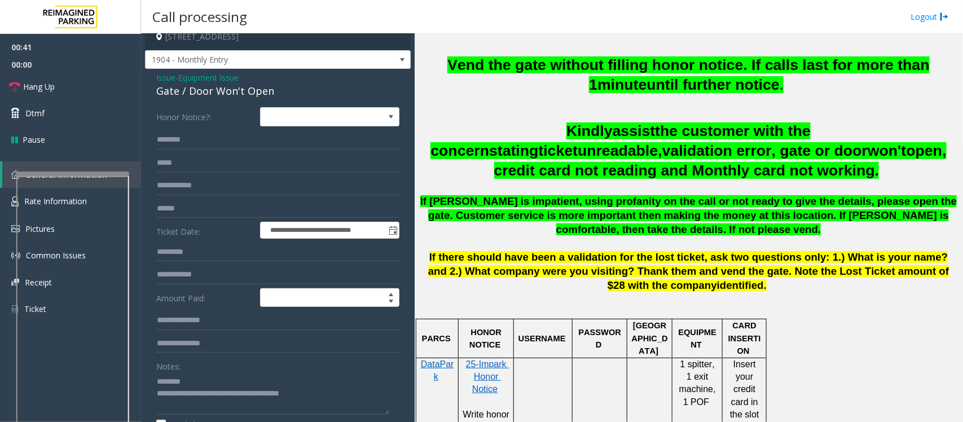
scroll to position [0, 0]
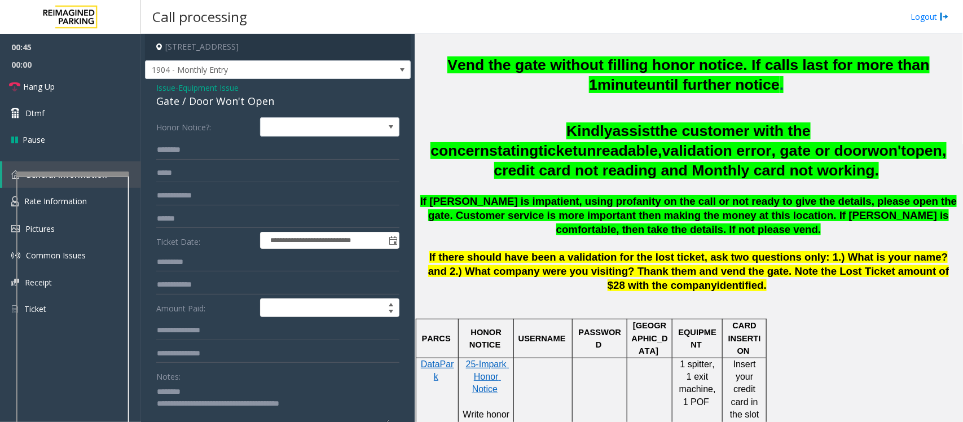
click at [187, 337] on textarea at bounding box center [272, 403] width 233 height 42
click at [206, 337] on textarea at bounding box center [272, 403] width 233 height 42
click at [195, 337] on textarea at bounding box center [272, 403] width 233 height 42
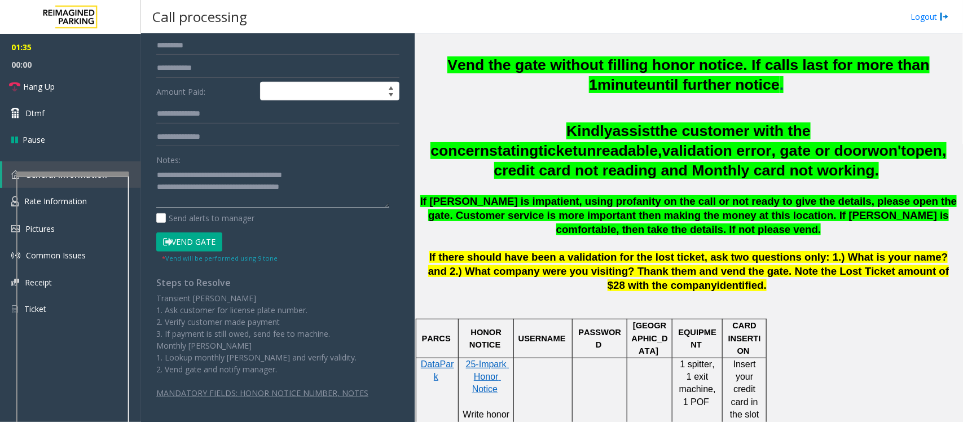
drag, startPoint x: 323, startPoint y: 184, endPoint x: 201, endPoint y: 187, distance: 121.3
click at [201, 187] on textarea at bounding box center [272, 187] width 233 height 42
click at [260, 188] on textarea at bounding box center [272, 187] width 233 height 42
click at [54, 81] on span "Hang Up" at bounding box center [39, 87] width 32 height 12
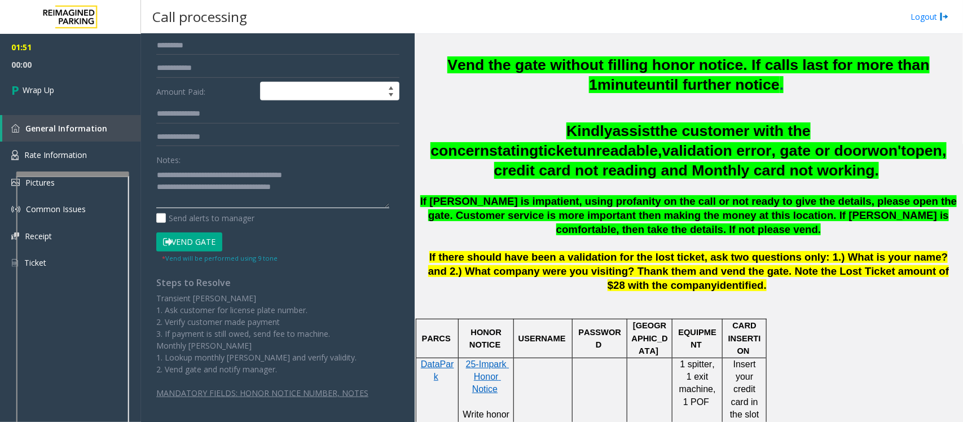
click at [270, 188] on textarea at bounding box center [272, 187] width 233 height 42
type textarea "**********"
click at [49, 86] on span "Wrap Up" at bounding box center [39, 90] width 32 height 12
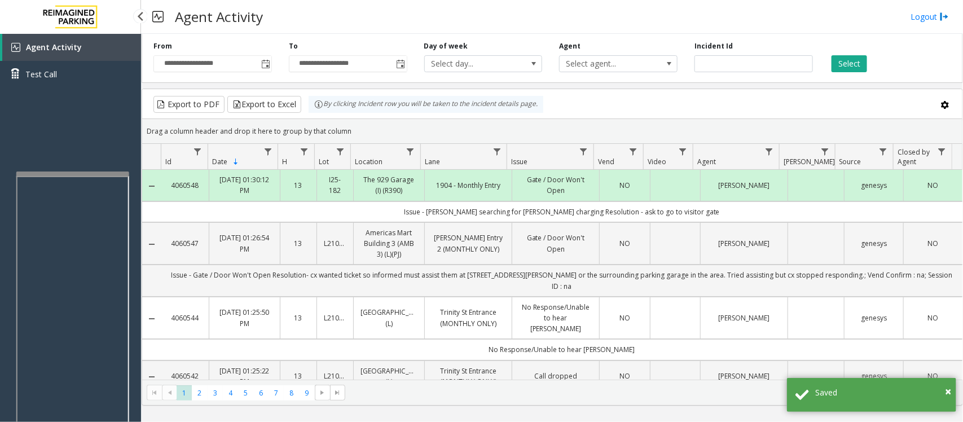
click at [82, 144] on div "Agent Activity Test Call" at bounding box center [70, 245] width 141 height 422
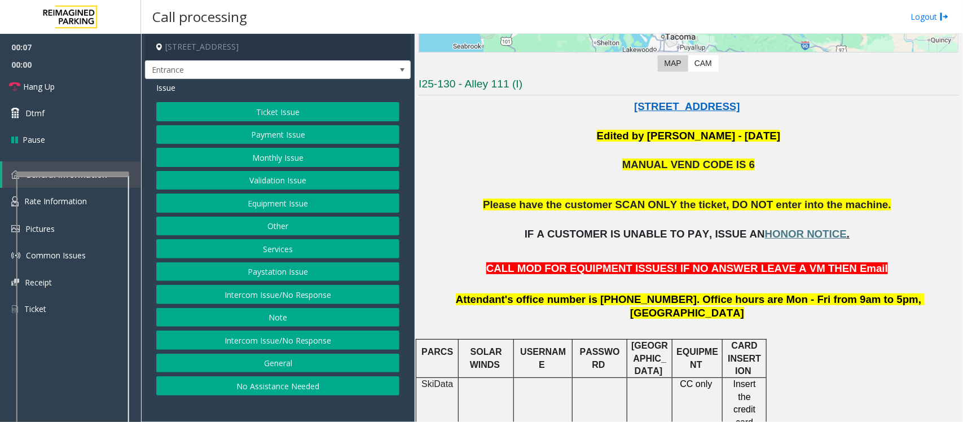
scroll to position [282, 0]
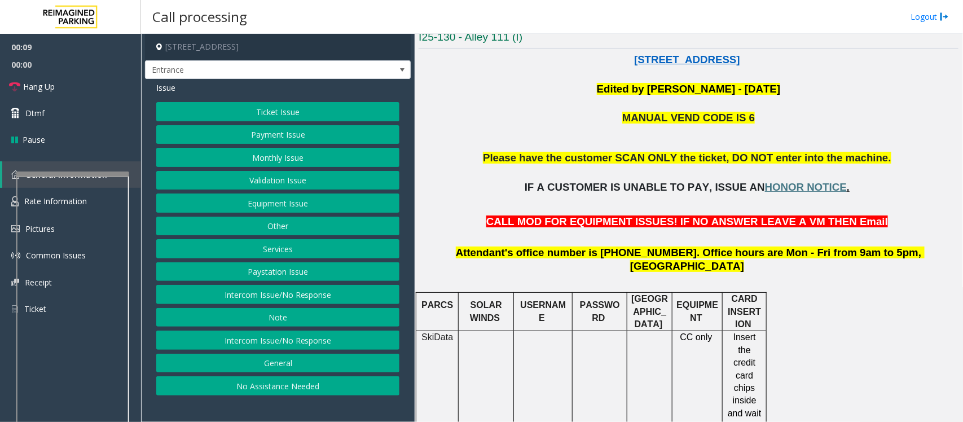
click at [265, 209] on button "Equipment Issue" at bounding box center [277, 202] width 243 height 19
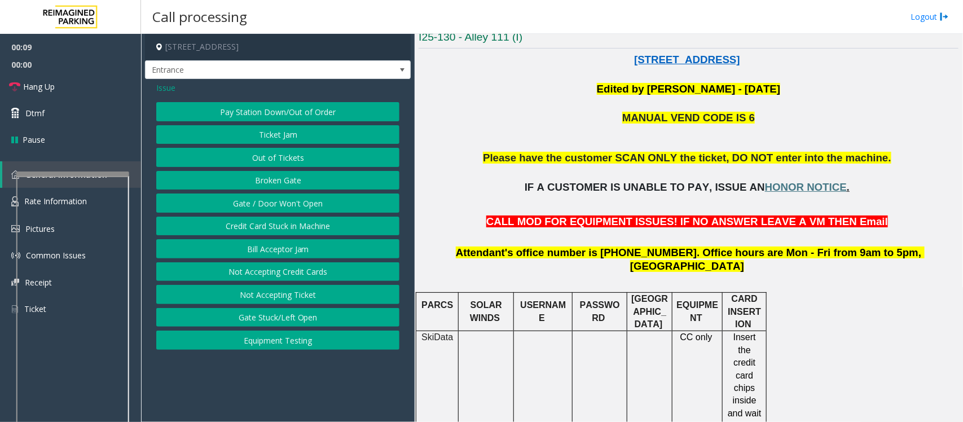
click at [266, 206] on button "Gate / Door Won't Open" at bounding box center [277, 202] width 243 height 19
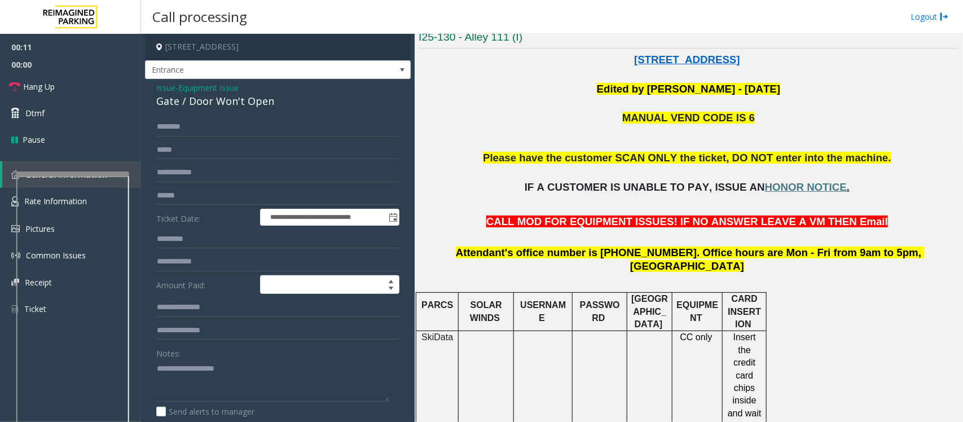
click at [231, 89] on span "Equipment Issue" at bounding box center [208, 88] width 60 height 12
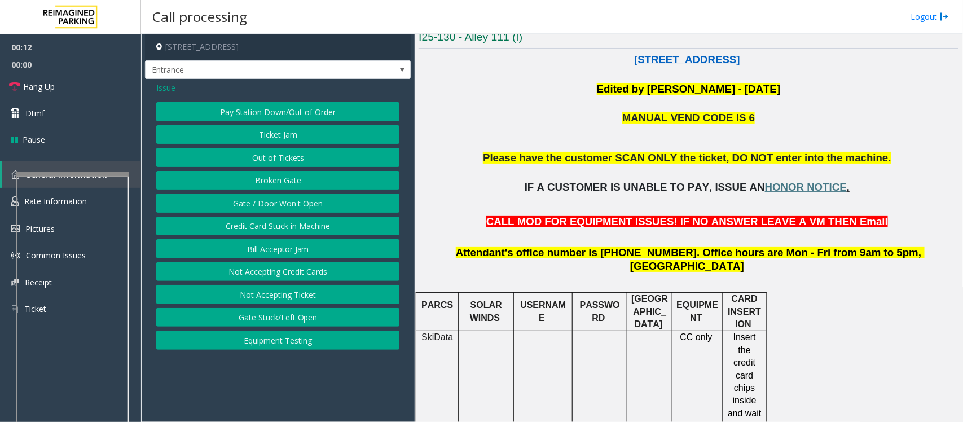
click at [275, 156] on button "Out of Tickets" at bounding box center [277, 157] width 243 height 19
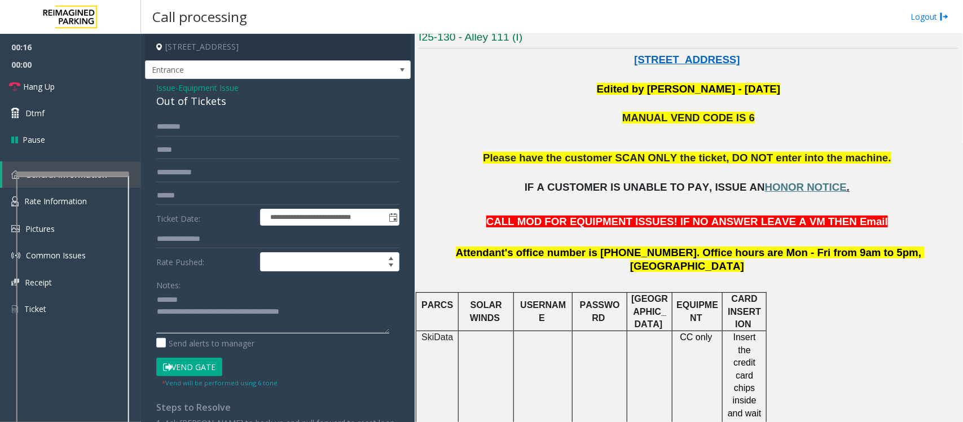
type textarea "**********"
click at [162, 89] on span "Issue" at bounding box center [165, 88] width 19 height 12
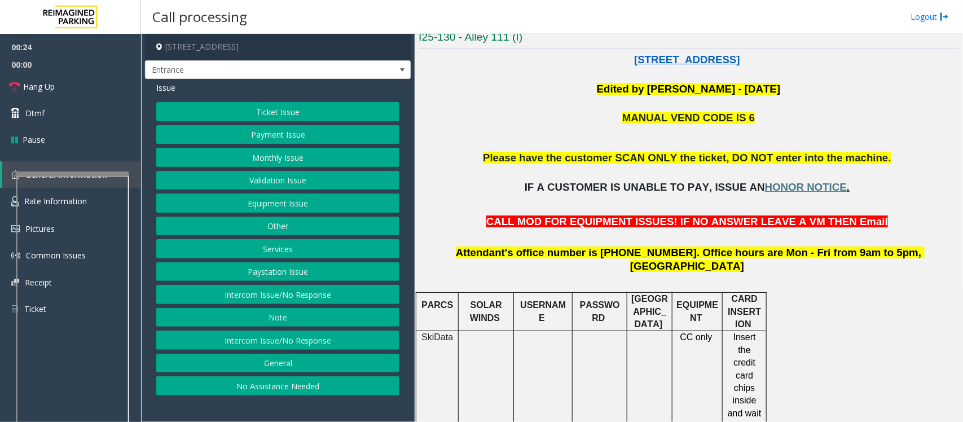
click at [277, 159] on button "Monthly Issue" at bounding box center [277, 157] width 243 height 19
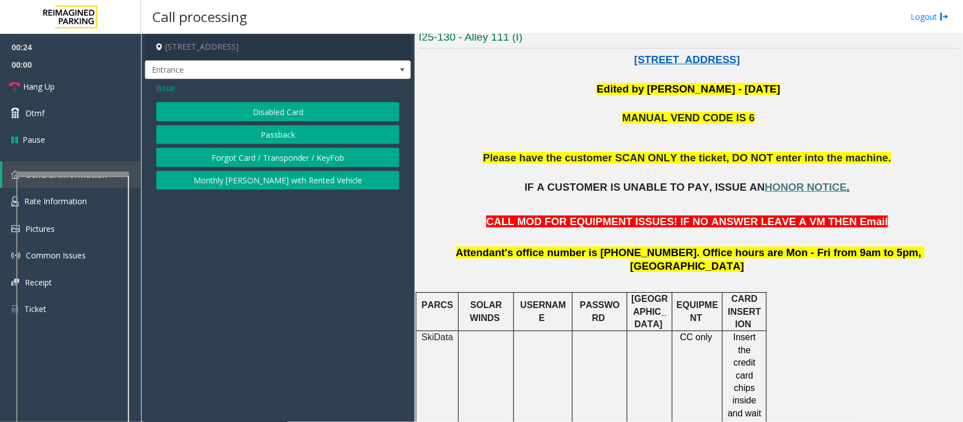
click at [280, 109] on button "Disabled Card" at bounding box center [277, 111] width 243 height 19
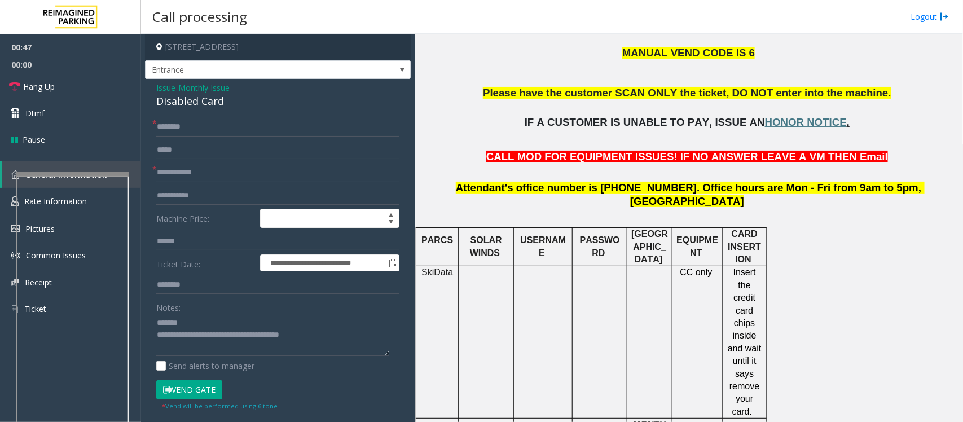
scroll to position [240, 0]
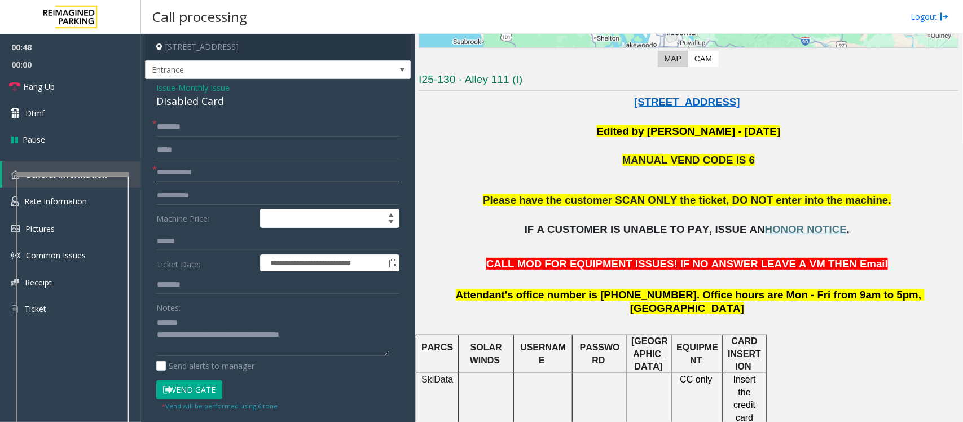
click at [189, 177] on input "text" at bounding box center [277, 172] width 243 height 19
type input "**"
click at [179, 131] on input "text" at bounding box center [277, 126] width 243 height 19
type input "**"
drag, startPoint x: 235, startPoint y: 103, endPoint x: 154, endPoint y: 105, distance: 81.2
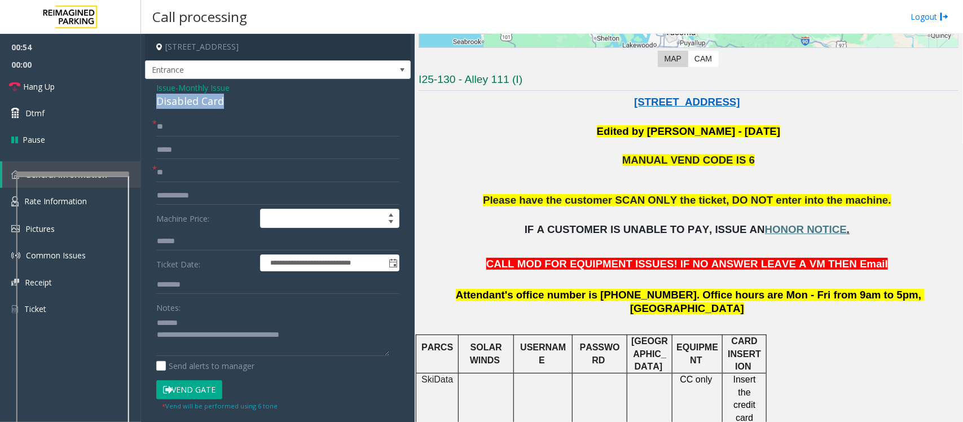
click at [154, 105] on div "**********" at bounding box center [278, 383] width 266 height 609
click at [342, 337] on textarea at bounding box center [272, 335] width 233 height 42
drag, startPoint x: 340, startPoint y: 340, endPoint x: 201, endPoint y: 337, distance: 139.3
click at [201, 337] on textarea at bounding box center [272, 335] width 233 height 42
click at [241, 337] on textarea at bounding box center [272, 335] width 233 height 42
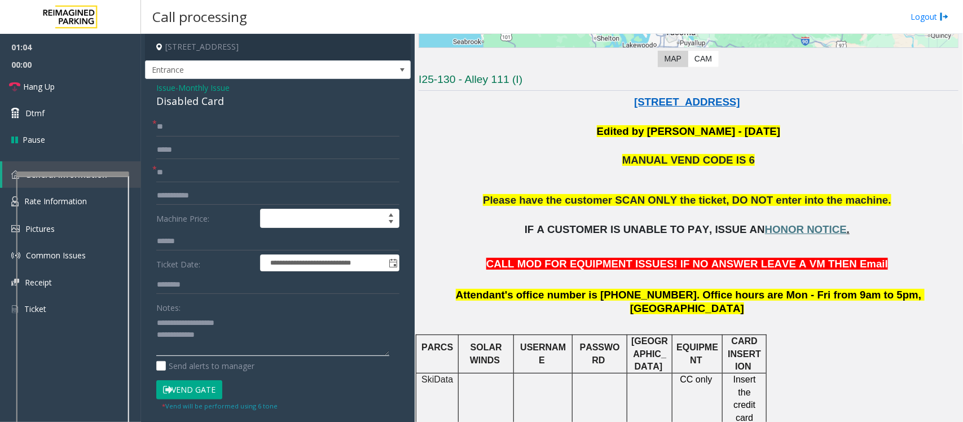
click at [239, 337] on textarea at bounding box center [272, 335] width 233 height 42
click at [79, 85] on link "Hang Up" at bounding box center [70, 86] width 141 height 27
click at [218, 337] on textarea at bounding box center [272, 335] width 233 height 42
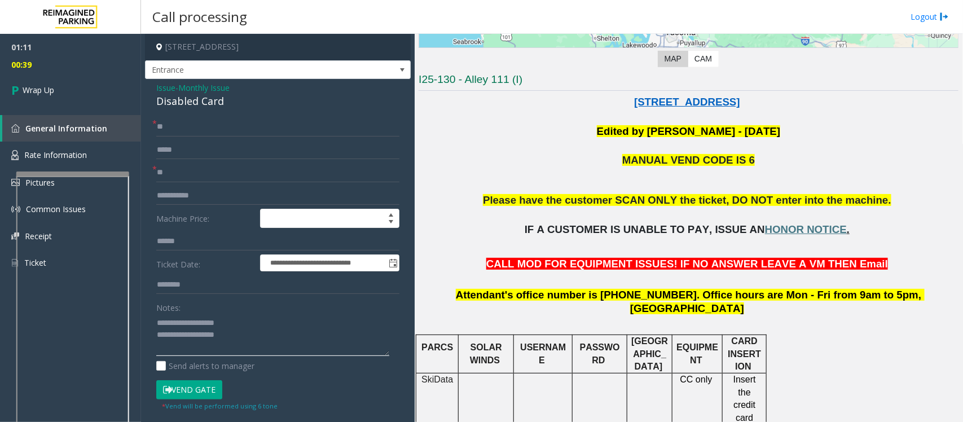
click at [246, 337] on textarea at bounding box center [272, 335] width 233 height 42
type textarea "**********"
click at [98, 98] on link "Wrap Up" at bounding box center [70, 89] width 141 height 33
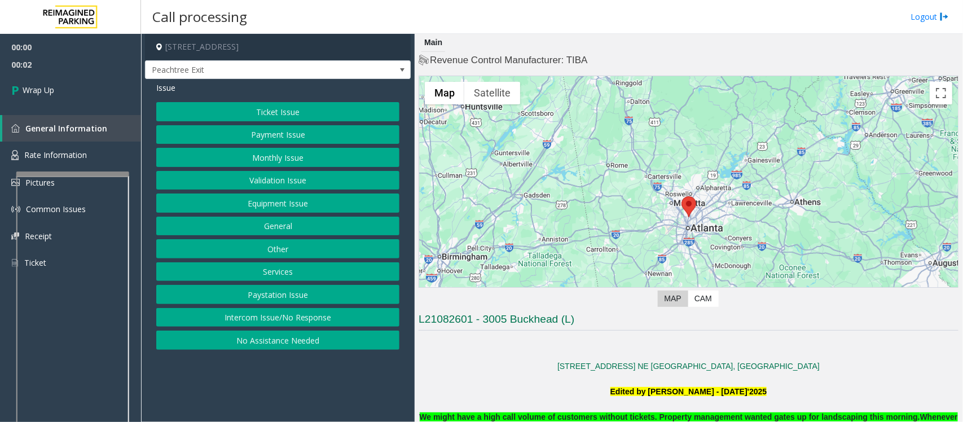
click at [319, 330] on div "Ticket Issue Payment Issue Monthly Issue Validation Issue Equipment Issue Gener…" at bounding box center [277, 226] width 243 height 248
click at [320, 320] on button "Intercom Issue/No Response" at bounding box center [277, 317] width 243 height 19
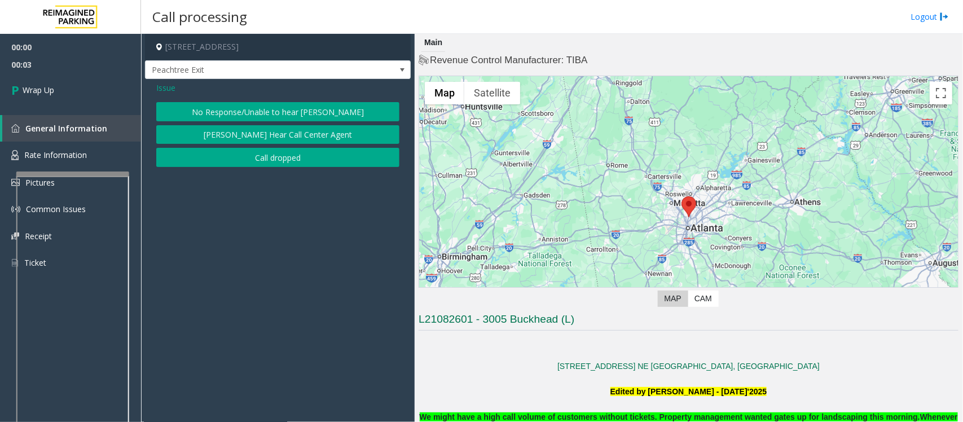
click at [258, 162] on button "Call dropped" at bounding box center [277, 157] width 243 height 19
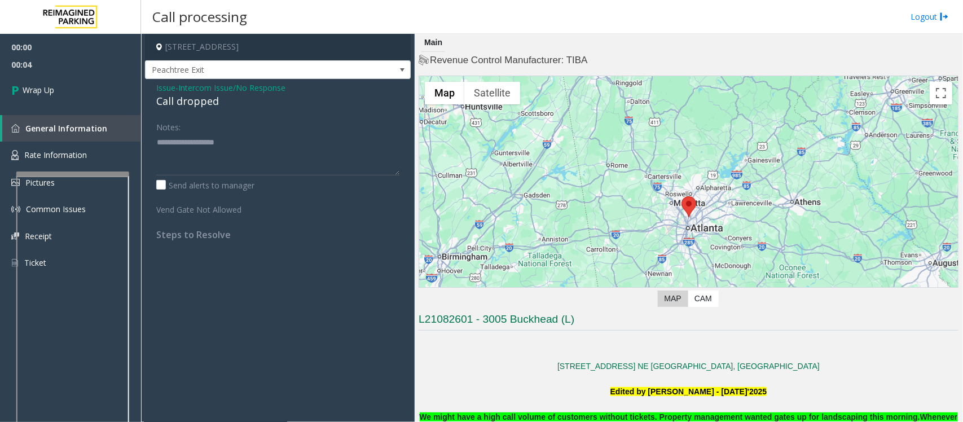
click at [184, 103] on div "Call dropped" at bounding box center [277, 101] width 243 height 15
type textarea "**********"
click at [82, 90] on link "Wrap Up" at bounding box center [70, 89] width 141 height 33
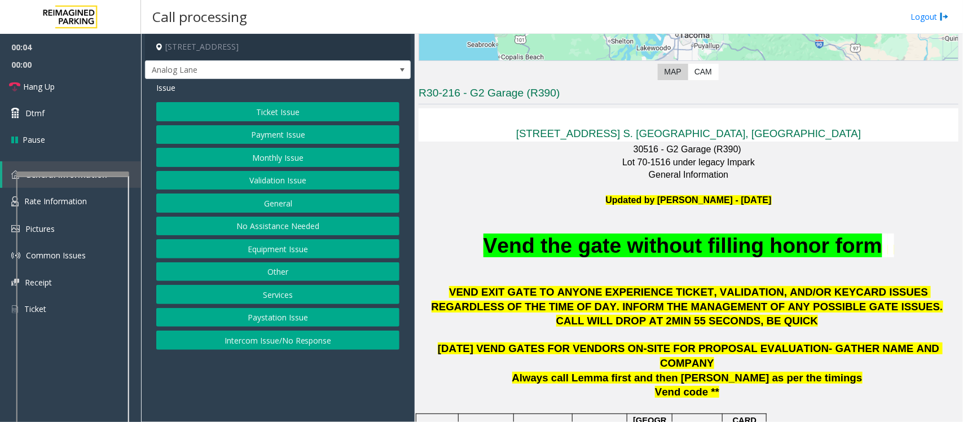
scroll to position [282, 0]
